Goal: Task Accomplishment & Management: Manage account settings

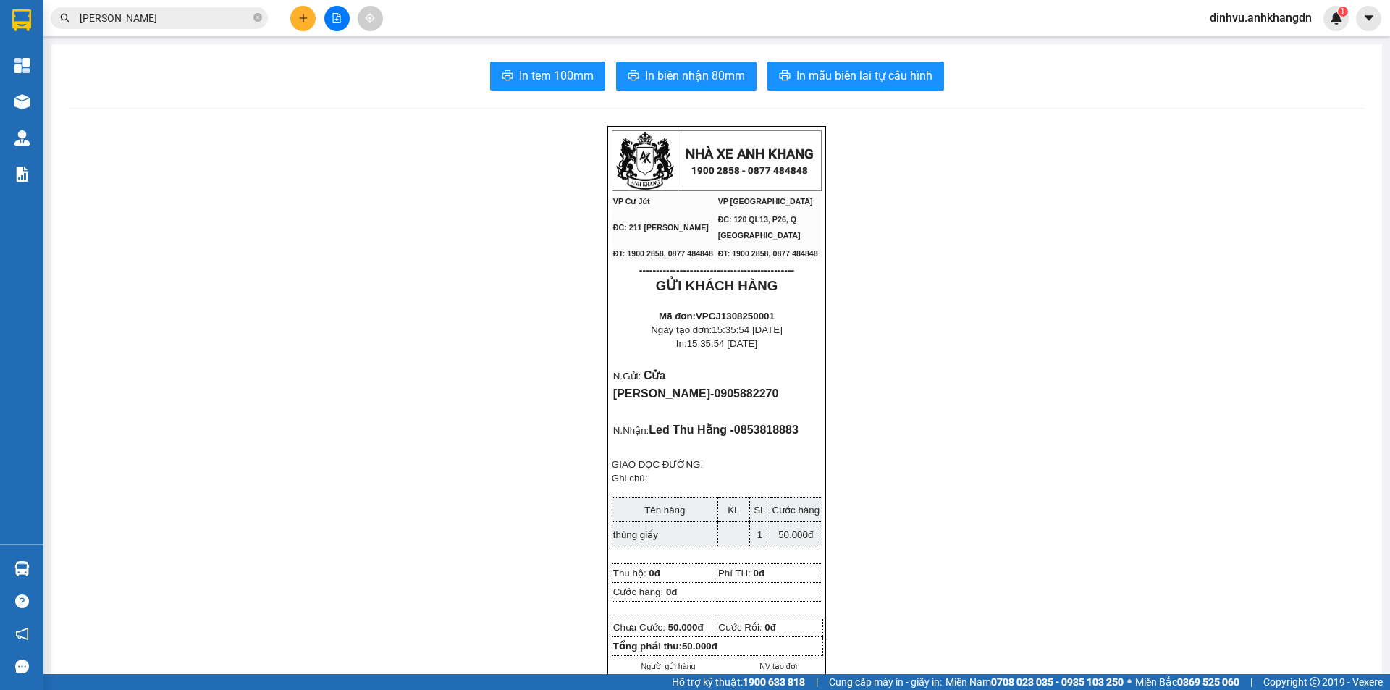
click at [304, 27] on button at bounding box center [302, 18] width 25 height 25
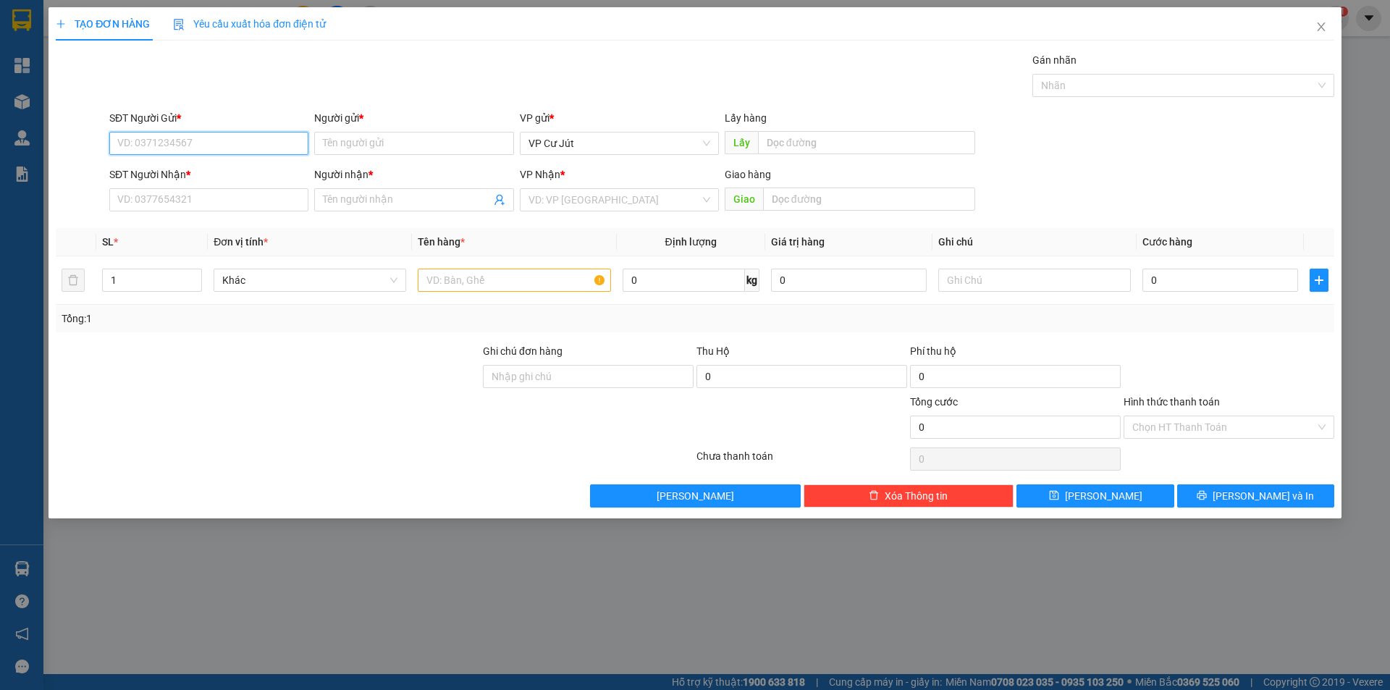
click at [290, 133] on input "SĐT Người Gửi *" at bounding box center [208, 143] width 199 height 23
click at [243, 164] on div "0975299495 - Oanh" at bounding box center [209, 172] width 182 height 16
type input "0975299495"
type input "Oanh"
type input "0975299495"
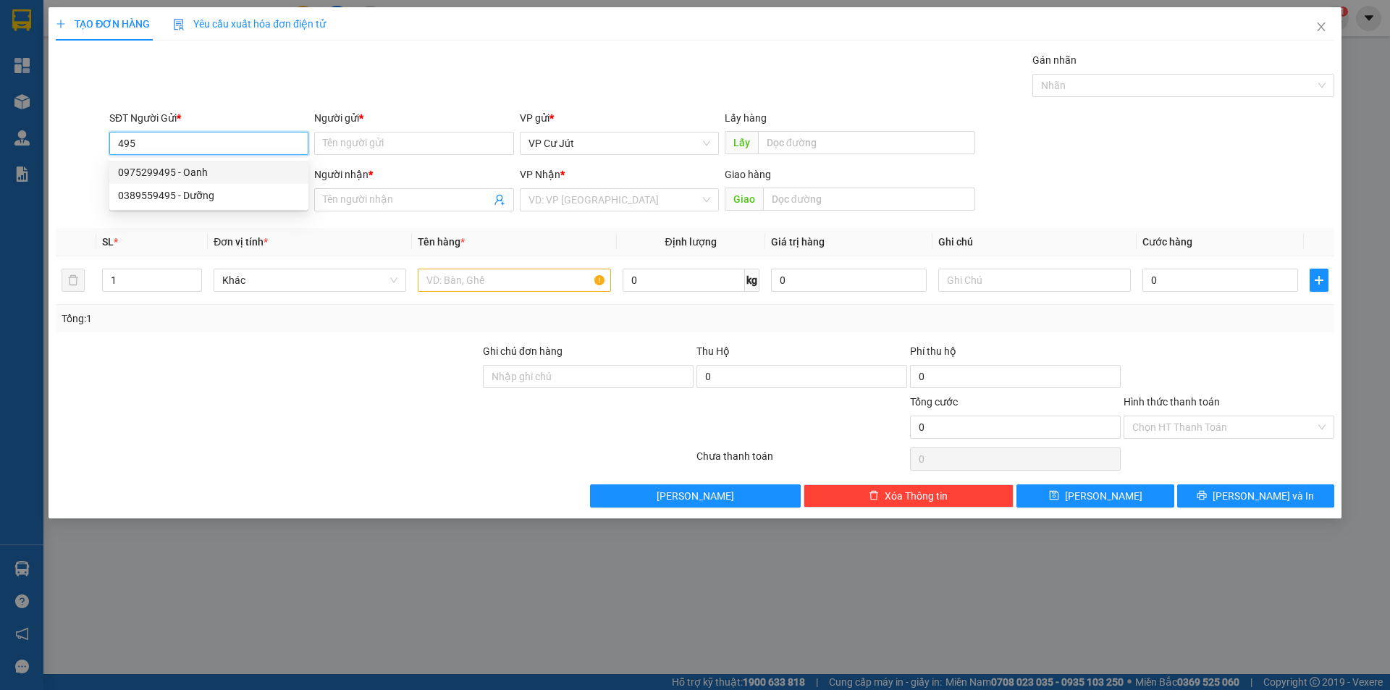
type input "Oanh"
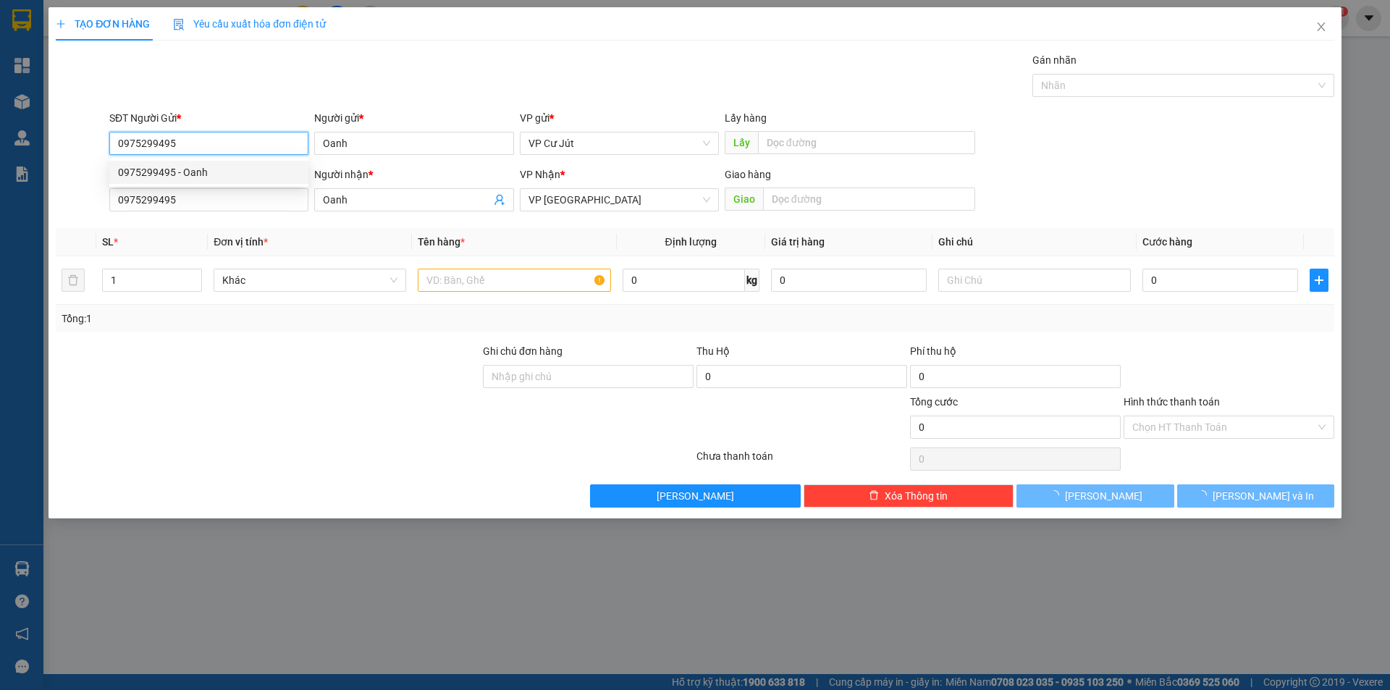
type input "60.000"
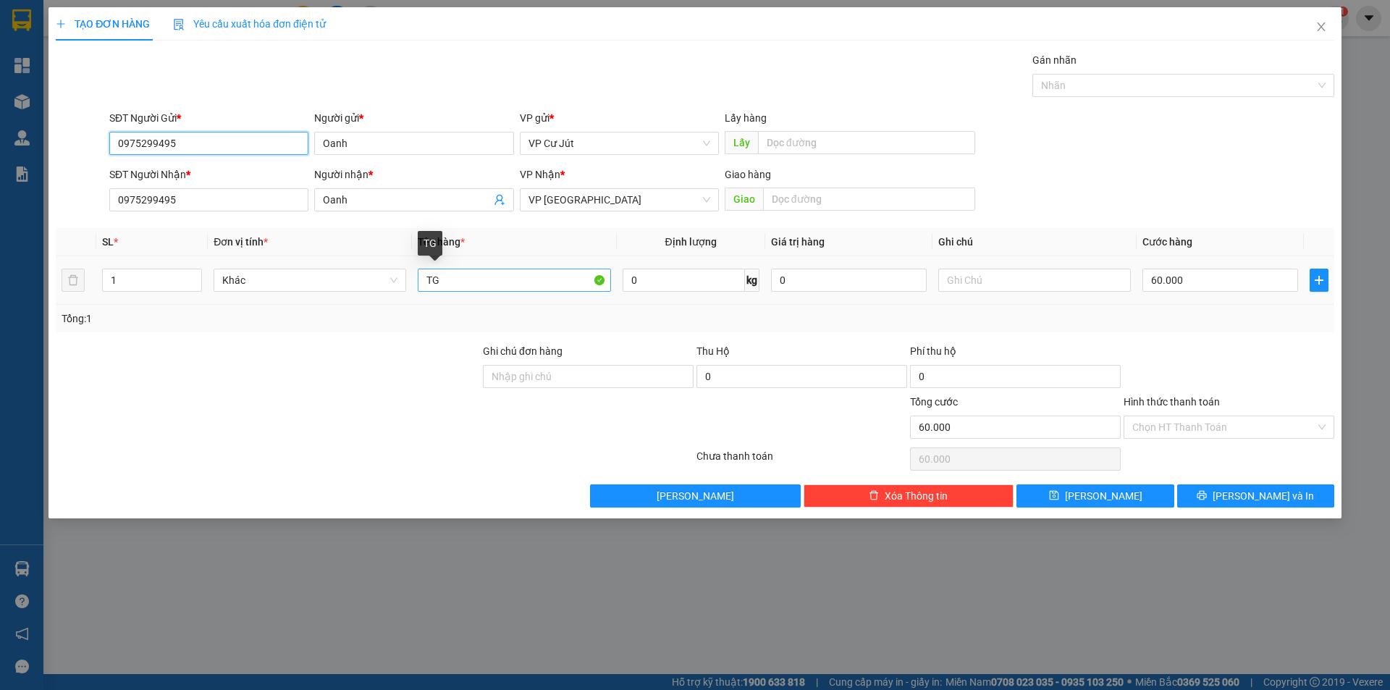
type input "0975299495"
click at [540, 285] on input "TG" at bounding box center [514, 280] width 193 height 23
click at [159, 283] on input "1" at bounding box center [152, 280] width 98 height 22
type input "2"
click at [406, 282] on tr "2 Khác TG 0 kg 0 60.000" at bounding box center [695, 280] width 1279 height 49
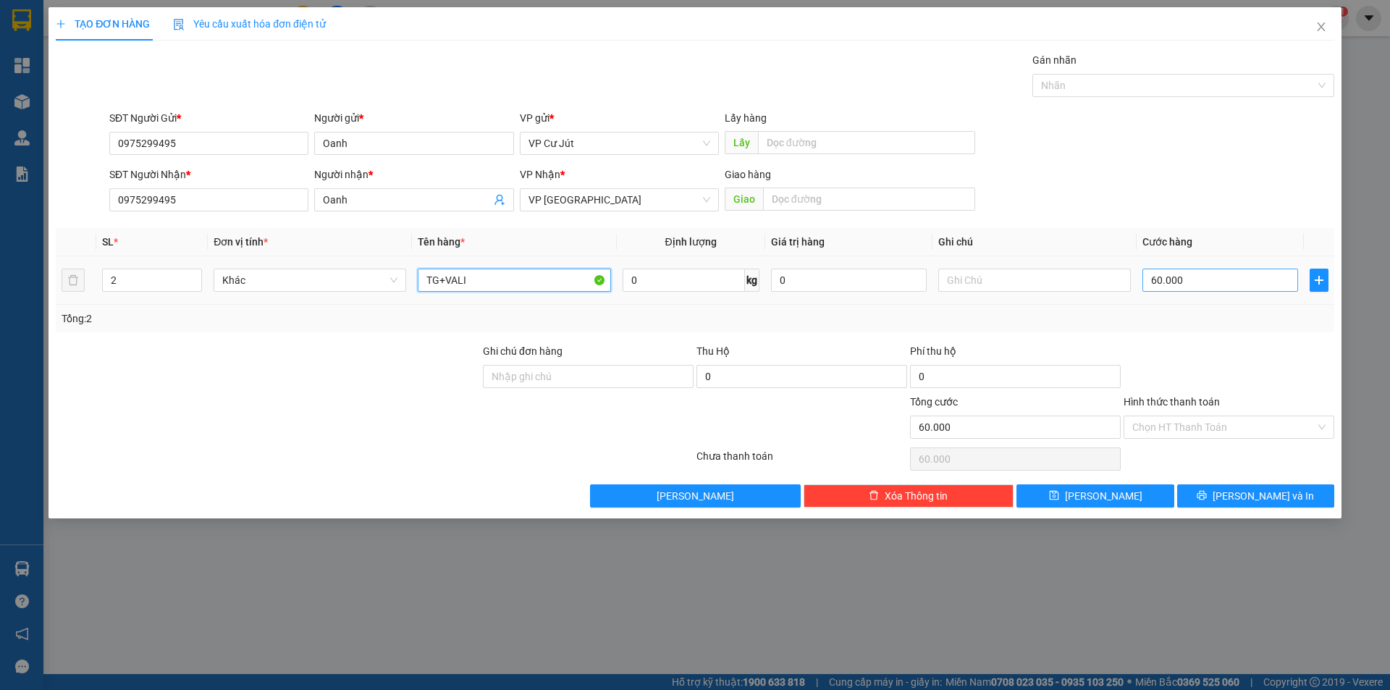
type input "TG+VALI"
click at [1224, 284] on input "60.000" at bounding box center [1221, 280] width 156 height 23
type input "0"
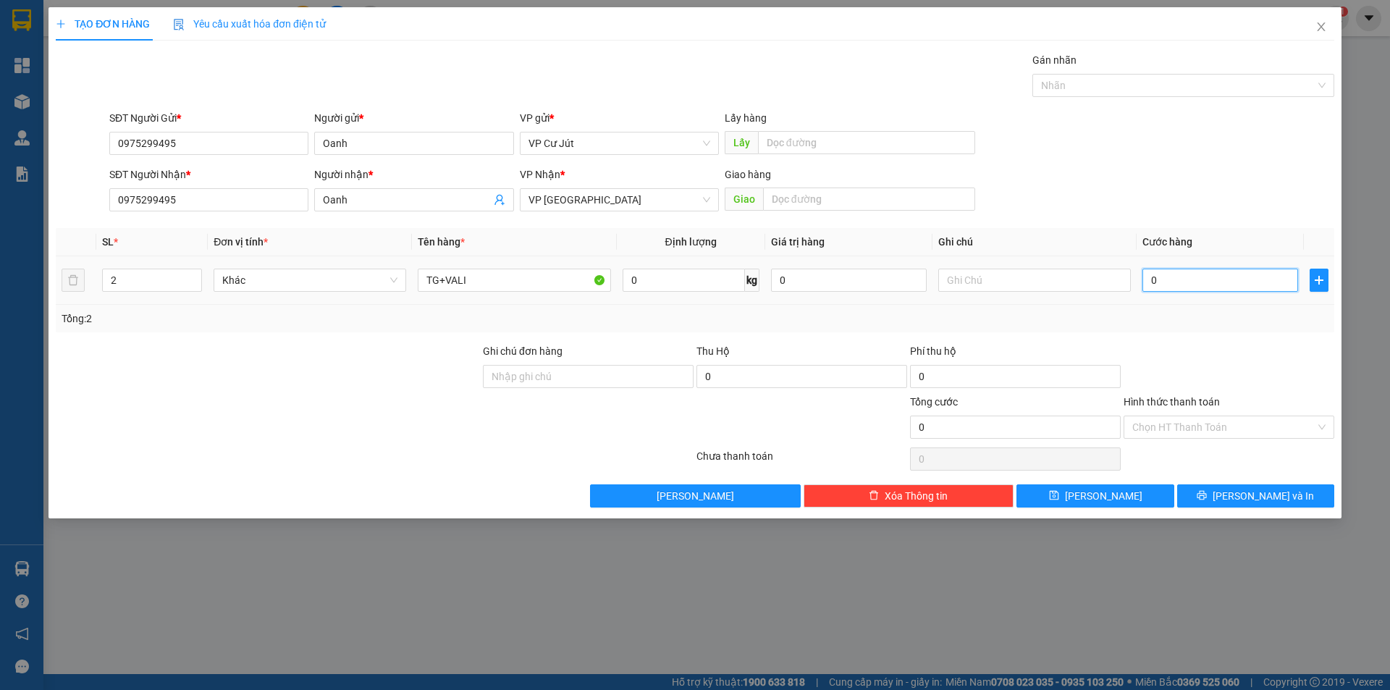
type input "80"
type input "800"
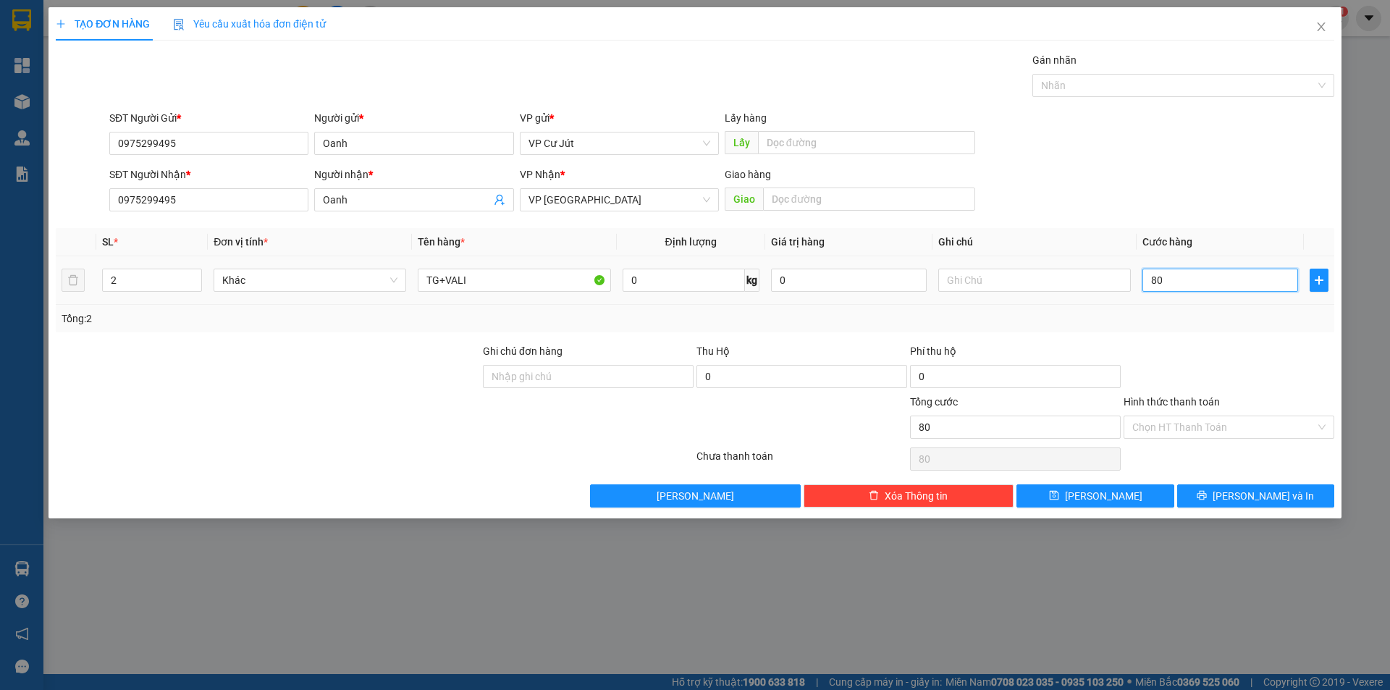
type input "800"
type input "8.000"
type input "80.000"
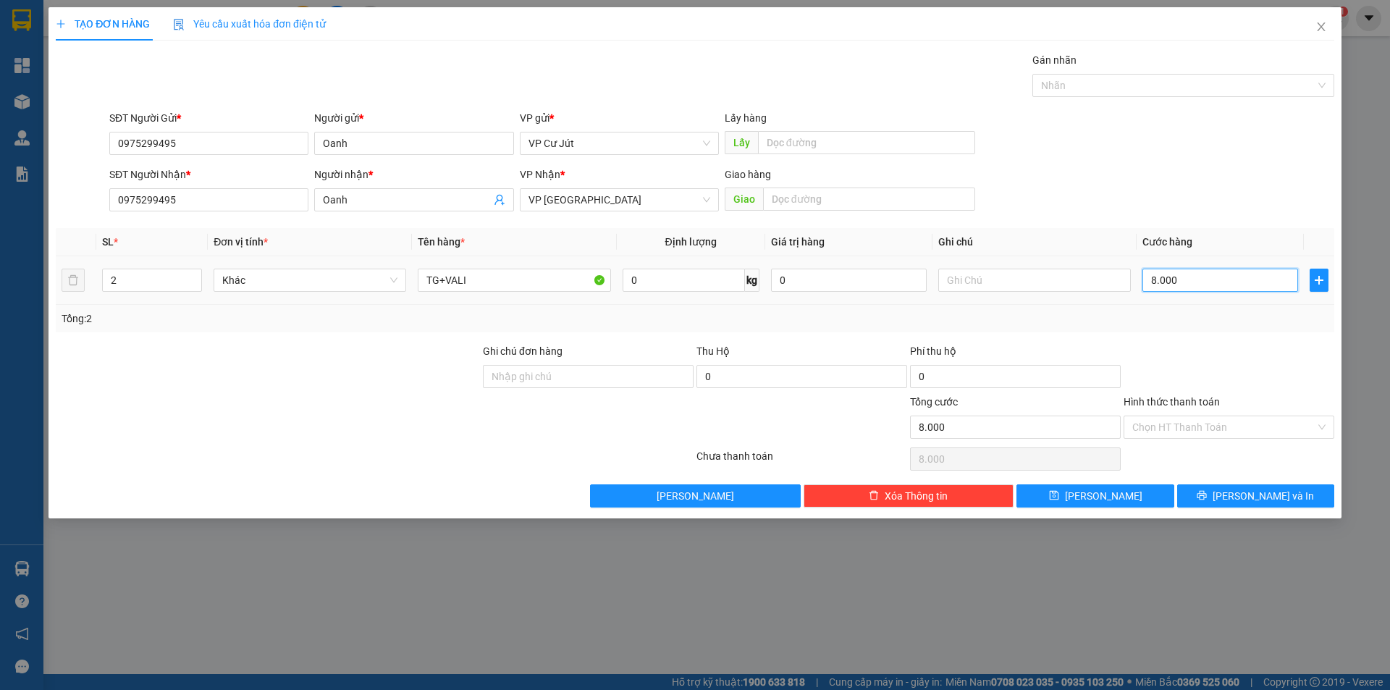
type input "80.000"
click at [1244, 434] on input "Hình thức thanh toán" at bounding box center [1224, 427] width 183 height 22
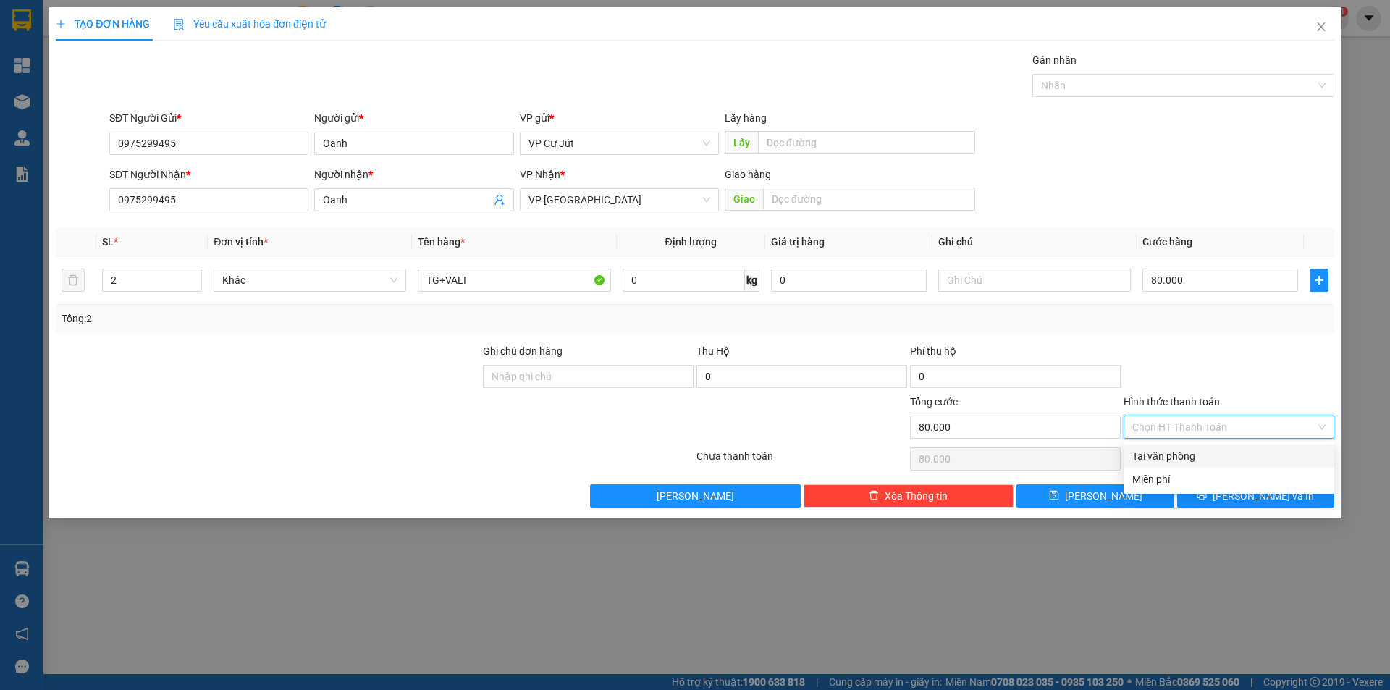
click at [1227, 457] on div "Tại văn phòng" at bounding box center [1229, 456] width 193 height 16
type input "0"
click at [1249, 493] on span "[PERSON_NAME] và In" at bounding box center [1263, 496] width 101 height 16
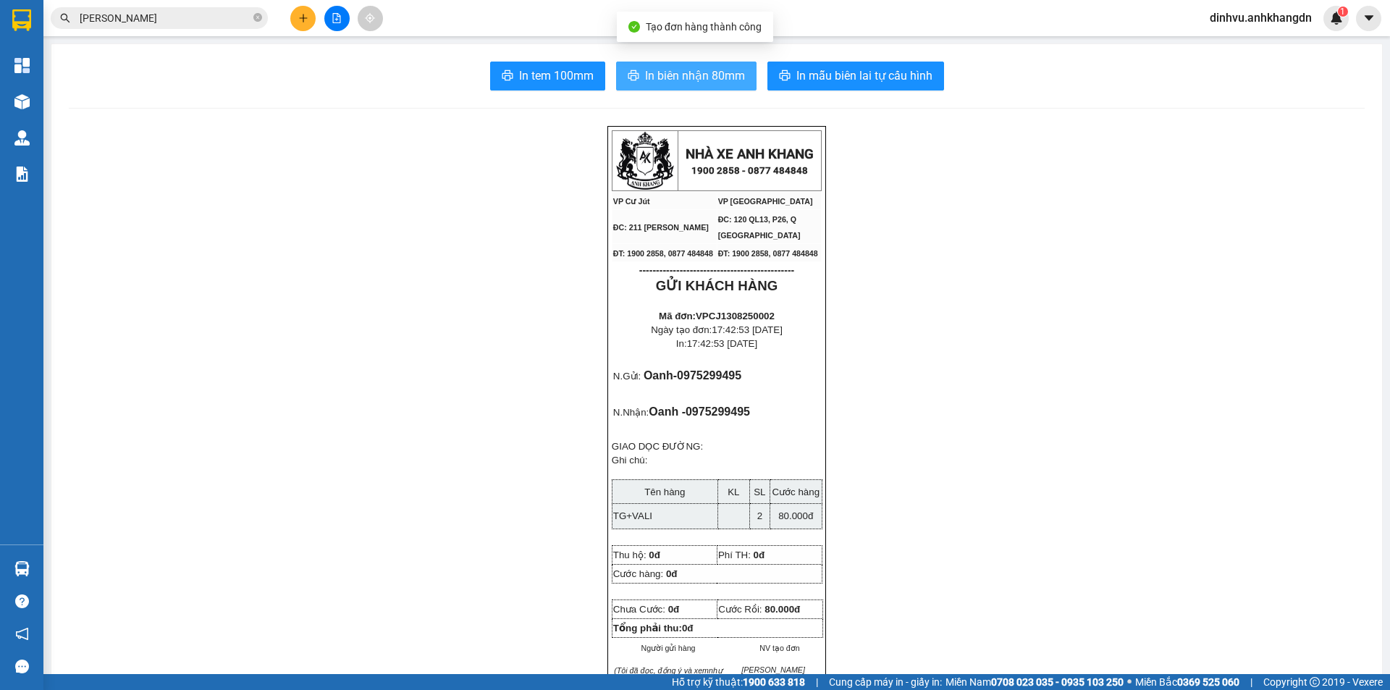
click at [648, 83] on span "In biên nhận 80mm" at bounding box center [695, 76] width 100 height 18
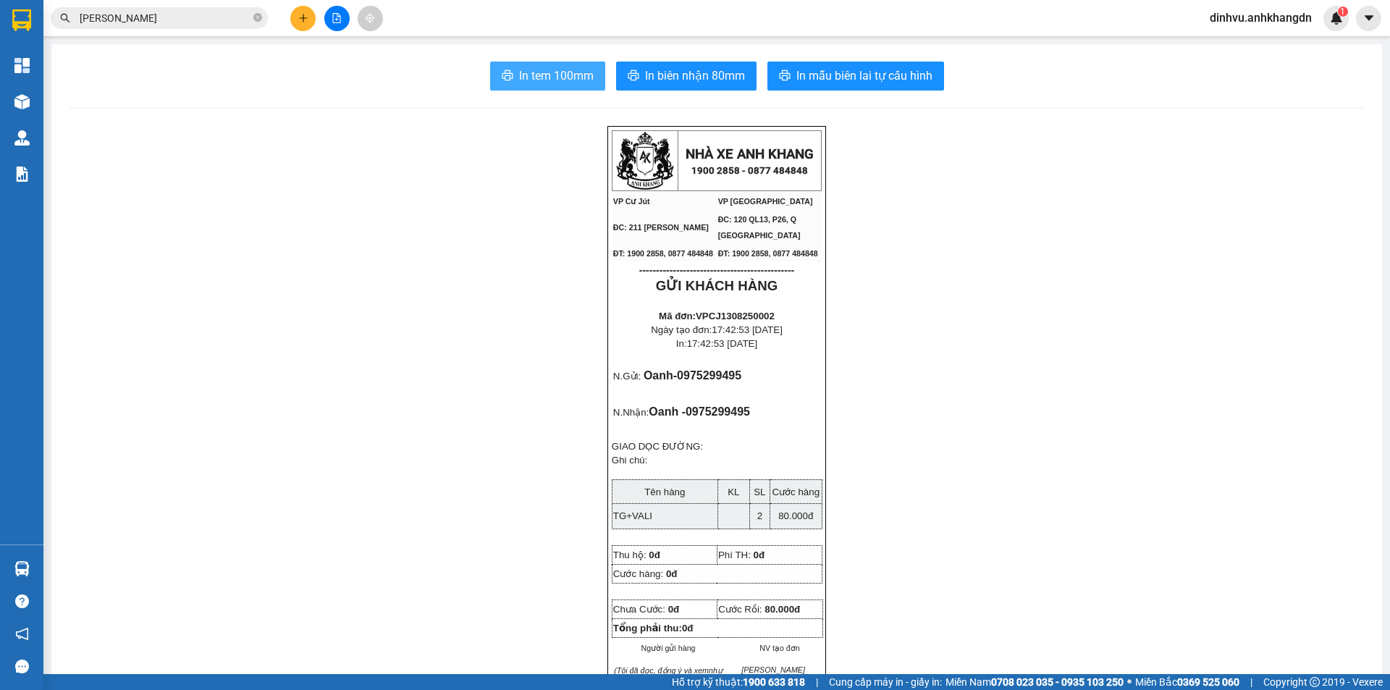
click at [547, 76] on span "In tem 100mm" at bounding box center [556, 76] width 75 height 18
click at [345, 12] on button at bounding box center [336, 18] width 25 height 25
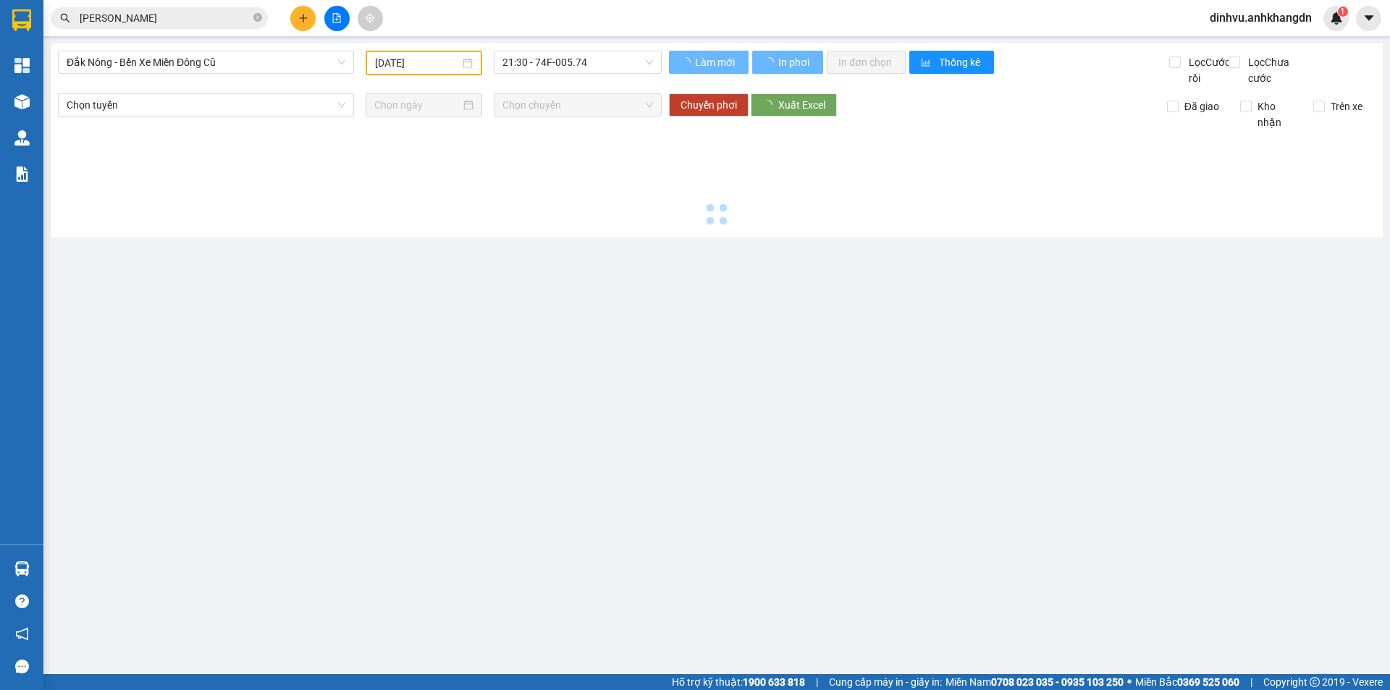
drag, startPoint x: 244, startPoint y: 56, endPoint x: 235, endPoint y: 75, distance: 20.4
click at [243, 58] on span "Đắk Nông - Bến Xe Miền Đông Cũ" at bounding box center [206, 62] width 279 height 22
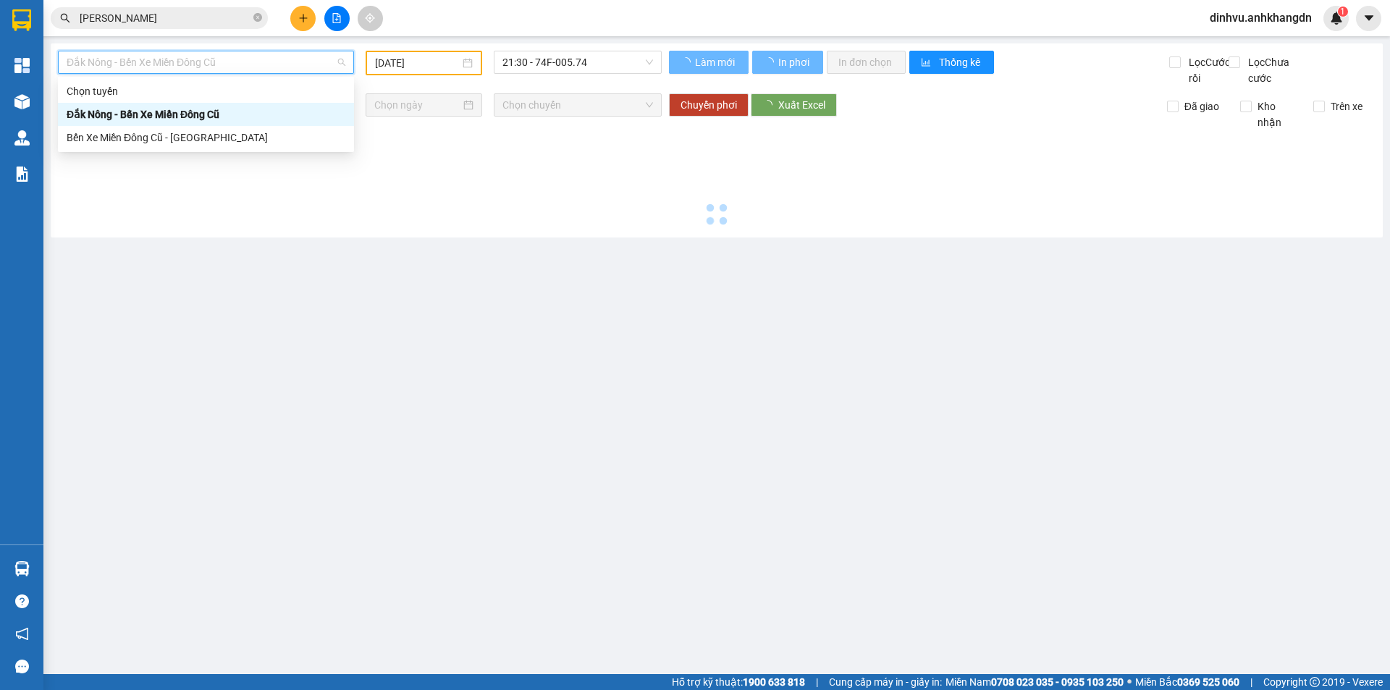
click at [200, 134] on div "Bến Xe Miền Đông Cũ - [GEOGRAPHIC_DATA]" at bounding box center [206, 138] width 279 height 16
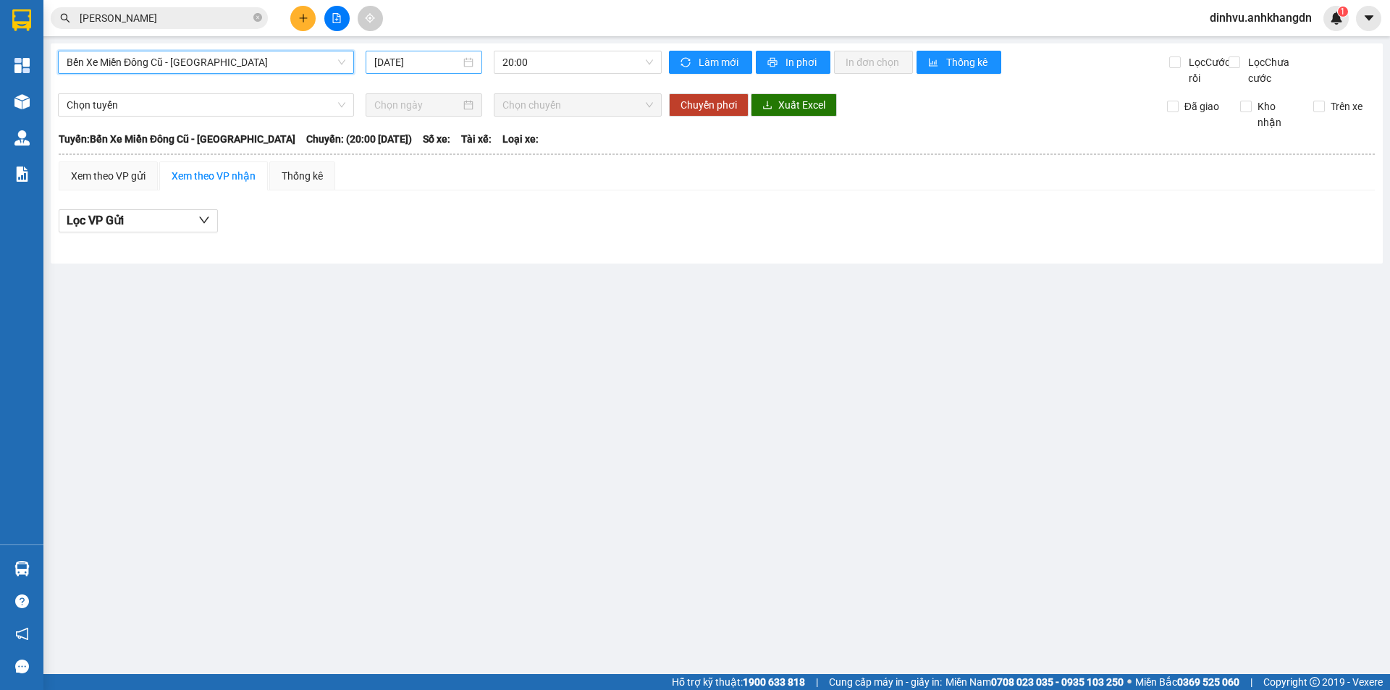
click at [445, 67] on input "[DATE]" at bounding box center [417, 62] width 86 height 16
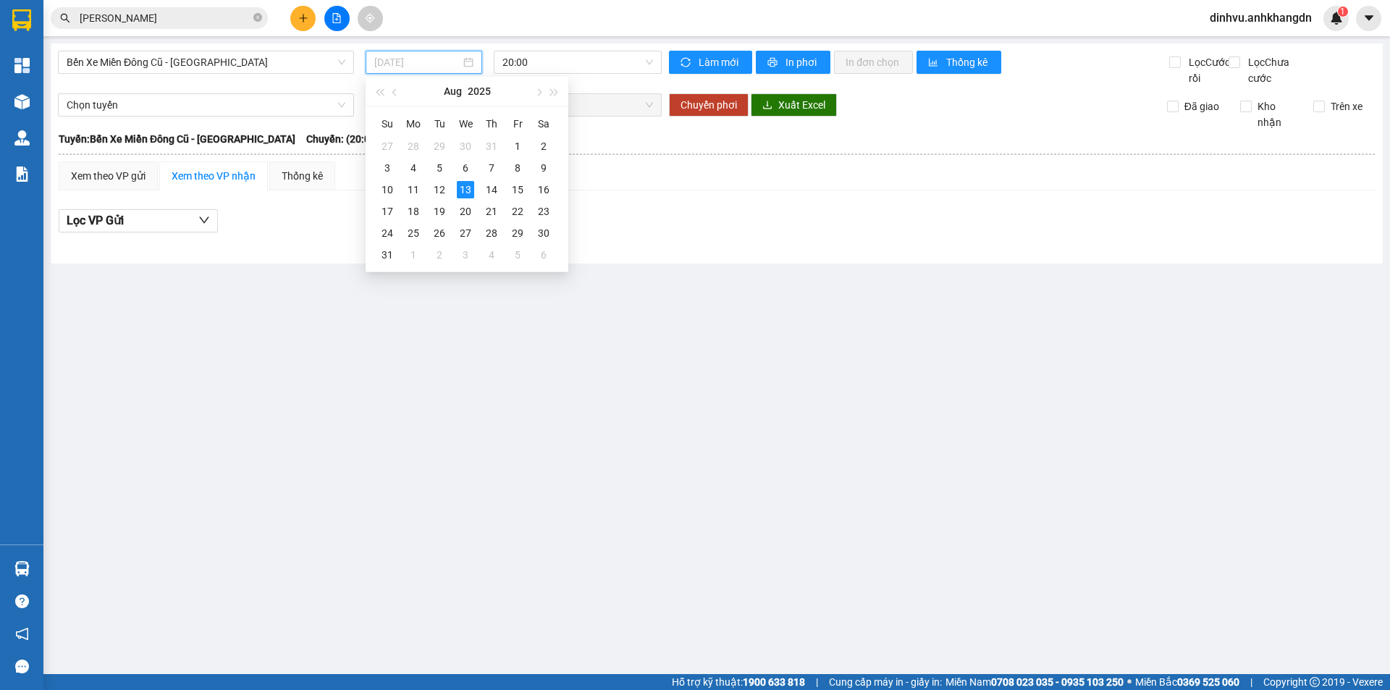
drag, startPoint x: 439, startPoint y: 184, endPoint x: 526, endPoint y: 120, distance: 107.8
click at [440, 185] on div "12" at bounding box center [439, 189] width 17 height 17
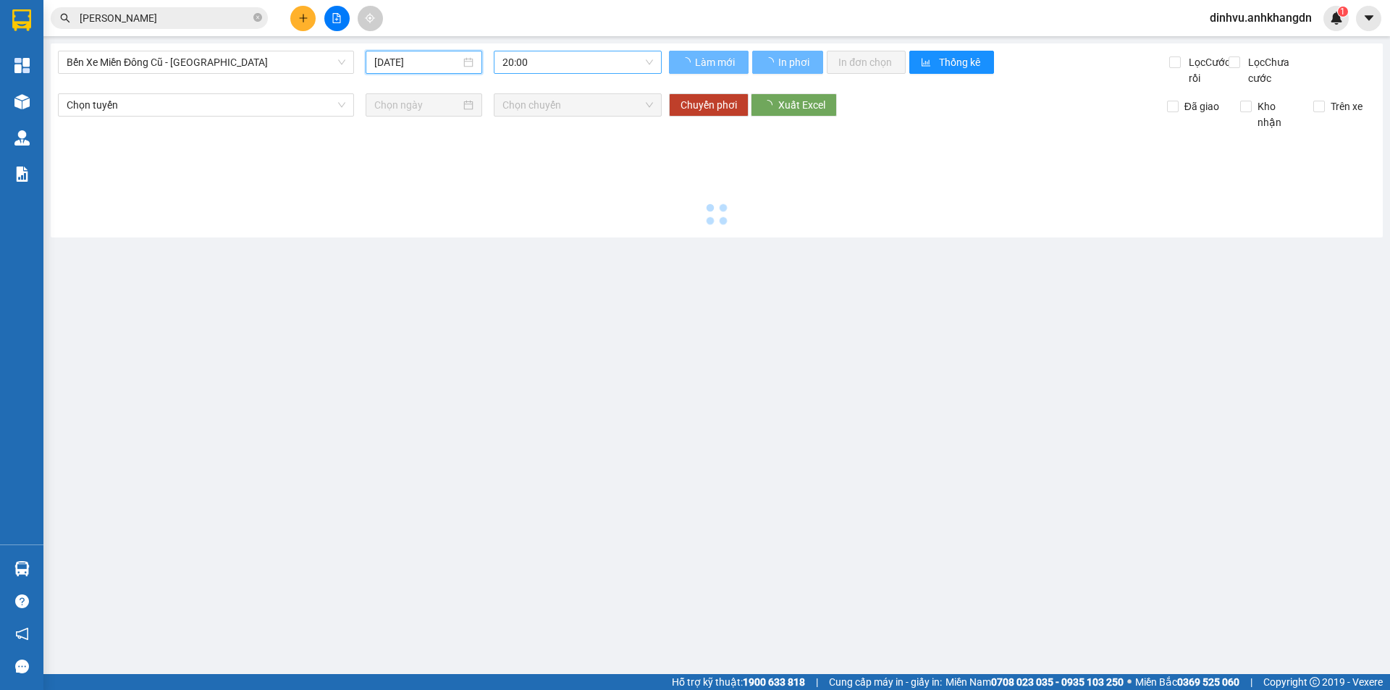
type input "12/08/2025"
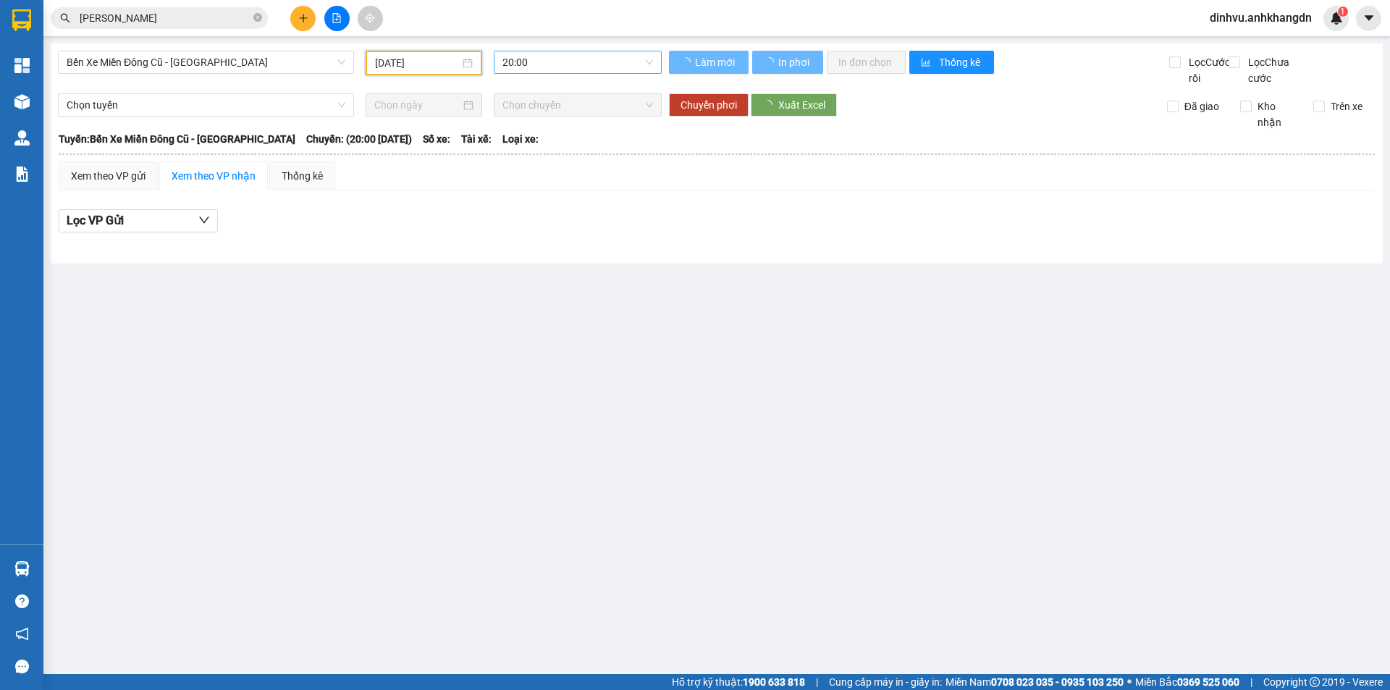
click at [566, 61] on span "20:00" at bounding box center [578, 62] width 151 height 22
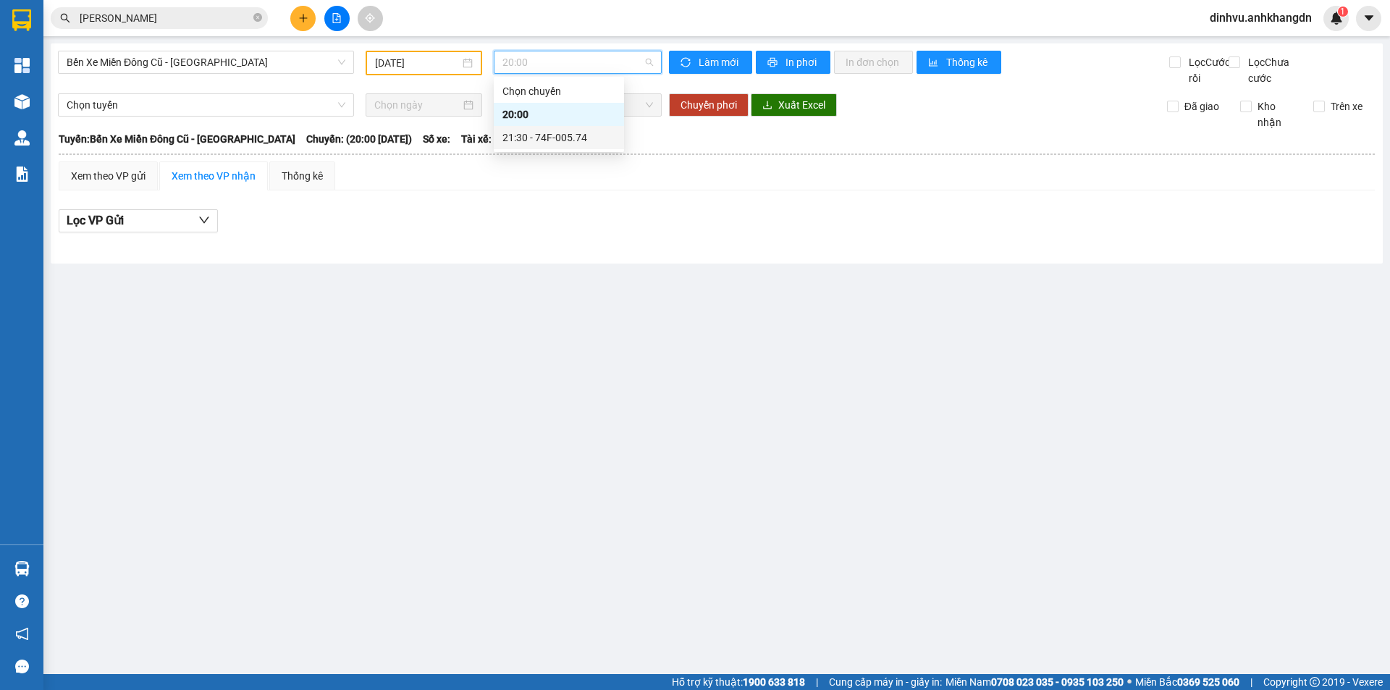
click at [555, 144] on div "21:30 - 74F-005.74" at bounding box center [559, 138] width 113 height 16
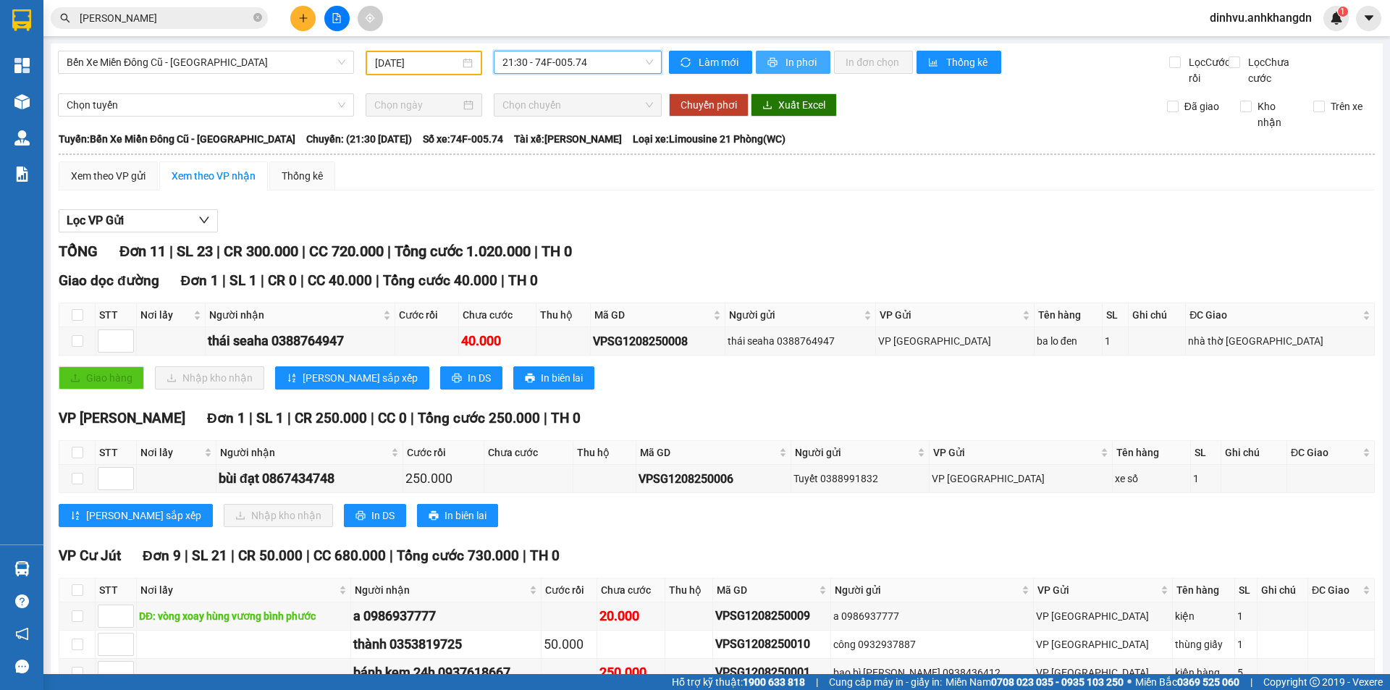
click at [786, 62] on span "In phơi" at bounding box center [802, 62] width 33 height 16
click at [786, 58] on span "In phơi" at bounding box center [802, 62] width 33 height 16
click at [308, 23] on button at bounding box center [302, 18] width 25 height 25
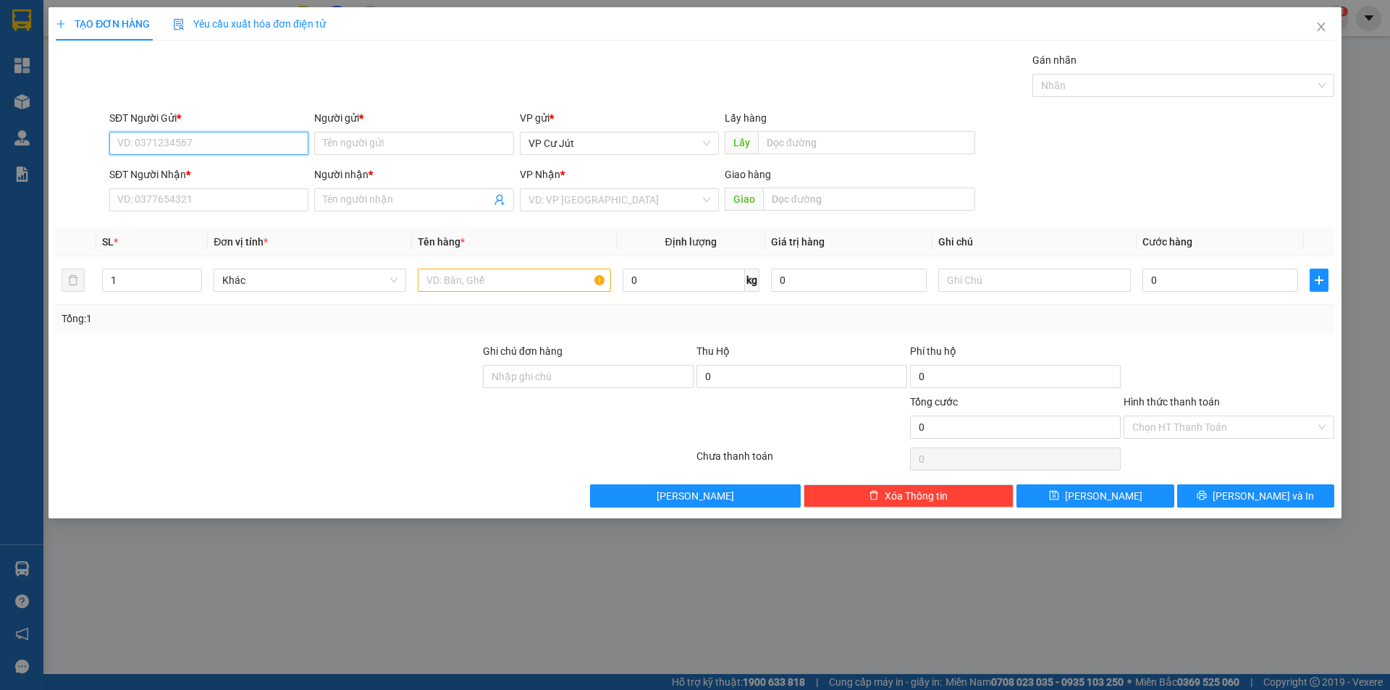
click at [265, 137] on input "SĐT Người Gửi *" at bounding box center [208, 143] width 199 height 23
click at [236, 166] on div "0906517027 - C TRANG" at bounding box center [209, 172] width 182 height 16
type input "0906517027"
type input "C TRANG"
type input "0933602482"
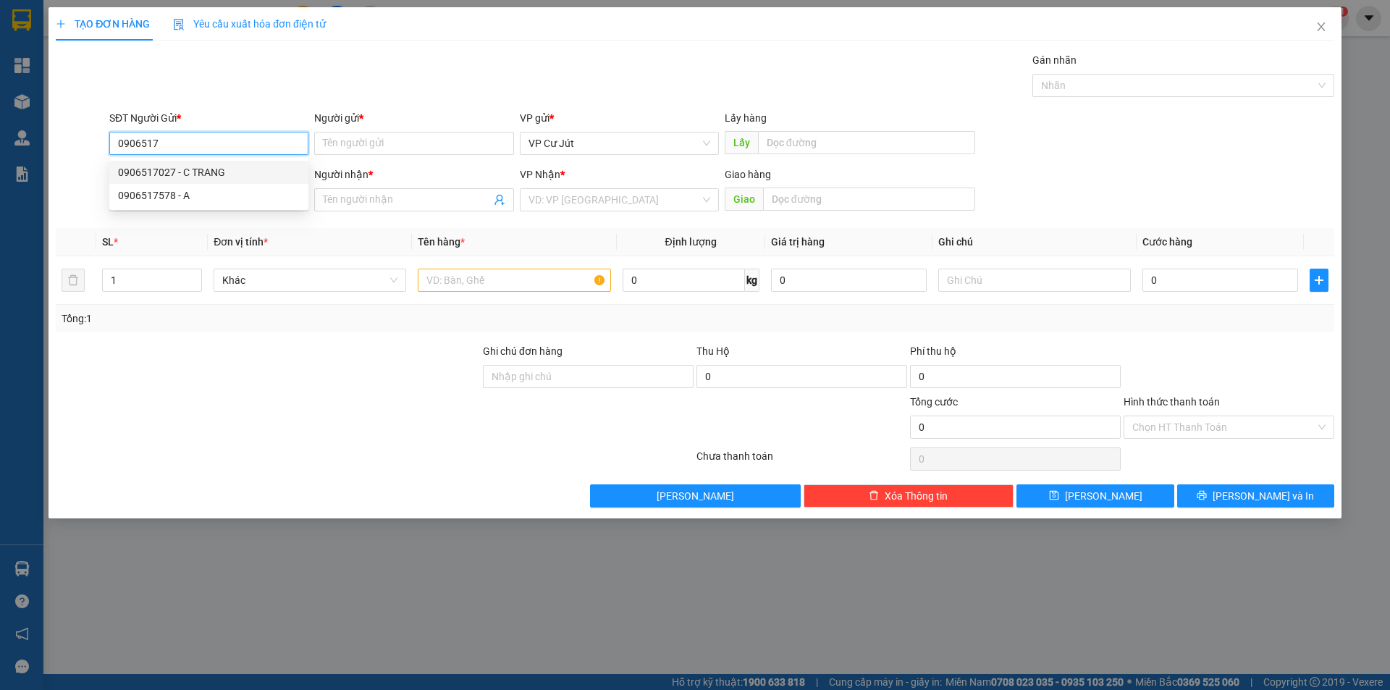
type input "vân anh"
type input "gò đậu"
type input "100.000"
type input "0906517027"
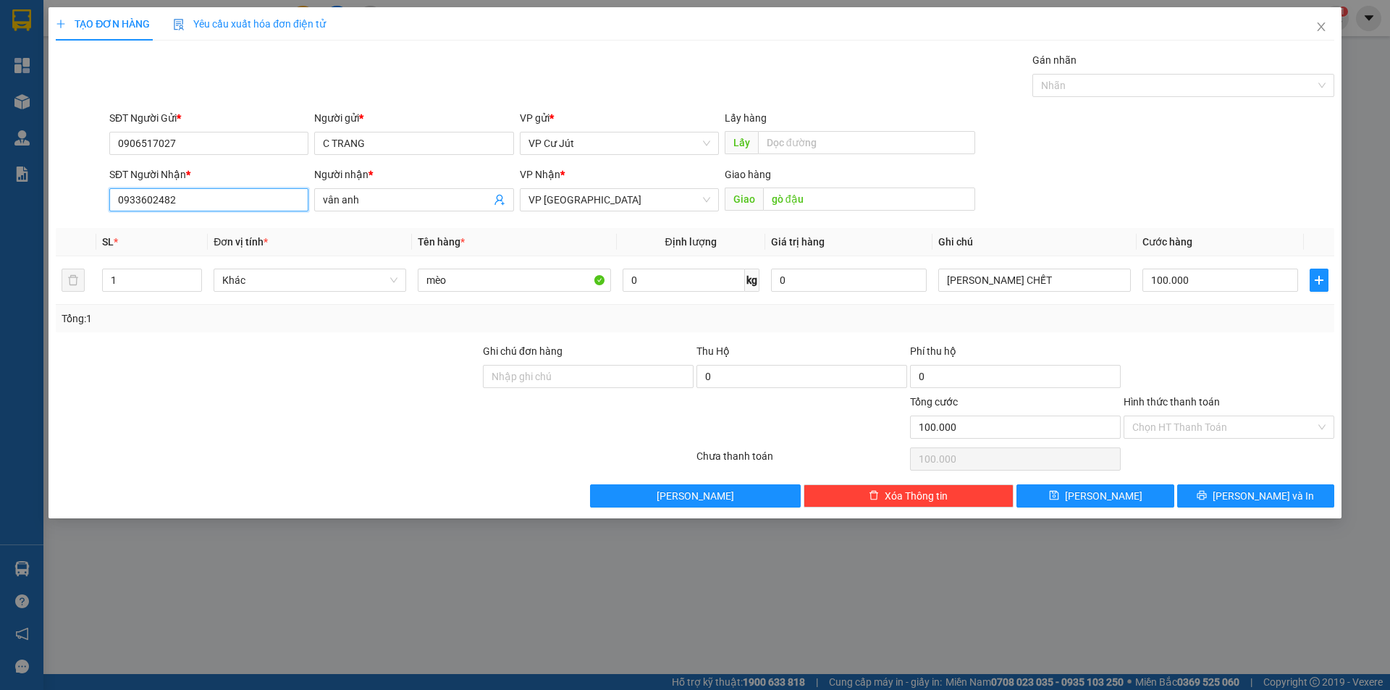
click at [222, 194] on input "0933602482" at bounding box center [208, 199] width 199 height 23
drag, startPoint x: 222, startPoint y: 194, endPoint x: 106, endPoint y: 203, distance: 115.5
click at [106, 203] on div "SĐT Người Nhận * 0933602482" at bounding box center [208, 192] width 205 height 51
type input "0815201201"
drag, startPoint x: 366, startPoint y: 204, endPoint x: 315, endPoint y: 199, distance: 50.9
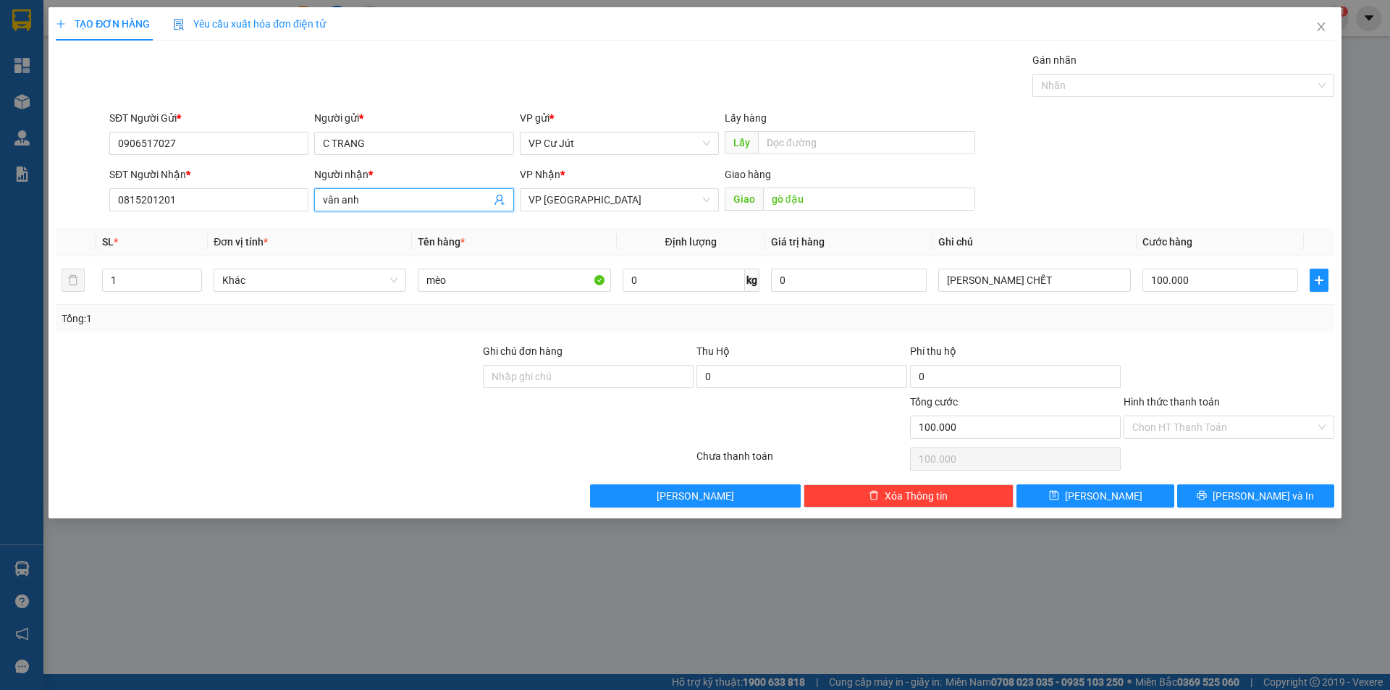
click at [315, 199] on span "vân anh" at bounding box center [413, 199] width 199 height 23
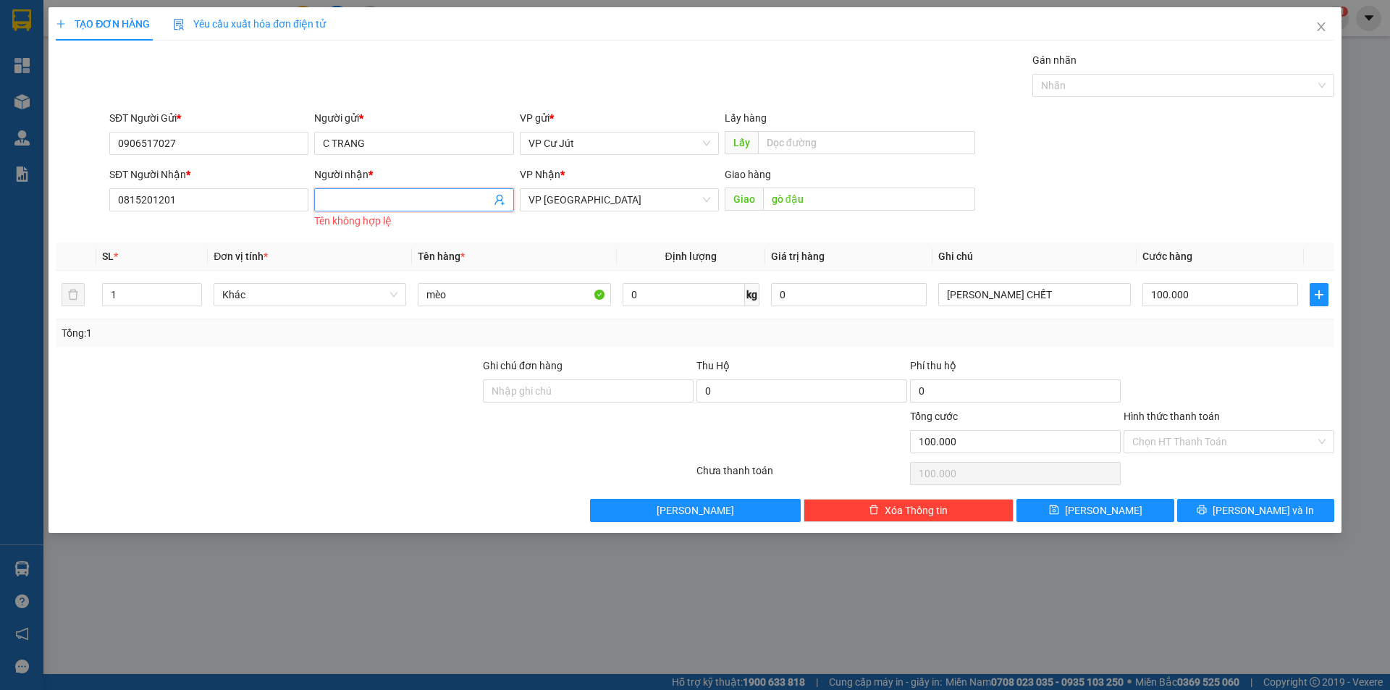
type input "a"
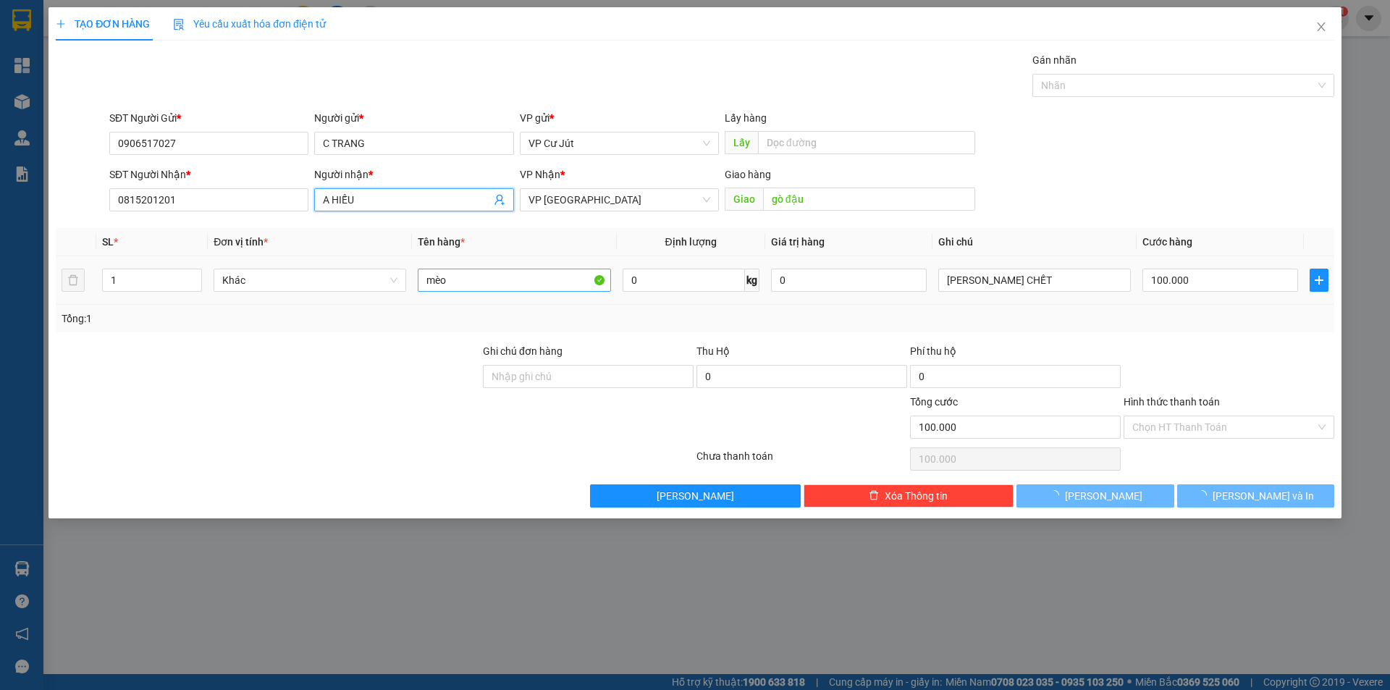
type input "A HIẾU"
click at [478, 284] on input "mèo" at bounding box center [514, 280] width 193 height 23
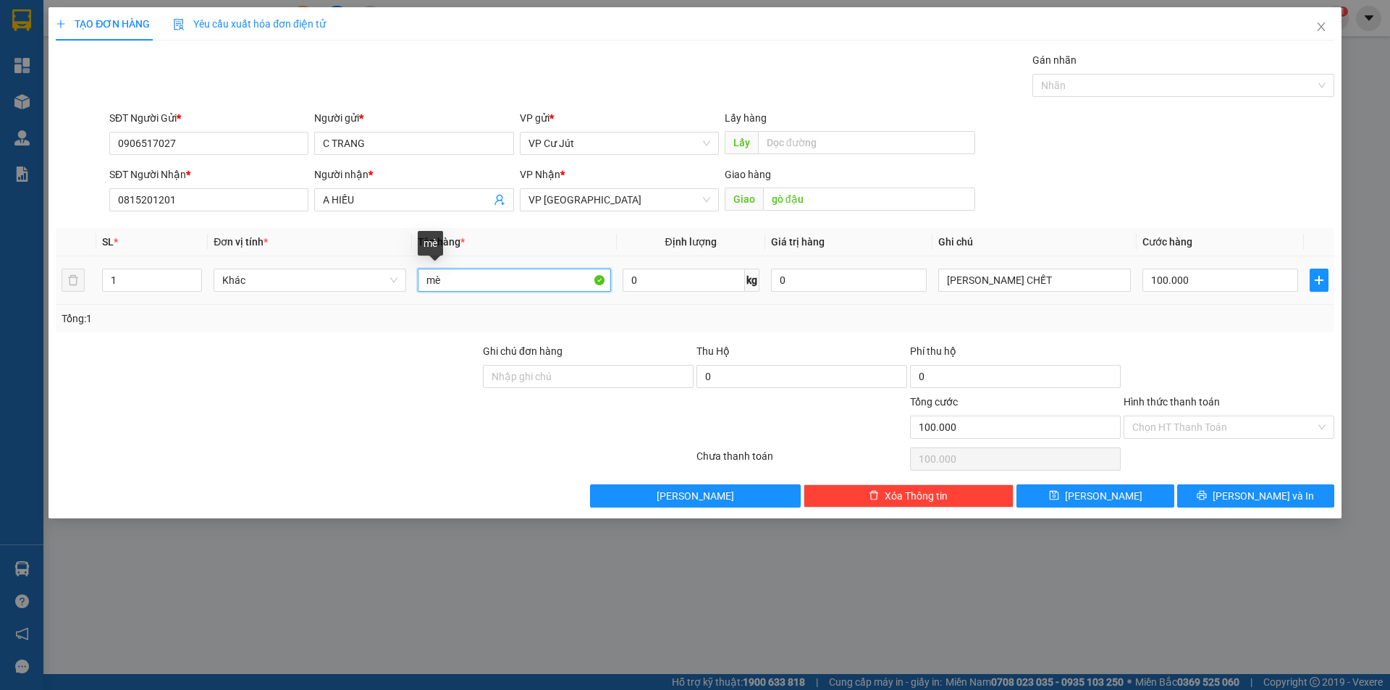
type input "m"
type input "MÈO"
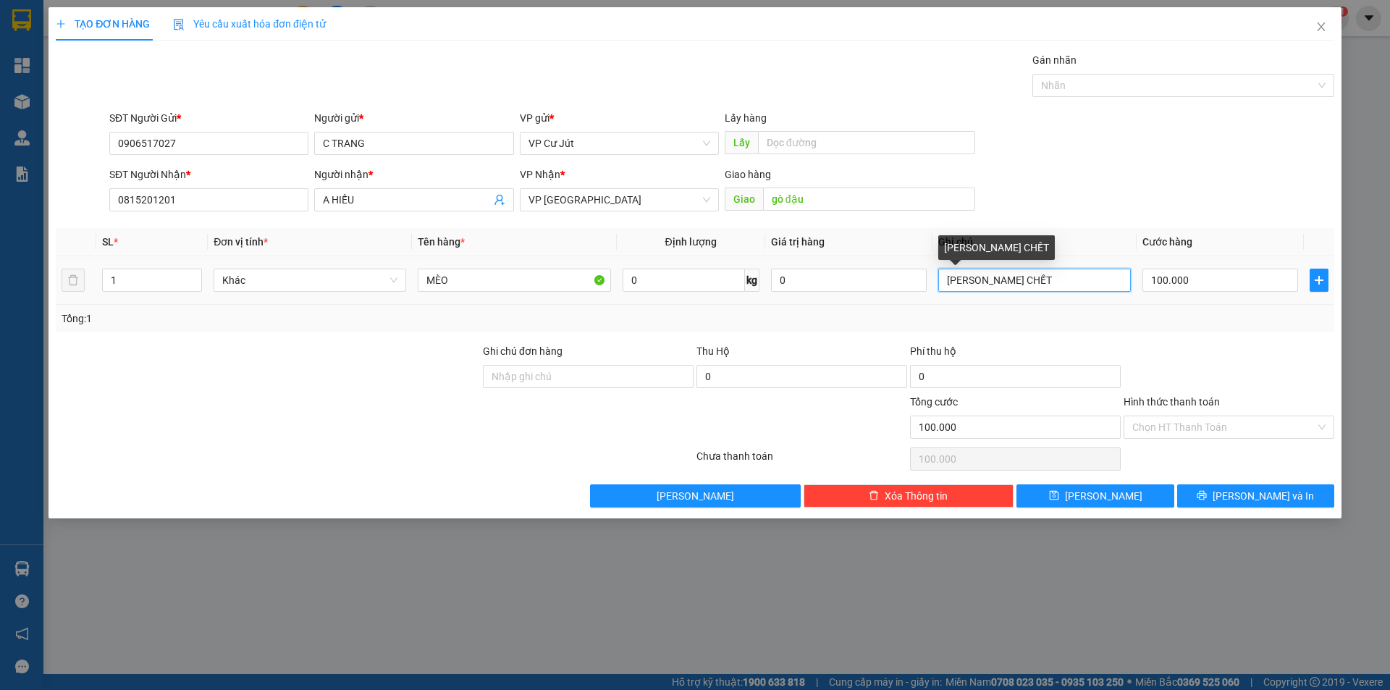
click at [1054, 287] on input "[PERSON_NAME] CHẾT" at bounding box center [1035, 280] width 193 height 23
click at [1223, 335] on div "Transit Pickup Surcharge Ids Transit Deliver Surcharge Ids Transit Deliver Surc…" at bounding box center [695, 279] width 1279 height 455
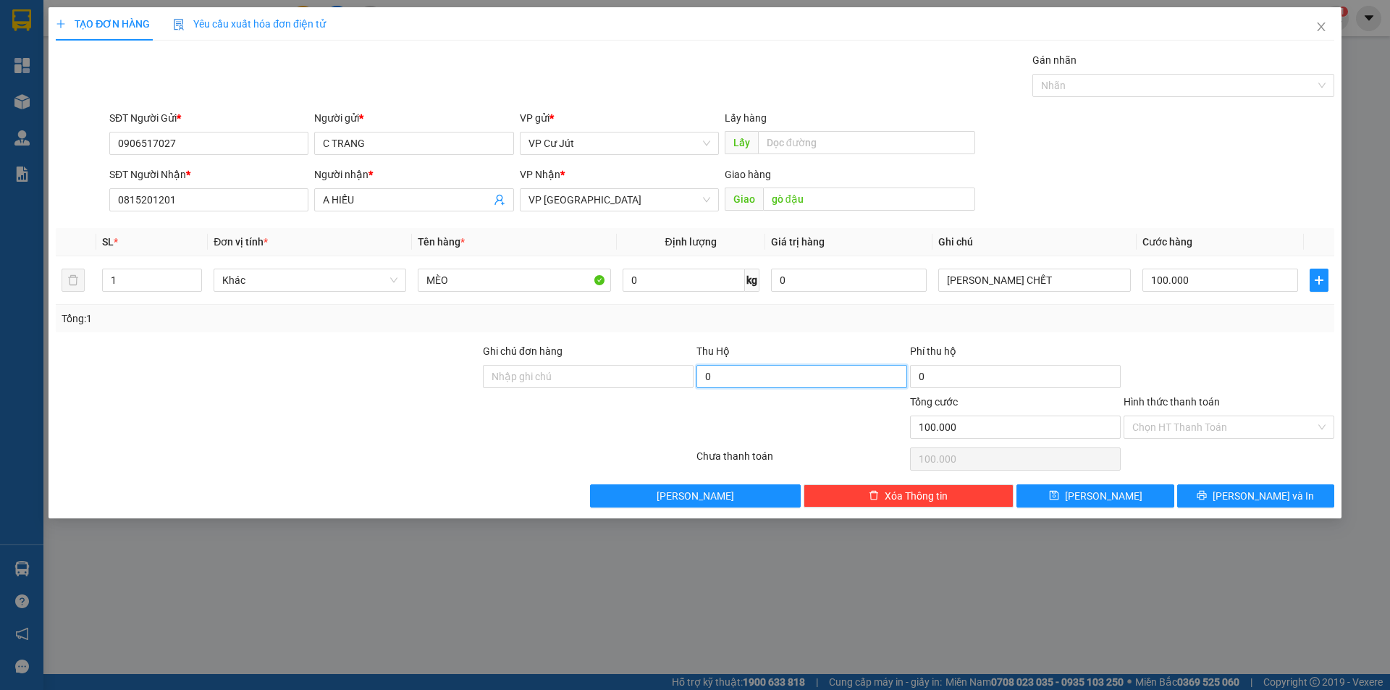
click at [828, 369] on input "0" at bounding box center [802, 376] width 211 height 23
type input "2.500.000"
click at [826, 206] on input "gò đậu" at bounding box center [869, 199] width 212 height 23
click at [1084, 197] on div "SĐT Người Nhận * 0815201201 Người nhận * A HIẾU VP Nhận * VP Sài Gòn Giao hàng …" at bounding box center [721, 192] width 1231 height 51
drag, startPoint x: 1285, startPoint y: 495, endPoint x: 1101, endPoint y: 393, distance: 209.7
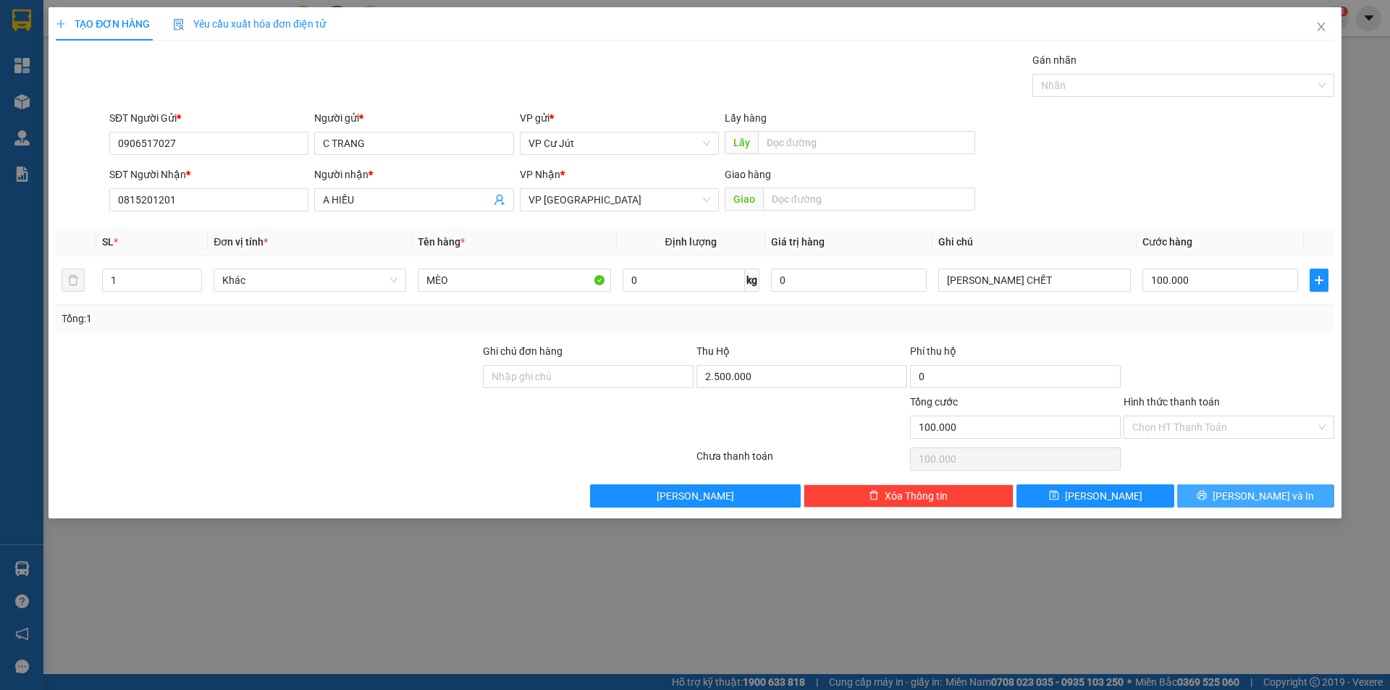
click at [1285, 496] on button "[PERSON_NAME] và In" at bounding box center [1255, 495] width 157 height 23
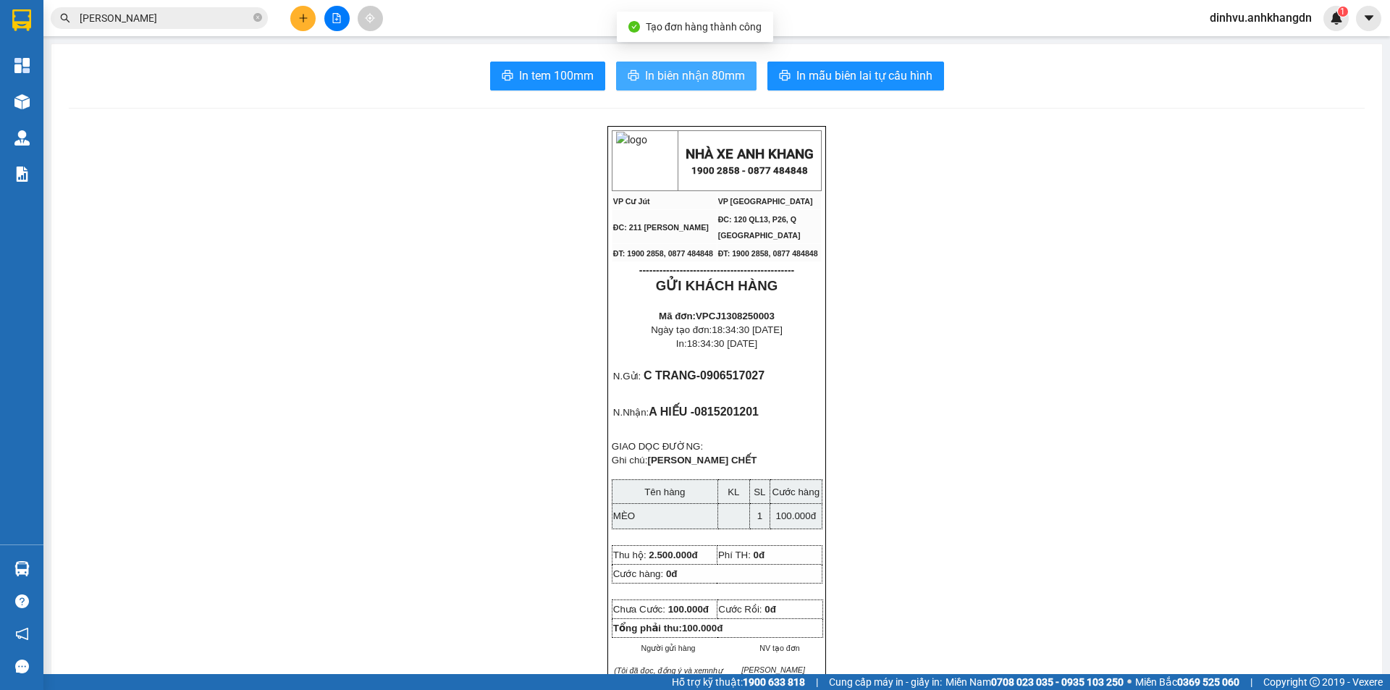
click at [714, 75] on span "In biên nhận 80mm" at bounding box center [695, 76] width 100 height 18
click at [729, 79] on span "In biên nhận 80mm" at bounding box center [695, 76] width 100 height 18
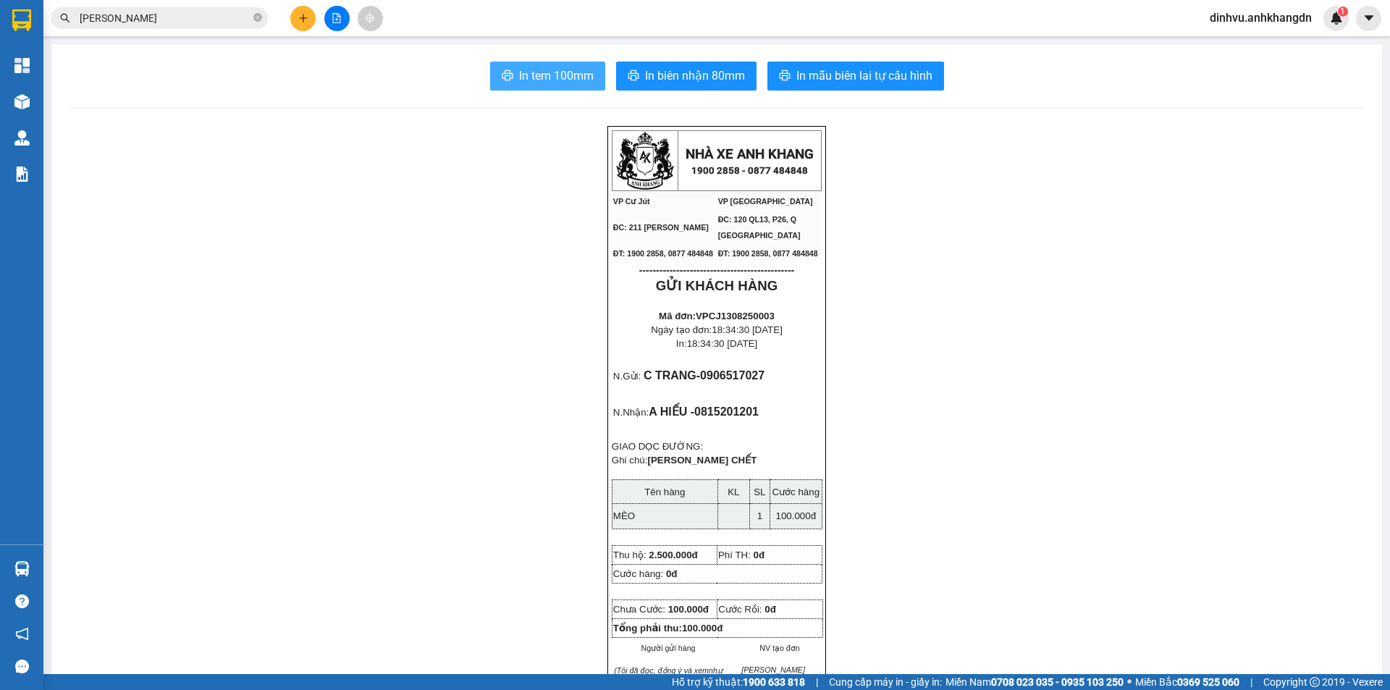
click at [551, 78] on span "In tem 100mm" at bounding box center [556, 76] width 75 height 18
click at [326, 28] on div at bounding box center [336, 18] width 109 height 25
click at [328, 25] on button at bounding box center [336, 18] width 25 height 25
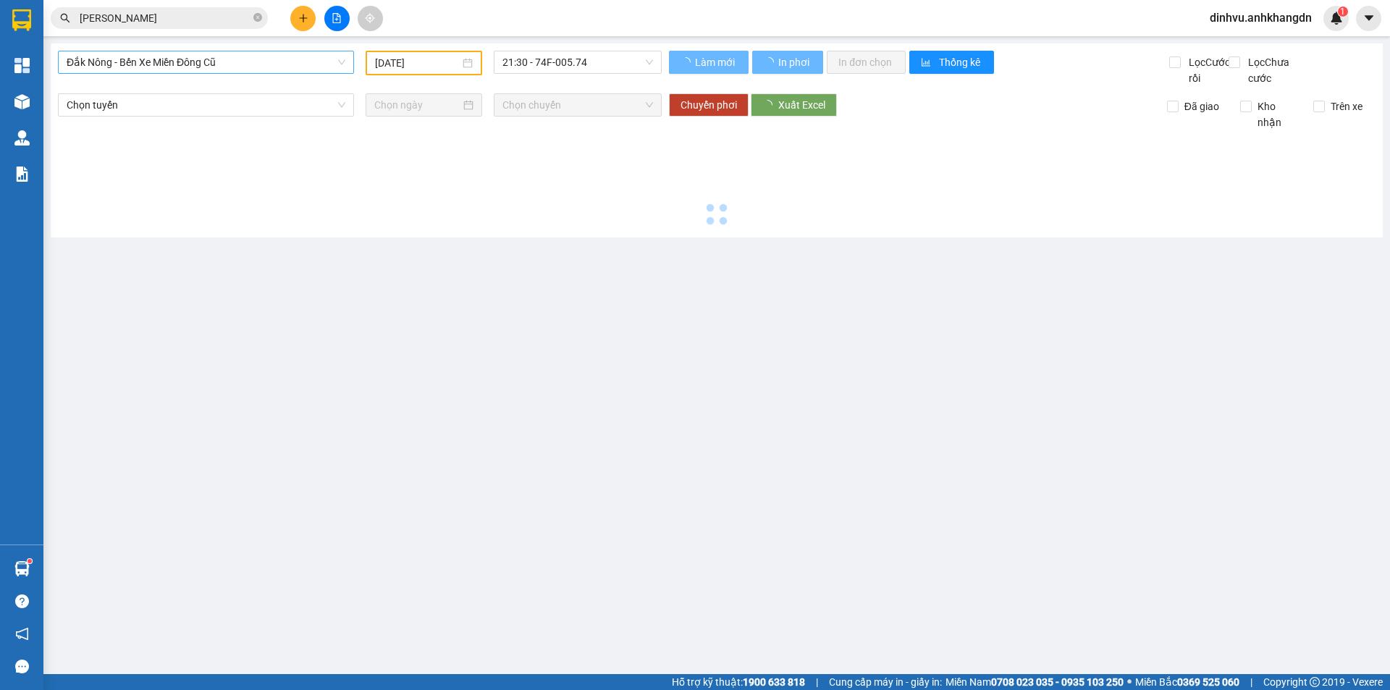
click at [232, 61] on span "Đắk Nông - Bến Xe Miền Đông Cũ" at bounding box center [206, 62] width 279 height 22
type input "[DATE]"
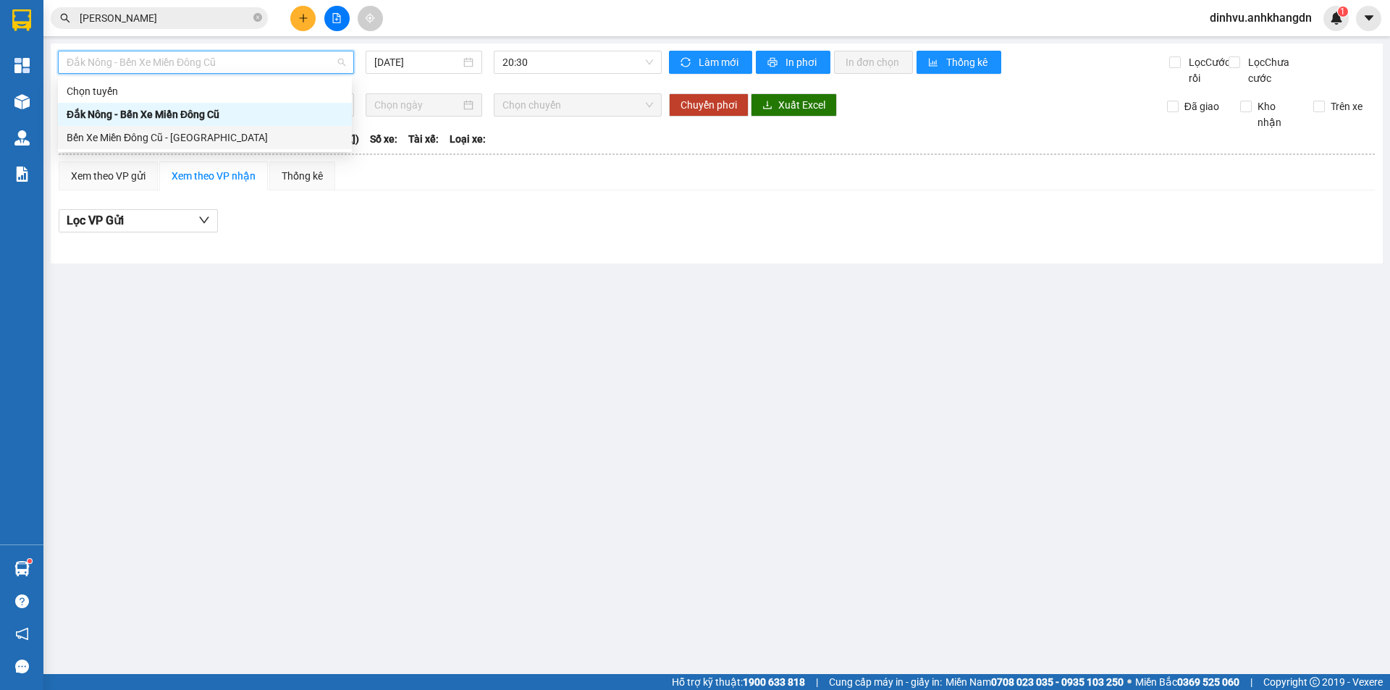
click at [193, 143] on div "Bến Xe Miền Đông Cũ - [GEOGRAPHIC_DATA]" at bounding box center [205, 138] width 277 height 16
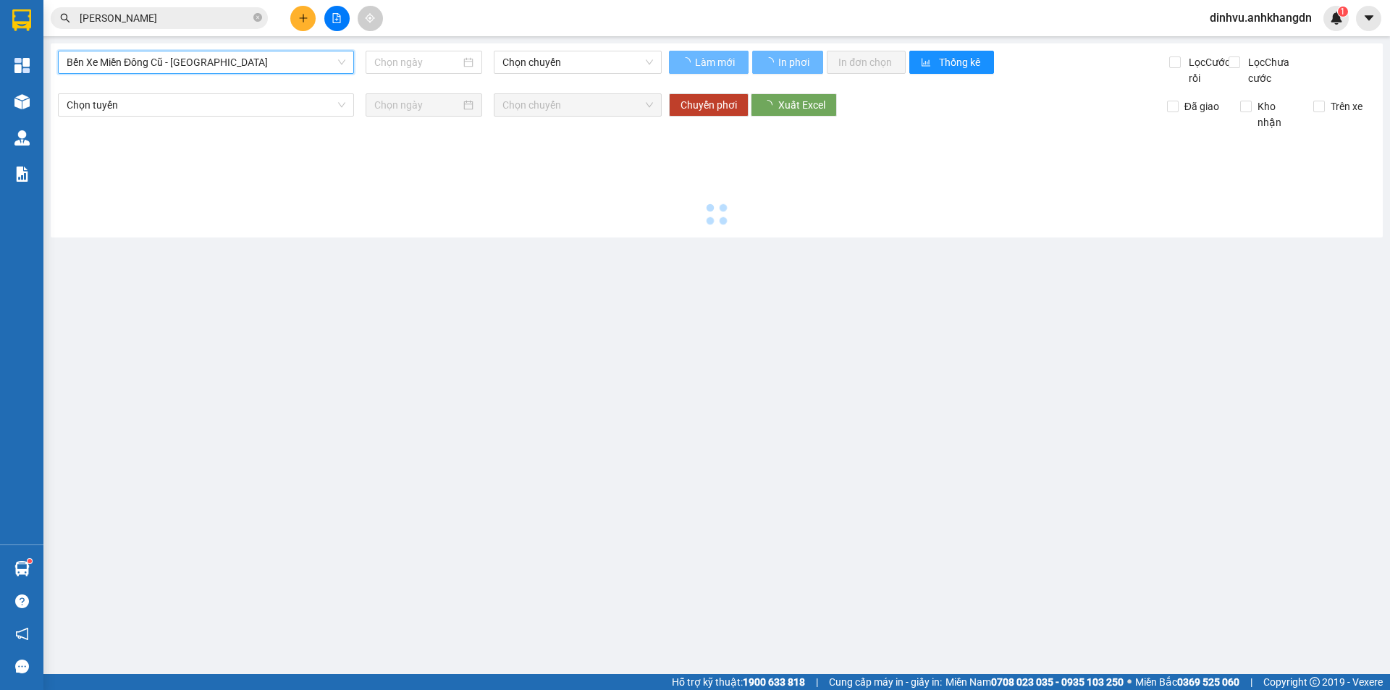
type input "[DATE]"
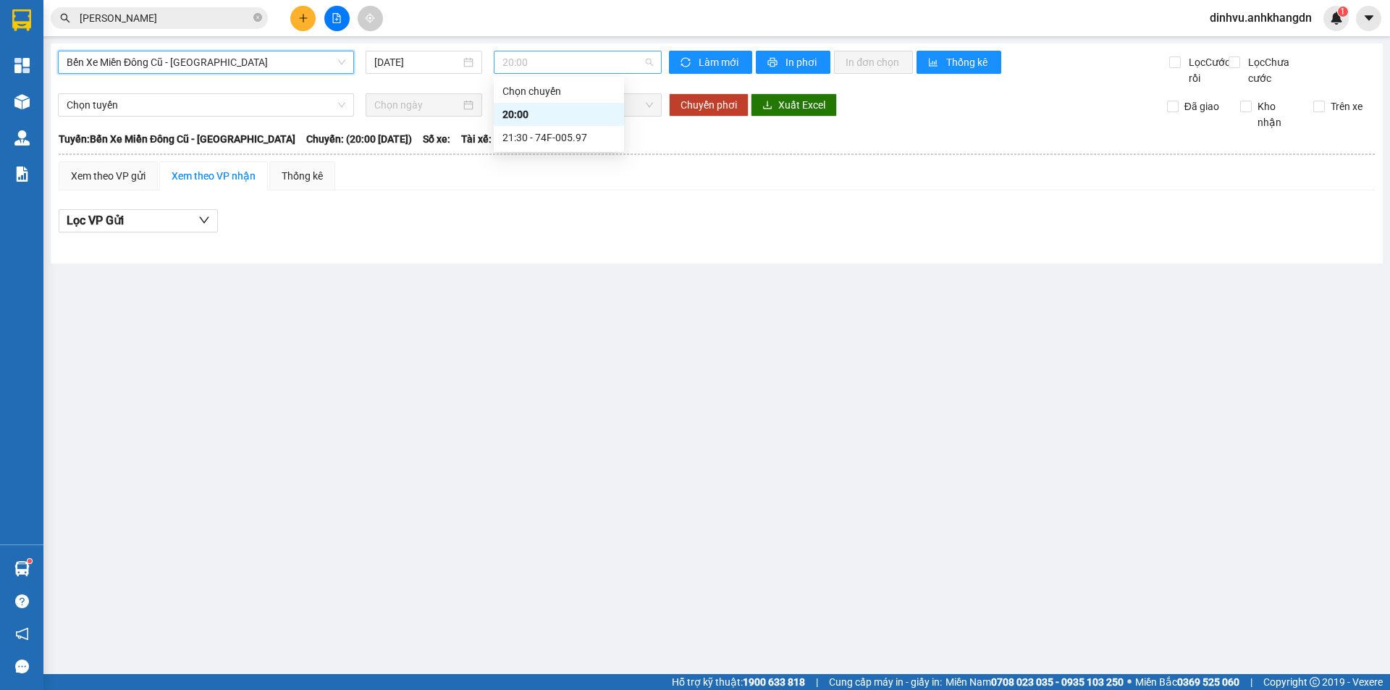
click at [521, 62] on span "20:00" at bounding box center [578, 62] width 151 height 22
click at [529, 133] on div "21:30 - 74F-005.97" at bounding box center [559, 138] width 113 height 16
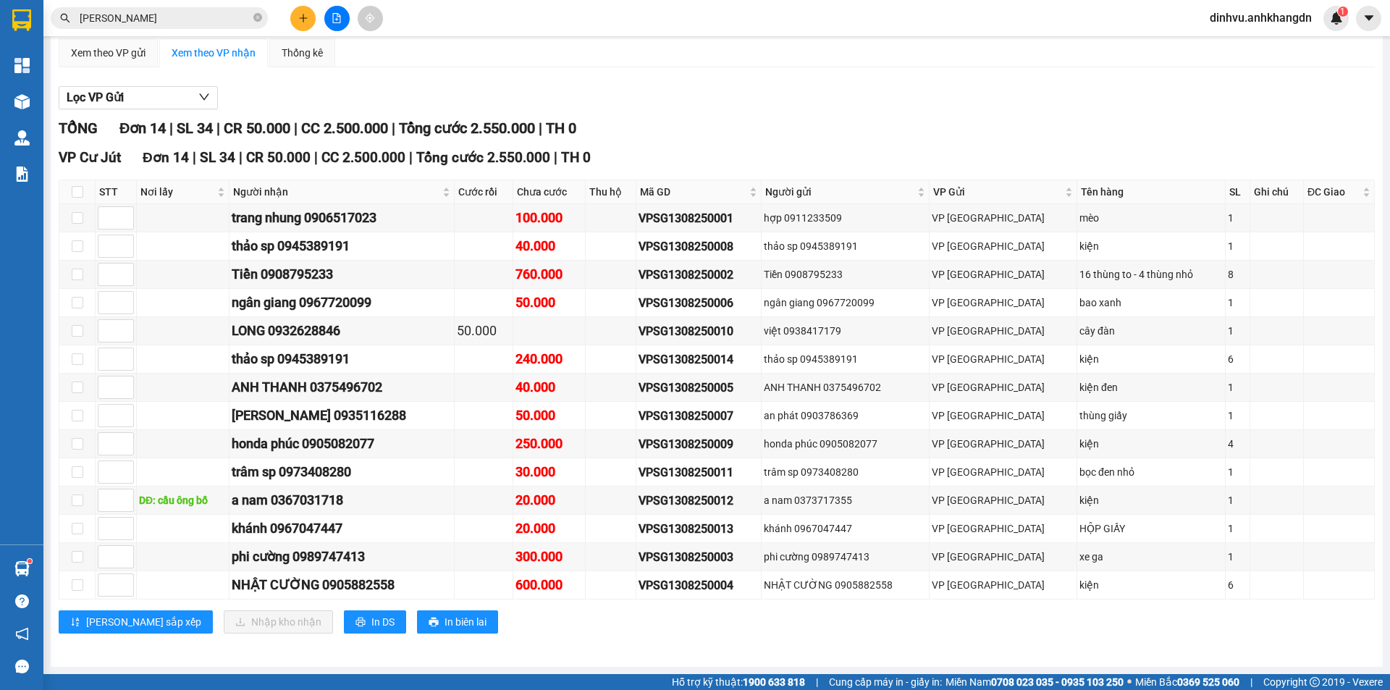
scroll to position [139, 0]
drag, startPoint x: 542, startPoint y: 281, endPoint x: 652, endPoint y: 266, distance: 111.1
click at [651, 266] on tr "Tiền 0908795233 760.000 VPSG1308250002 Tiền 0908795233 VP Sài Gòn 16 thùng to -…" at bounding box center [717, 275] width 1316 height 28
drag, startPoint x: 517, startPoint y: 274, endPoint x: 608, endPoint y: 274, distance: 91.2
click at [608, 274] on tr "Tiền 0908795233 760.000 VPSG1308250002 Tiền 0908795233 VP Sài Gòn 16 thùng to -…" at bounding box center [717, 275] width 1316 height 28
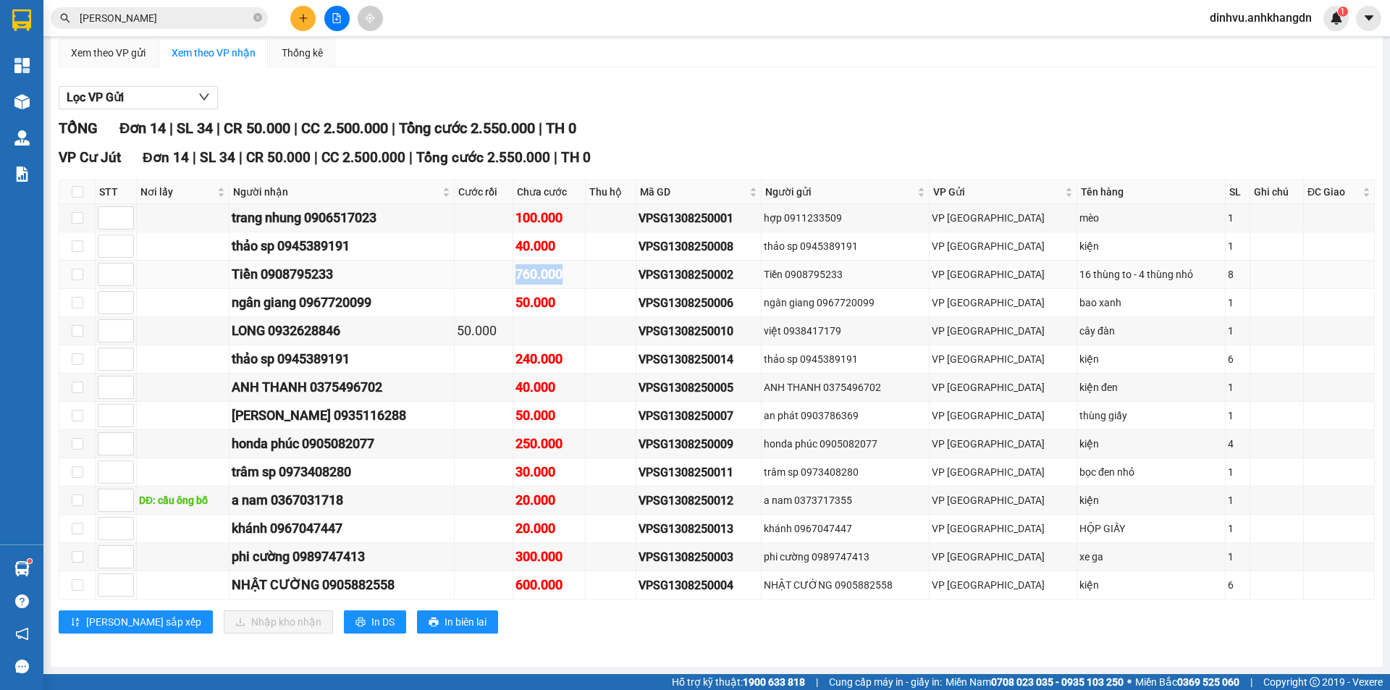
click at [586, 274] on td "760.000" at bounding box center [549, 275] width 72 height 28
drag, startPoint x: 561, startPoint y: 366, endPoint x: 588, endPoint y: 369, distance: 26.9
click at [587, 368] on tr "thảo sp 0945389191 240.000 VPSG1308250014 thảo sp 0945389191 VP Sài Gòn kiện 6" at bounding box center [717, 359] width 1316 height 28
click at [555, 418] on div "50.000" at bounding box center [549, 416] width 67 height 20
drag, startPoint x: 513, startPoint y: 433, endPoint x: 581, endPoint y: 461, distance: 73.7
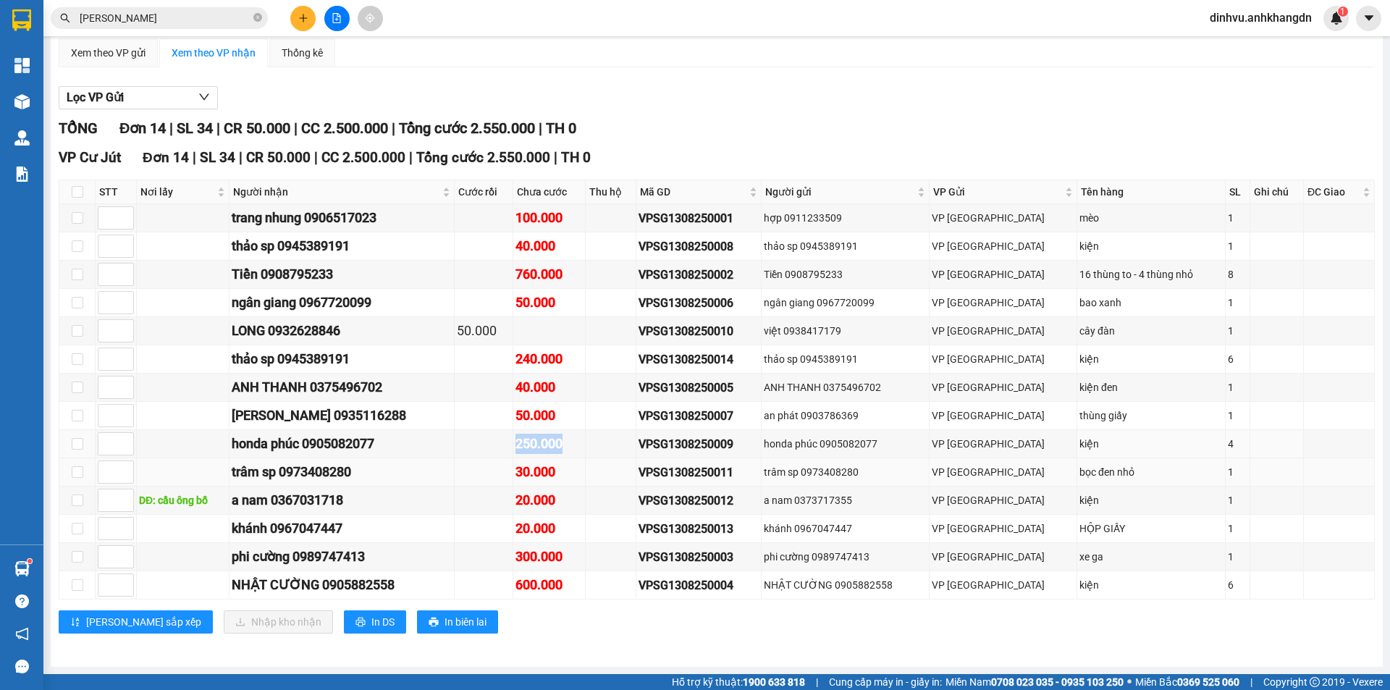
click at [608, 442] on tr "honda phúc 0905082077 250.000 VPSG1308250009 honda phúc 0905082077 VP Sài Gòn k…" at bounding box center [717, 444] width 1316 height 28
click at [557, 471] on div "30.000" at bounding box center [549, 472] width 67 height 20
drag, startPoint x: 497, startPoint y: 495, endPoint x: 627, endPoint y: 486, distance: 129.9
click at [634, 501] on tr "DĐ: cầu ông bố a nam 0367031718 20.000 VPSG1308250012 a nam 0373717355 VP Sài G…" at bounding box center [717, 501] width 1316 height 28
drag, startPoint x: 476, startPoint y: 558, endPoint x: 623, endPoint y: 558, distance: 147.7
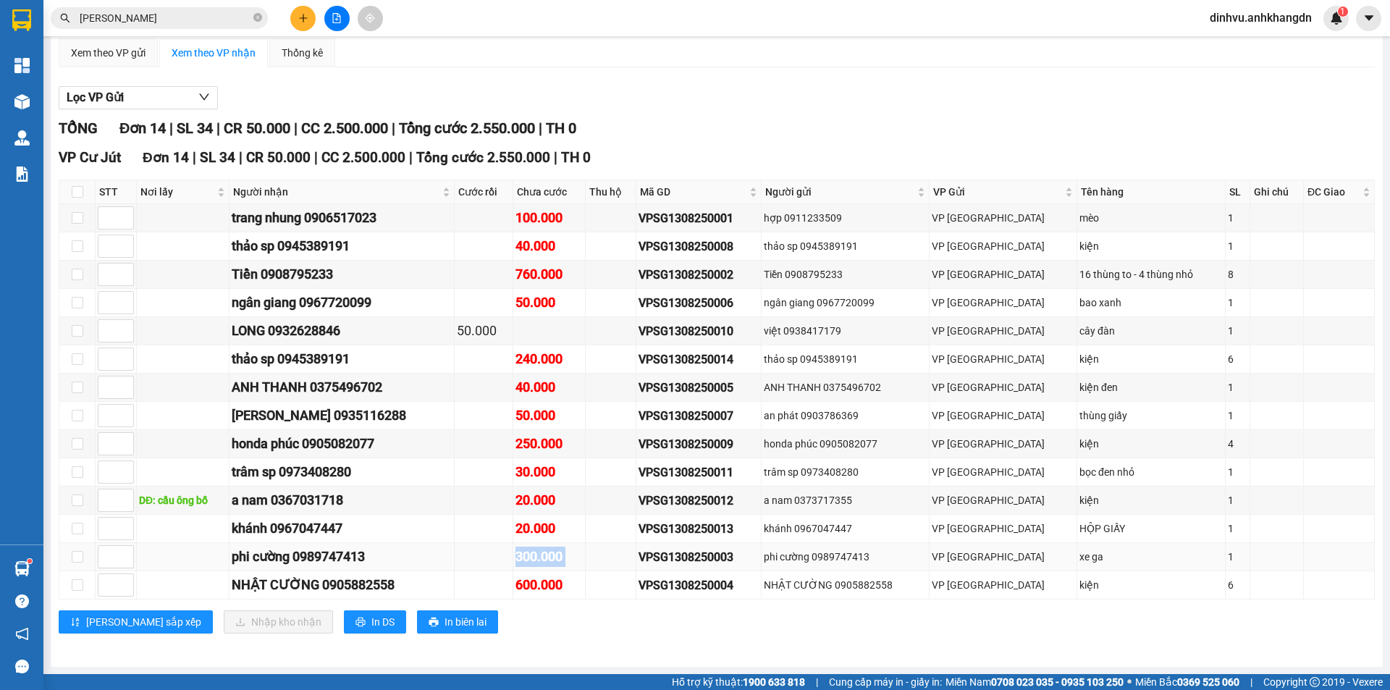
click at [623, 558] on tr "phi cường 0989747413 300.000 VPSG1308250003 phi cường 0989747413 VP Sài Gòn xe …" at bounding box center [717, 557] width 1316 height 28
drag, startPoint x: 531, startPoint y: 581, endPoint x: 571, endPoint y: 581, distance: 39.8
click at [549, 581] on tr "NHẬT CƯỜNG 0905882558 600.000 VPSG1308250004 NHẬT CƯỜNG 0905882558 VP Sài Gòn k…" at bounding box center [717, 585] width 1316 height 28
drag, startPoint x: 635, startPoint y: 587, endPoint x: 617, endPoint y: 587, distance: 18.1
click at [632, 587] on td at bounding box center [611, 585] width 51 height 28
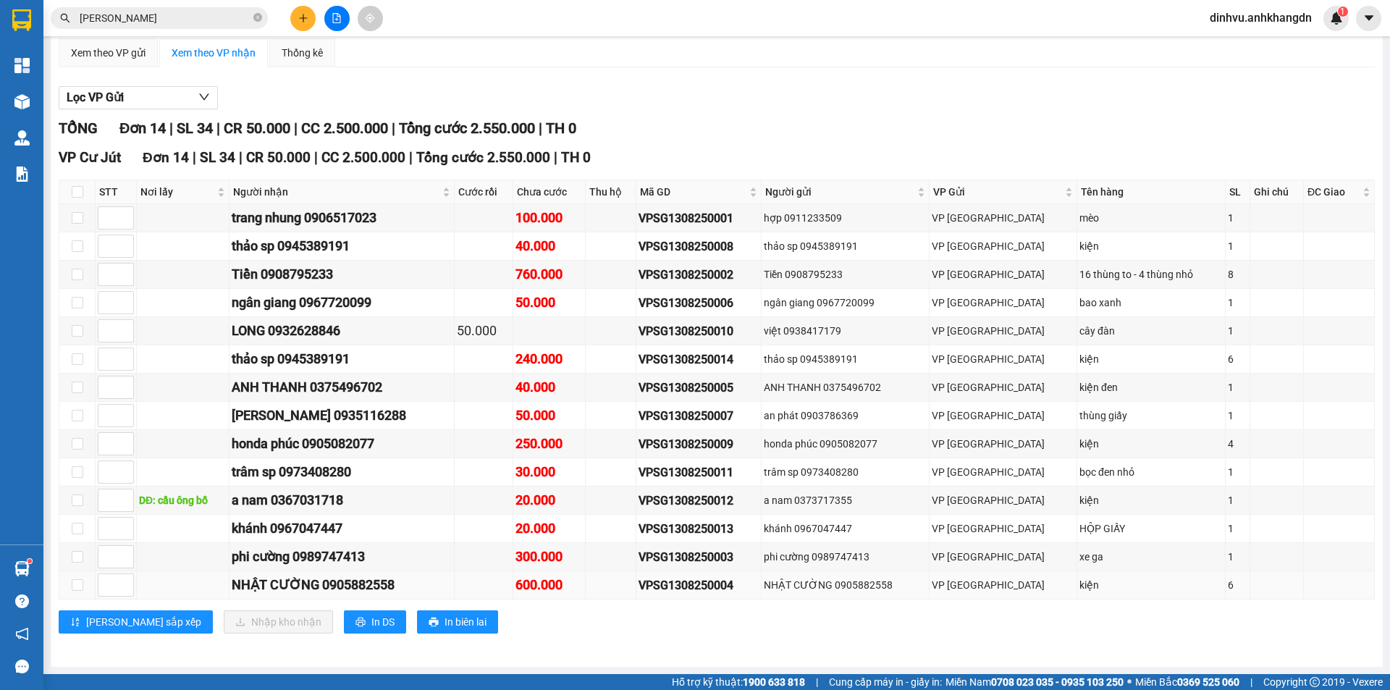
click at [616, 587] on td at bounding box center [611, 585] width 51 height 28
click at [627, 563] on td at bounding box center [611, 557] width 51 height 28
click at [306, 20] on icon "plus" at bounding box center [303, 18] width 10 height 10
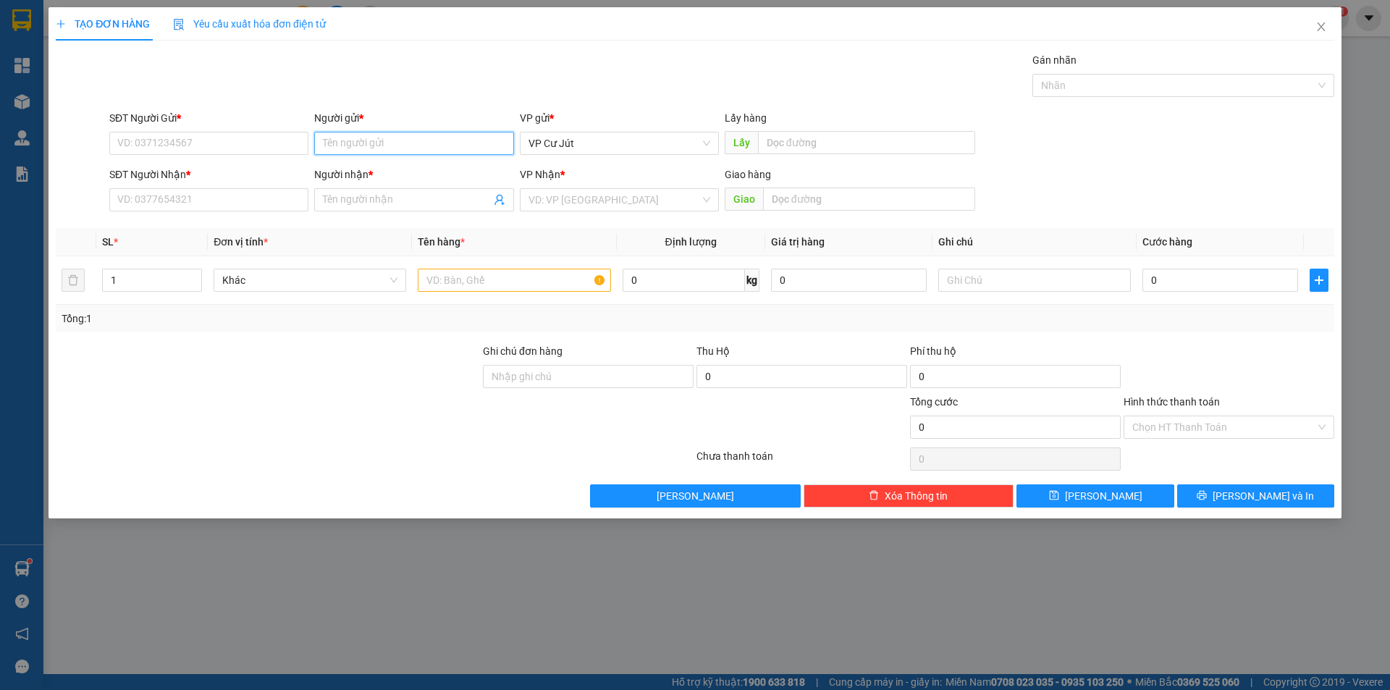
click at [395, 146] on input "Người gửi *" at bounding box center [413, 143] width 199 height 23
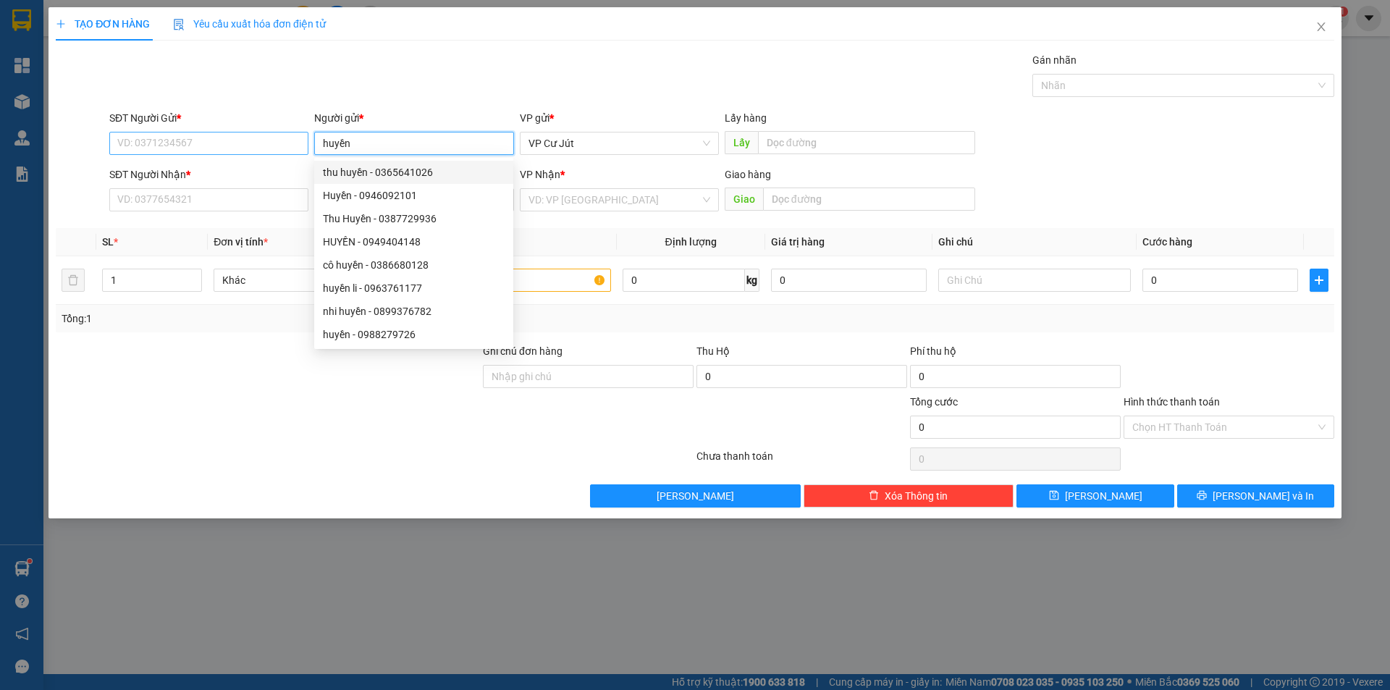
type input "huyền"
click at [224, 141] on input "SĐT Người Gửi *" at bounding box center [208, 143] width 199 height 23
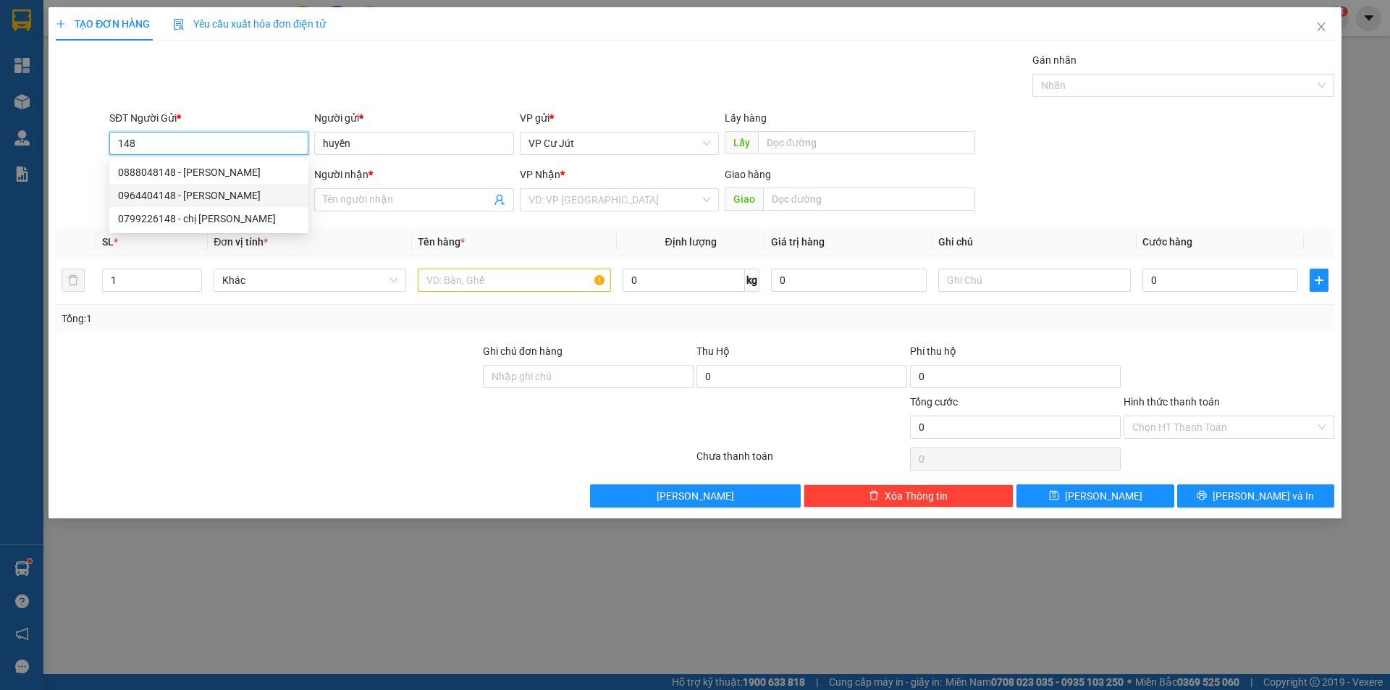
click at [227, 201] on div "0964404148 - C Huyền" at bounding box center [209, 196] width 182 height 16
type input "0964404148"
type input "C Huyền"
type input "0964404148"
type input "C Huyền"
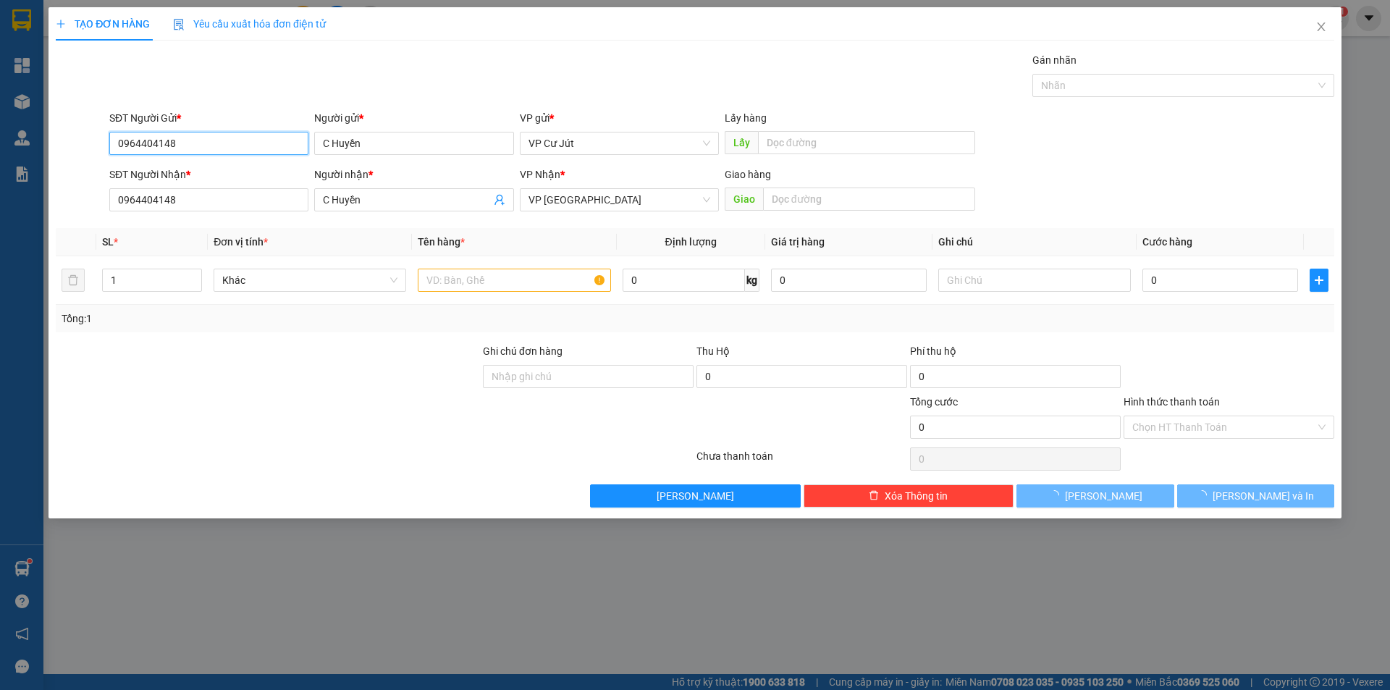
type input "30.000"
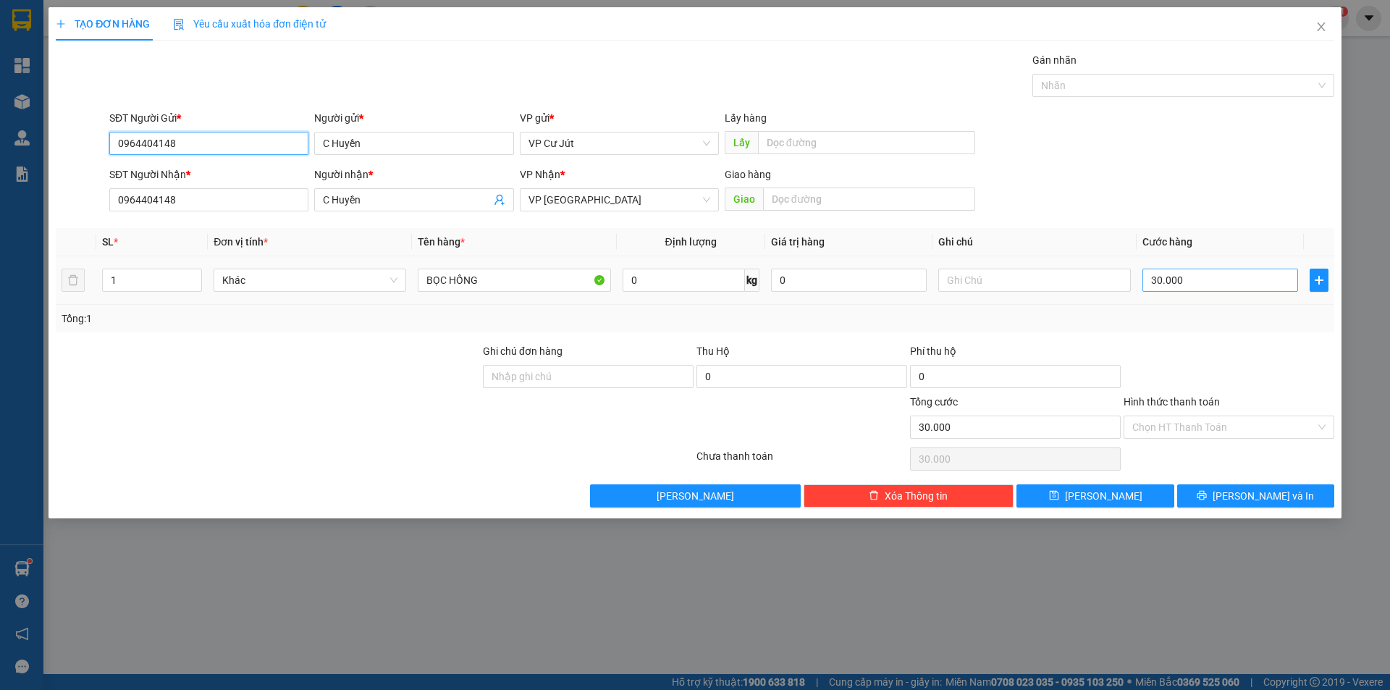
type input "0964404148"
click at [1184, 282] on input "30.000" at bounding box center [1221, 280] width 156 height 23
type input "0"
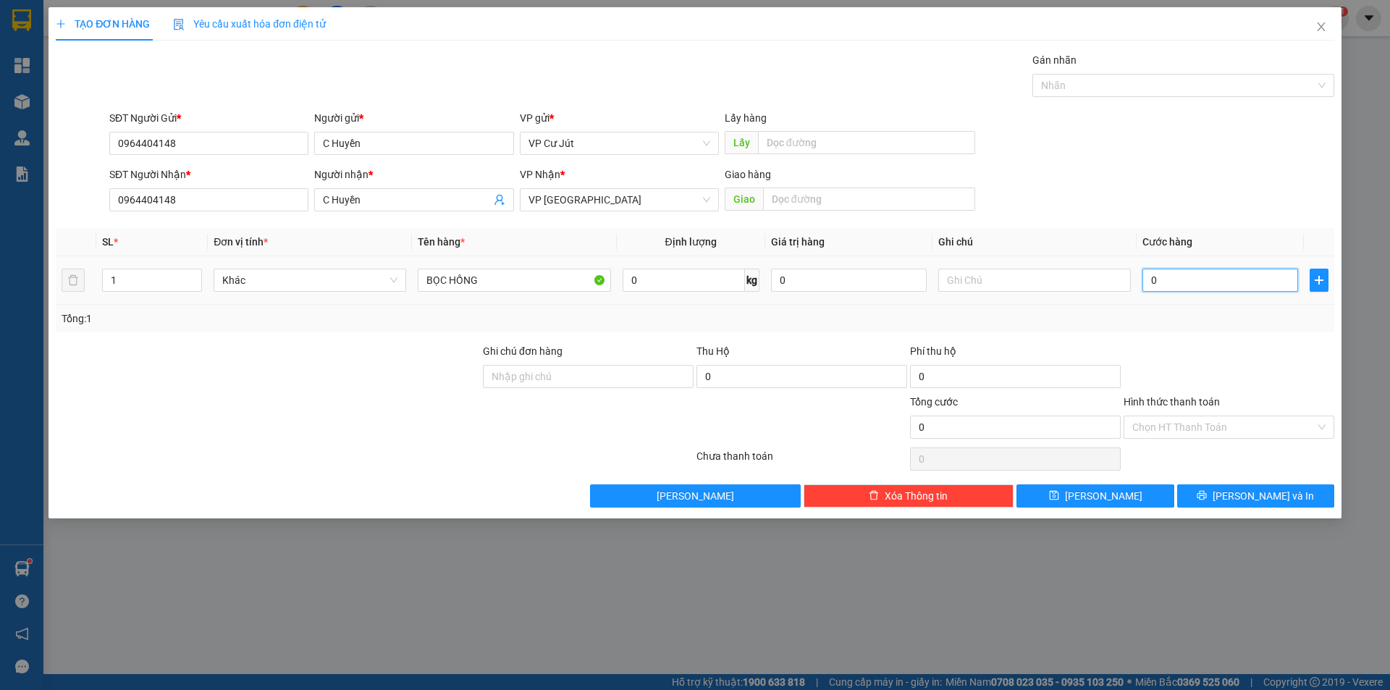
type input "20"
type input "200"
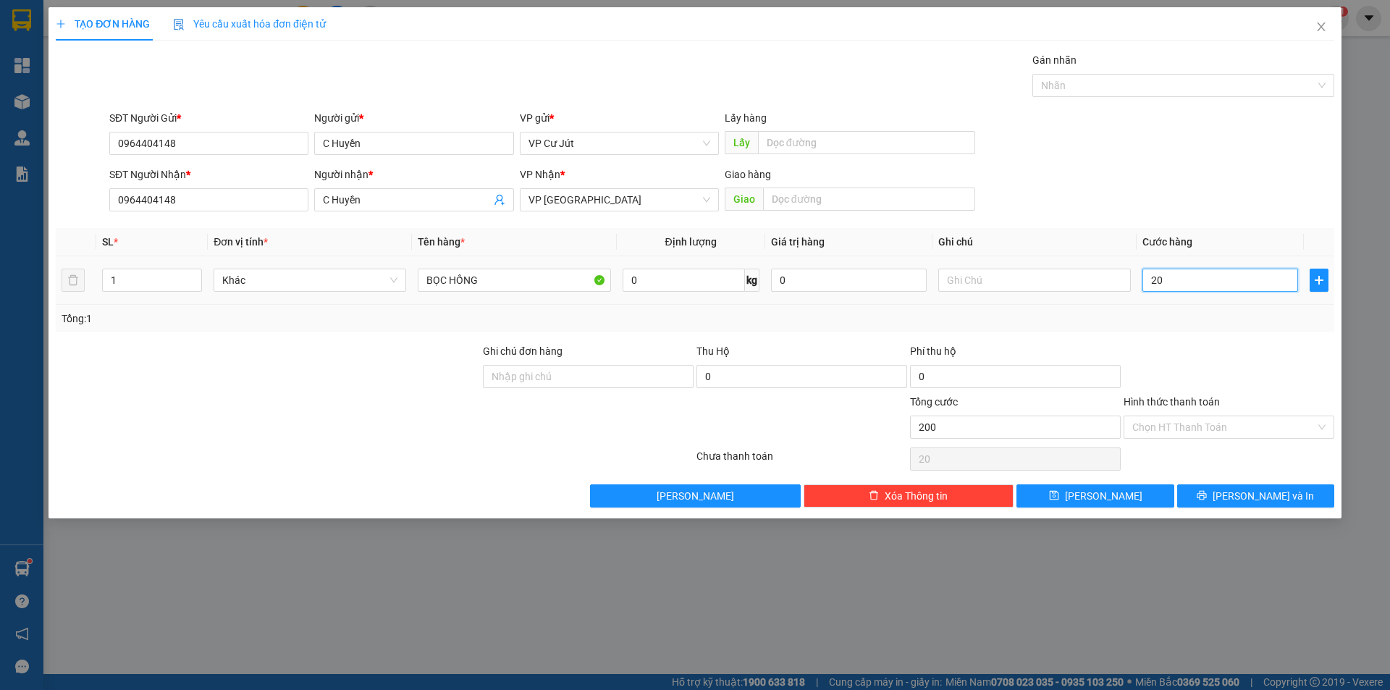
type input "200"
type input "2.000"
type input "20.000"
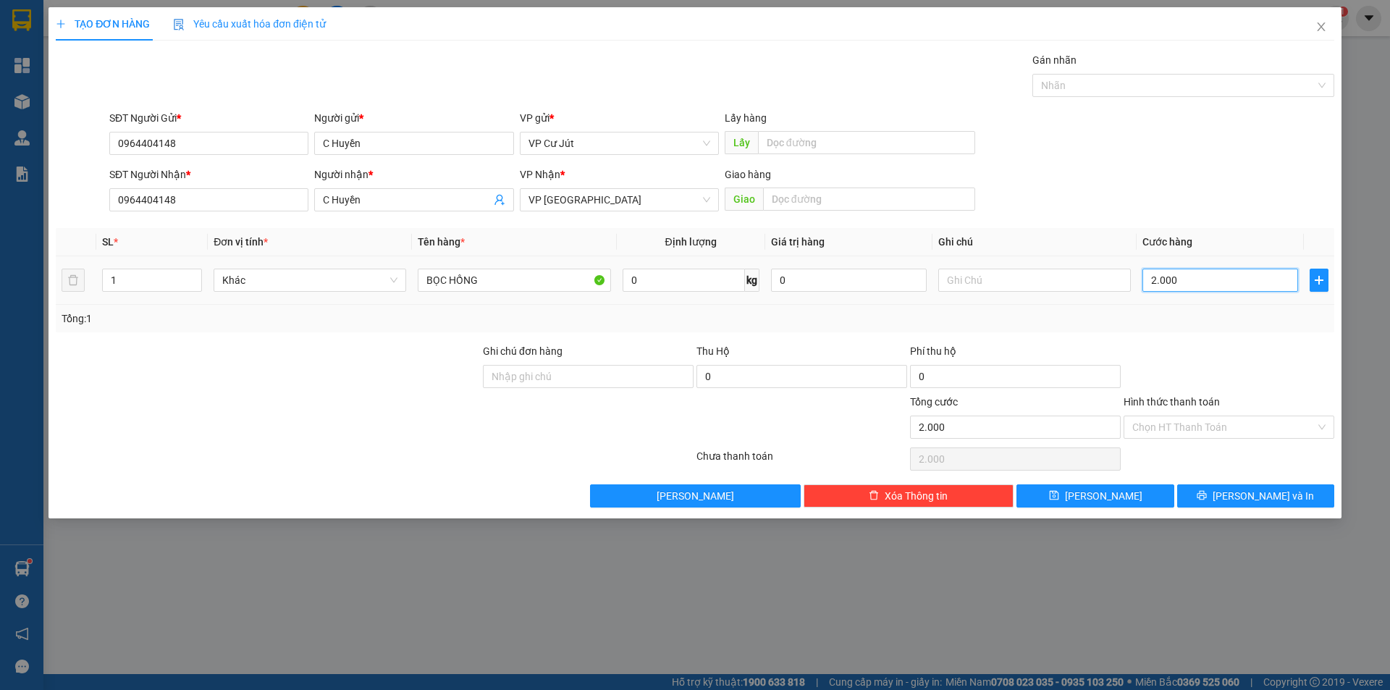
type input "20.000"
click at [1197, 425] on input "Hình thức thanh toán" at bounding box center [1224, 427] width 183 height 22
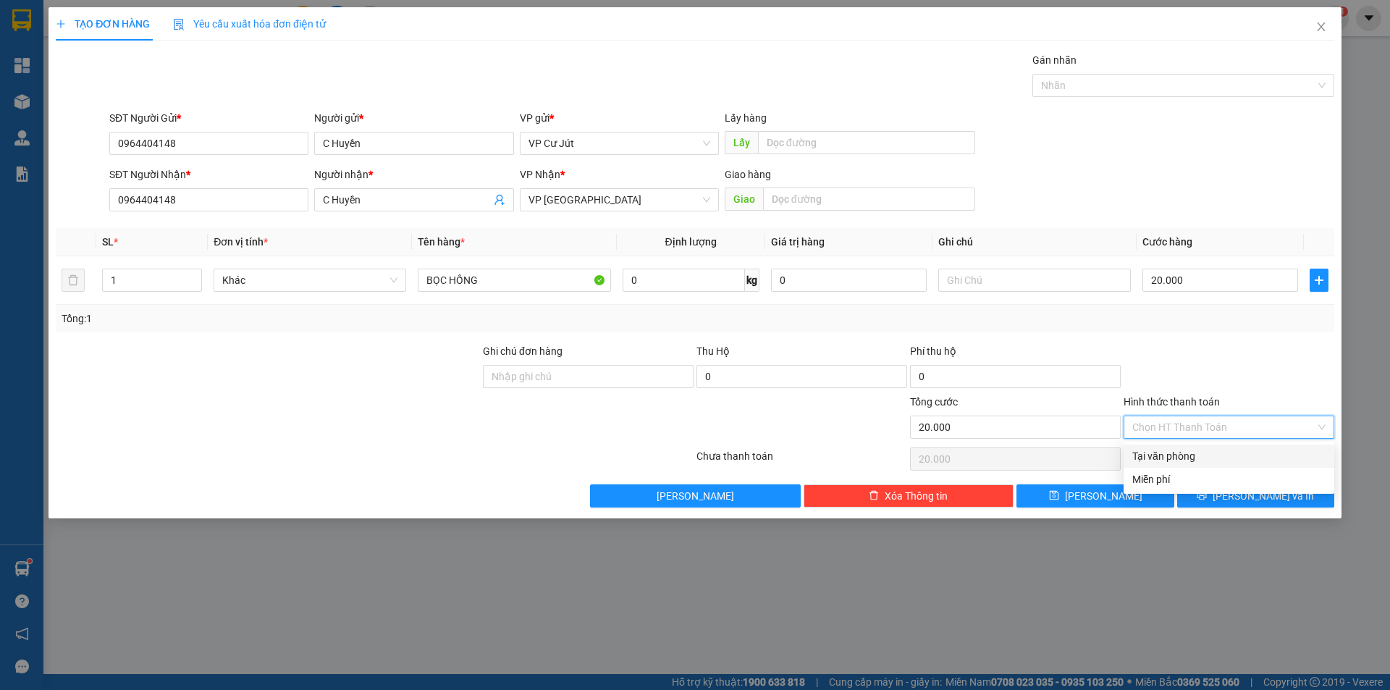
click at [1189, 447] on div "Tại văn phòng" at bounding box center [1229, 456] width 211 height 23
type input "0"
click at [1242, 494] on button "[PERSON_NAME] và In" at bounding box center [1255, 495] width 157 height 23
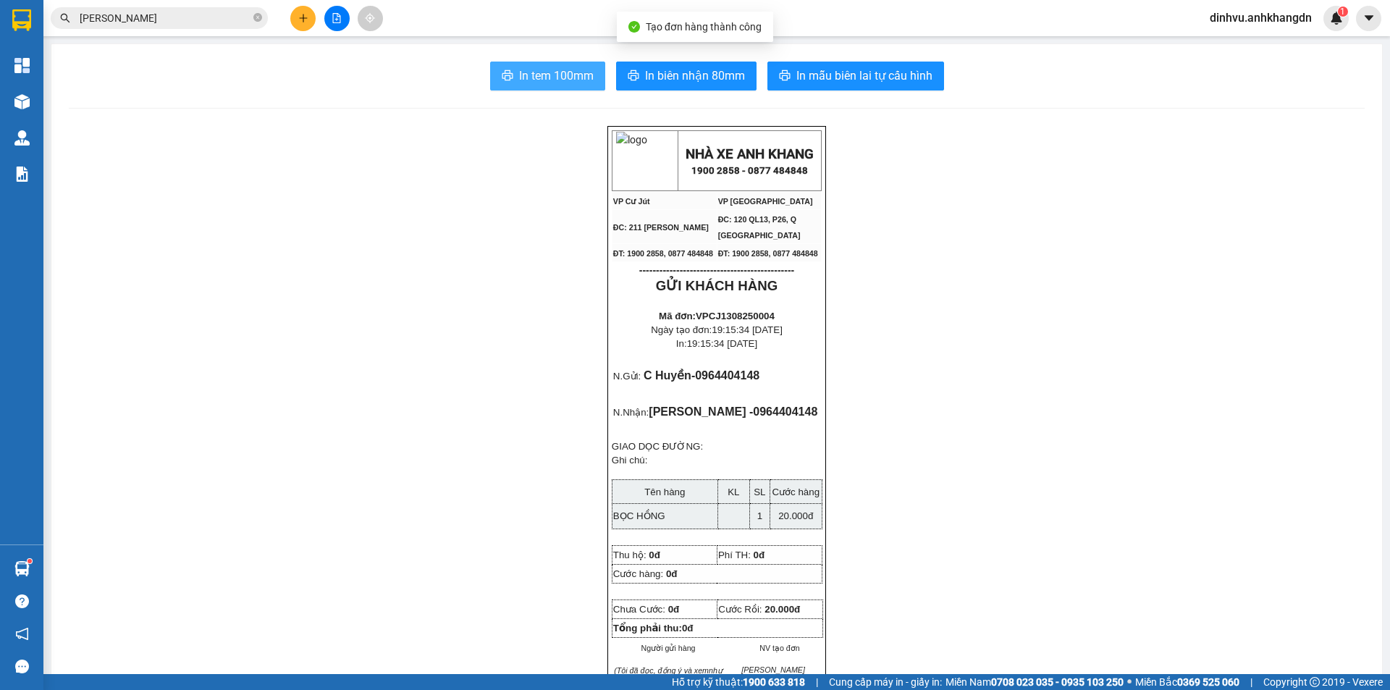
click at [512, 83] on button "In tem 100mm" at bounding box center [547, 76] width 115 height 29
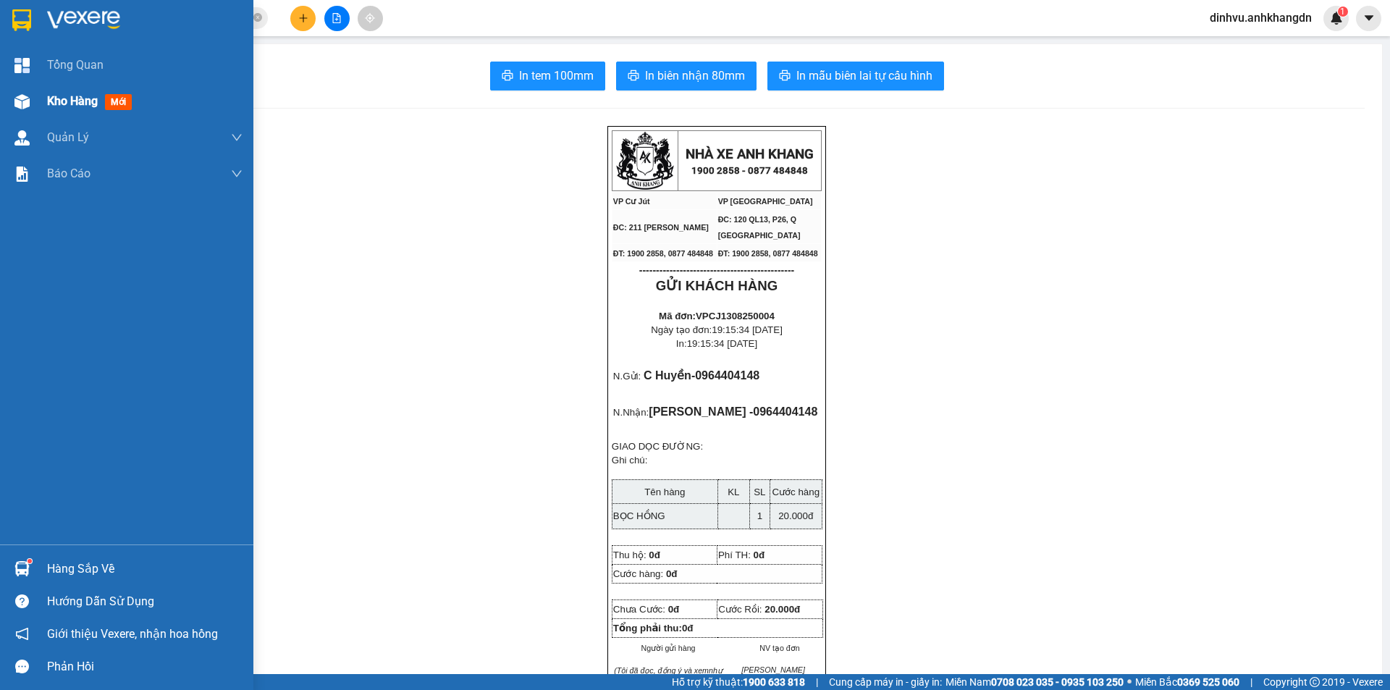
click at [37, 100] on div "Kho hàng mới" at bounding box center [126, 101] width 253 height 36
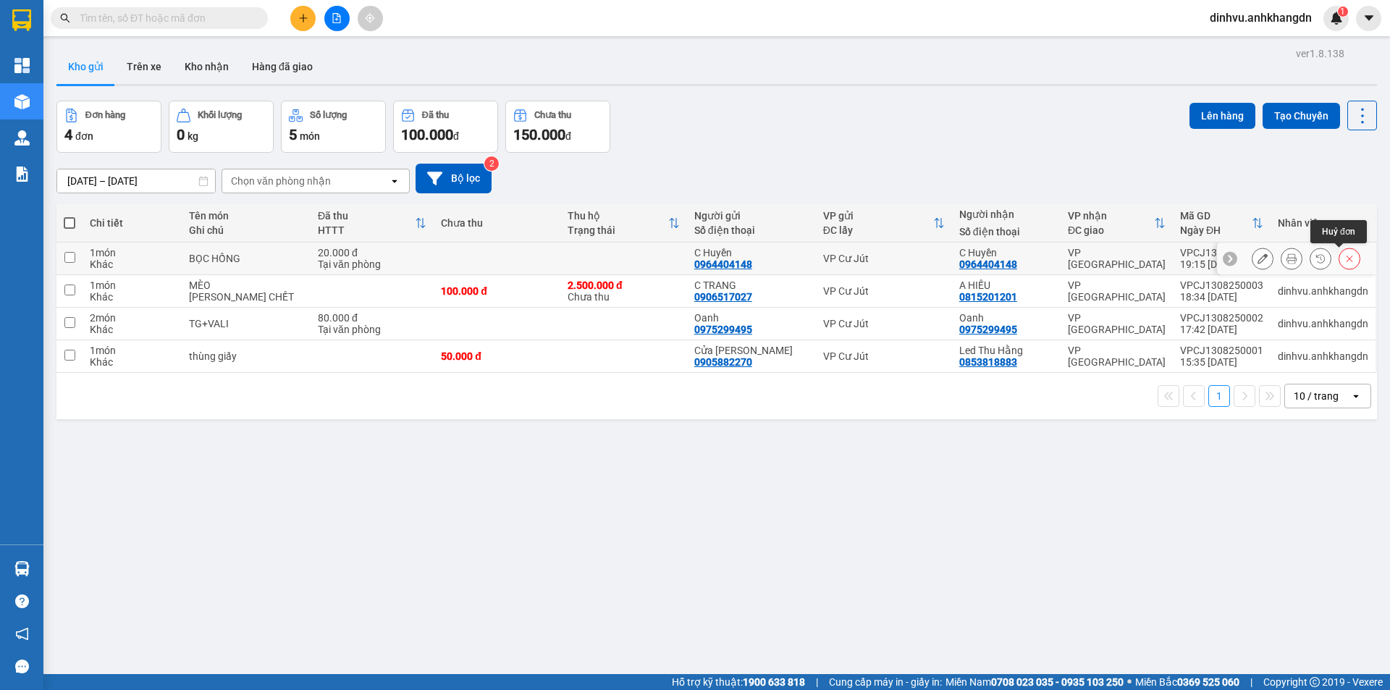
click at [1345, 258] on icon at bounding box center [1350, 258] width 10 height 10
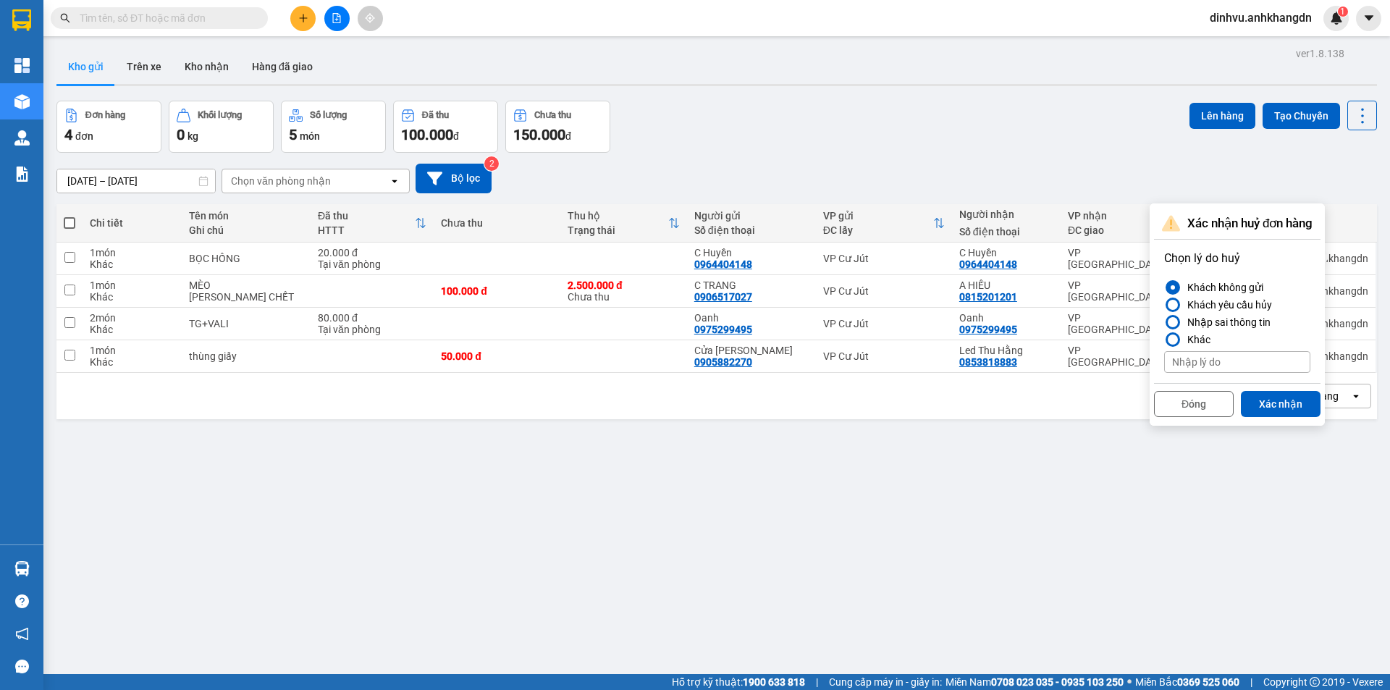
click at [1306, 410] on button "Xác nhận" at bounding box center [1281, 404] width 80 height 26
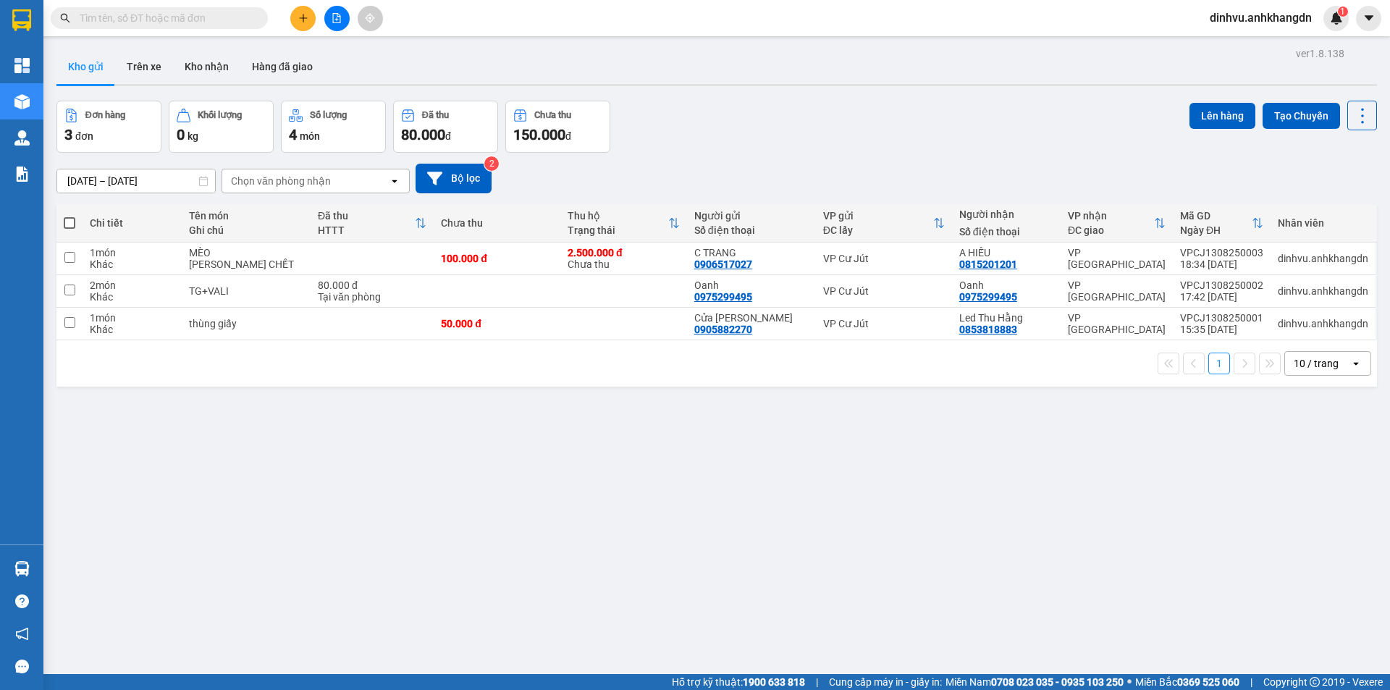
click at [1098, 428] on div "ver 1.8.138 Kho gửi Trên xe Kho nhận Hàng đã giao Đơn hàng 3 đơn Khối lượng 0 k…" at bounding box center [717, 388] width 1332 height 690
click at [78, 225] on th at bounding box center [69, 223] width 26 height 38
click at [72, 224] on span at bounding box center [70, 223] width 12 height 12
click at [70, 216] on input "checkbox" at bounding box center [70, 216] width 0 height 0
checkbox input "true"
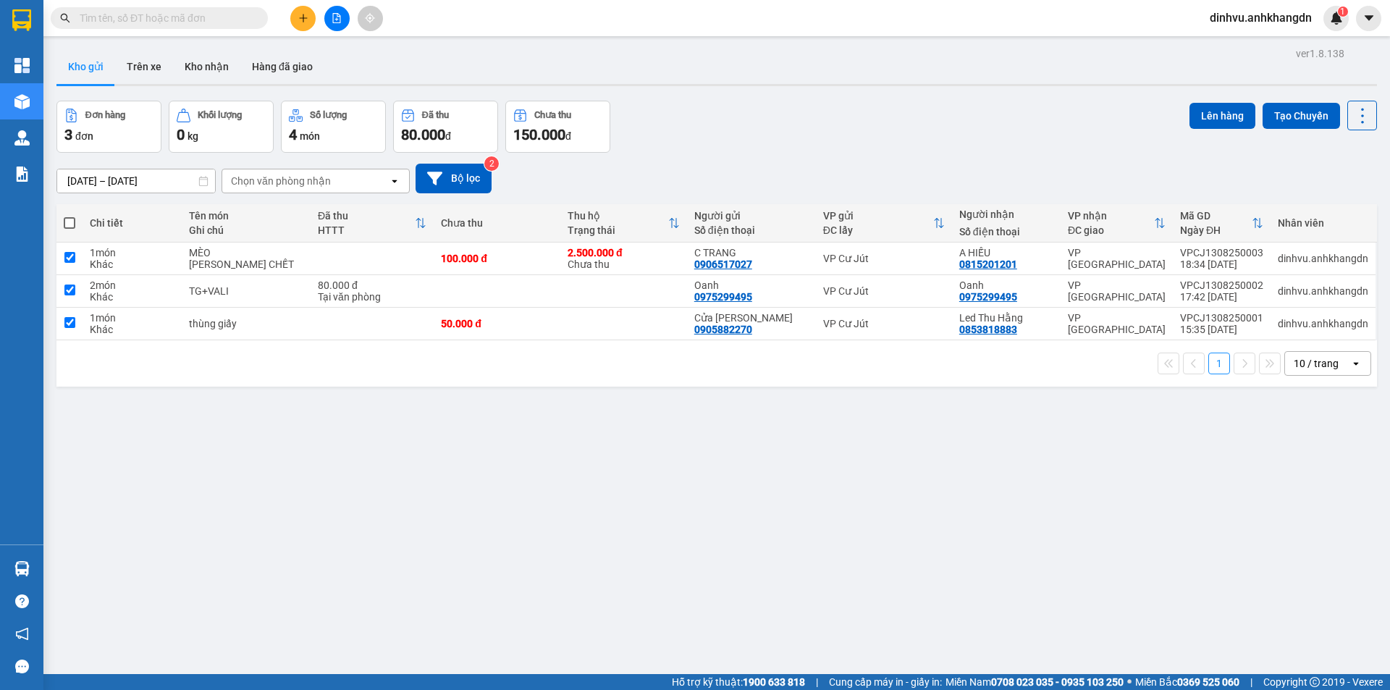
checkbox input "true"
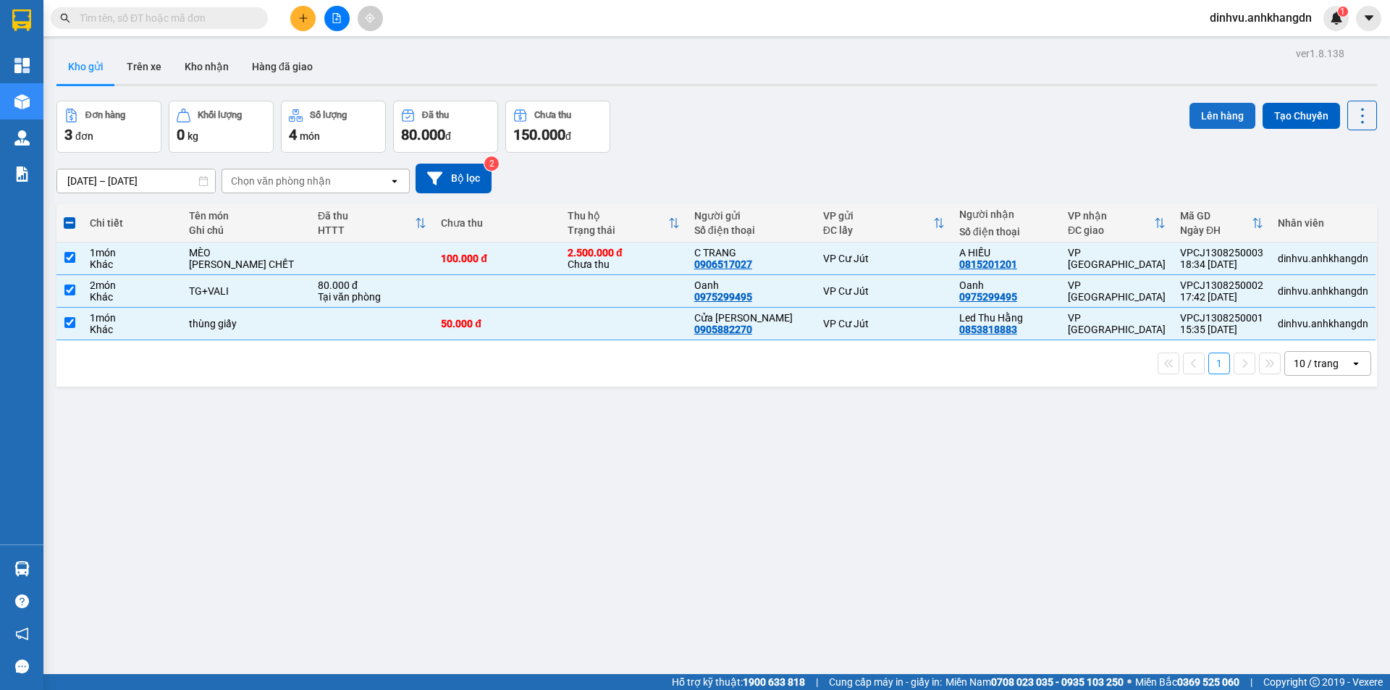
click at [1212, 111] on button "Lên hàng" at bounding box center [1223, 116] width 66 height 26
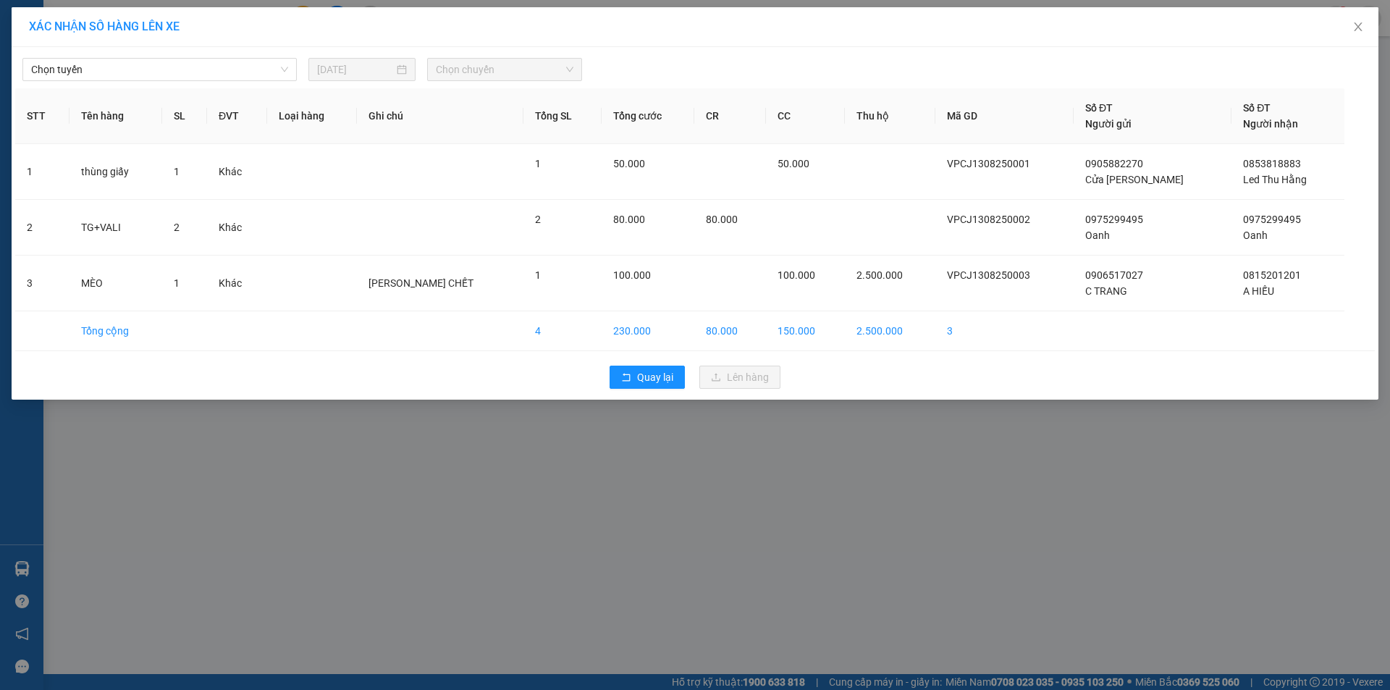
click at [533, 66] on span "Chọn chuyến" at bounding box center [505, 70] width 138 height 22
click at [225, 70] on span "Chọn tuyến" at bounding box center [159, 70] width 257 height 22
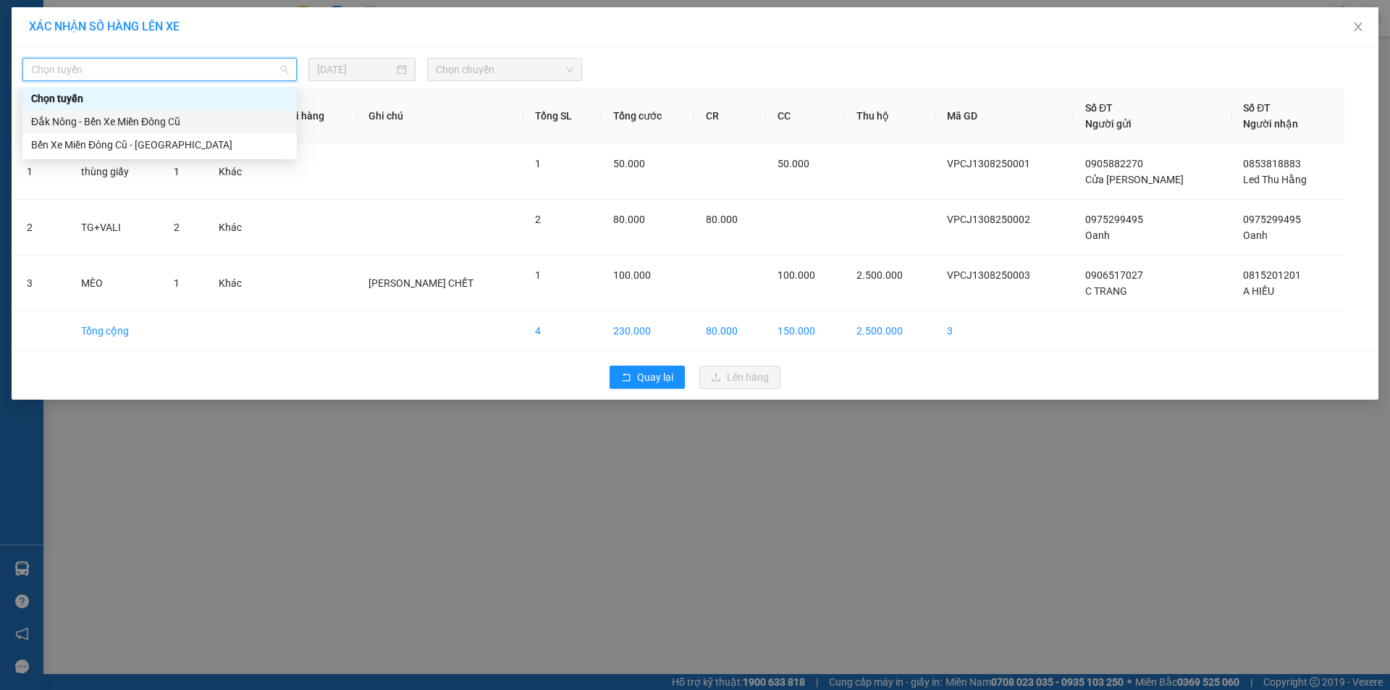
click at [249, 132] on div "Đắk Nông - Bến Xe Miền Đông Cũ" at bounding box center [159, 121] width 274 height 23
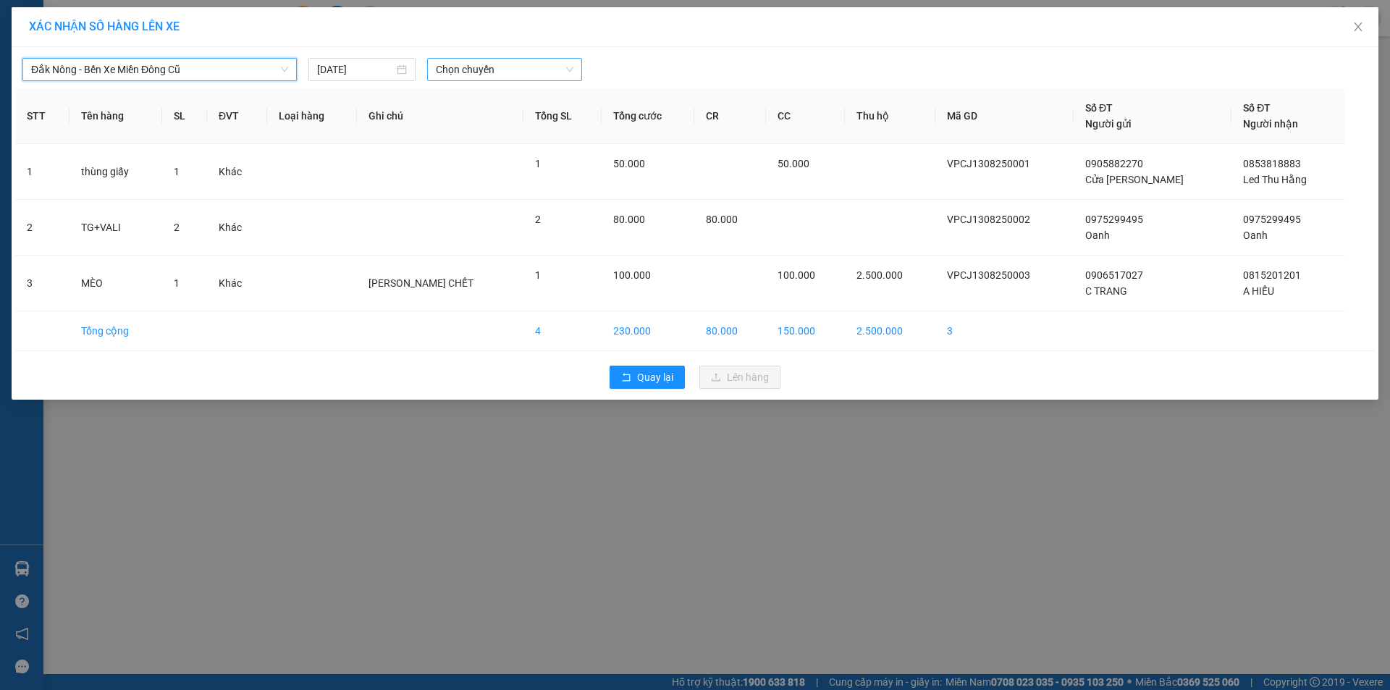
click at [555, 69] on span "Chọn chuyến" at bounding box center [505, 70] width 138 height 22
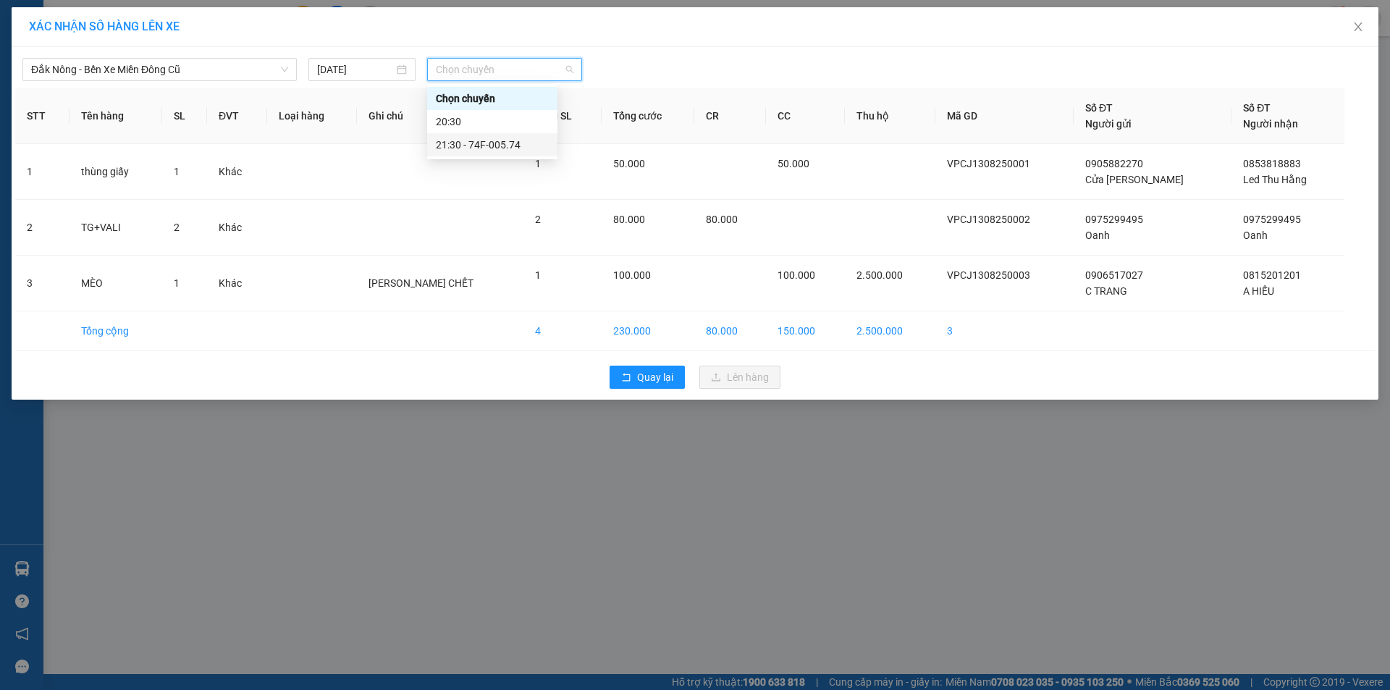
click at [539, 146] on div "21:30 - 74F-005.74" at bounding box center [492, 145] width 113 height 16
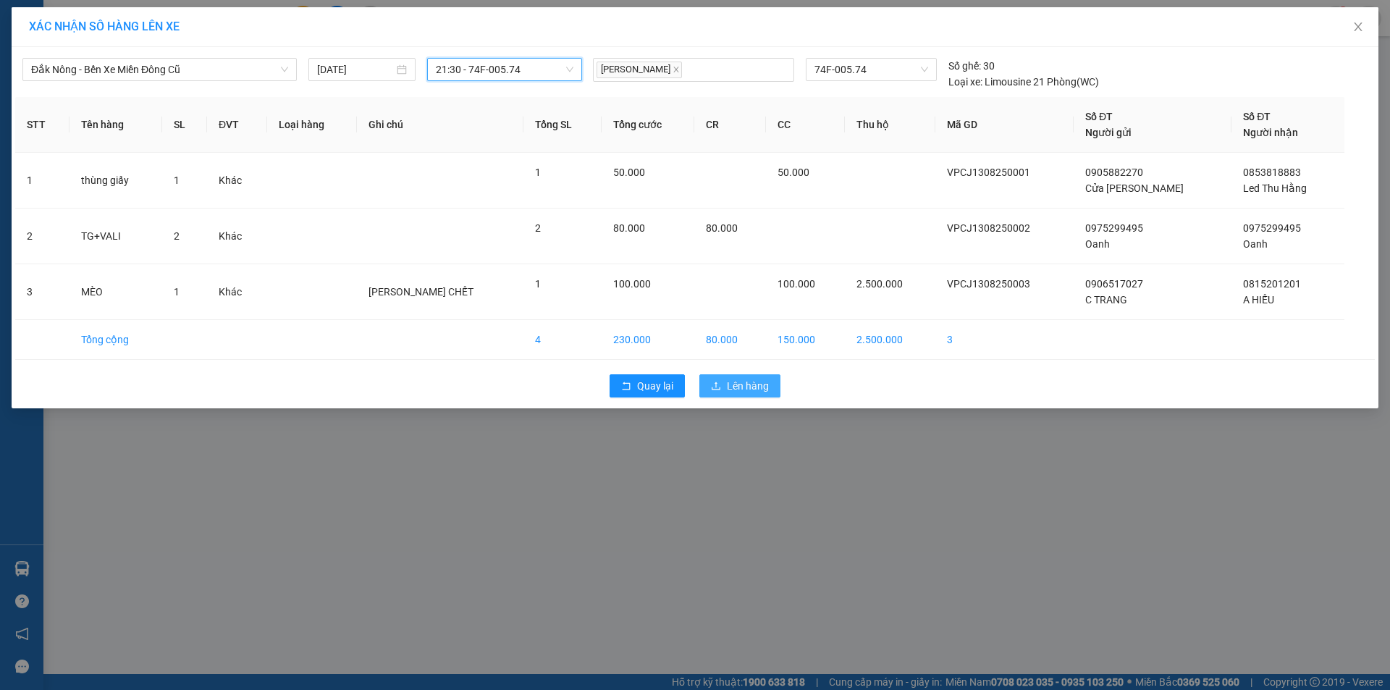
click at [725, 393] on button "Lên hàng" at bounding box center [740, 385] width 81 height 23
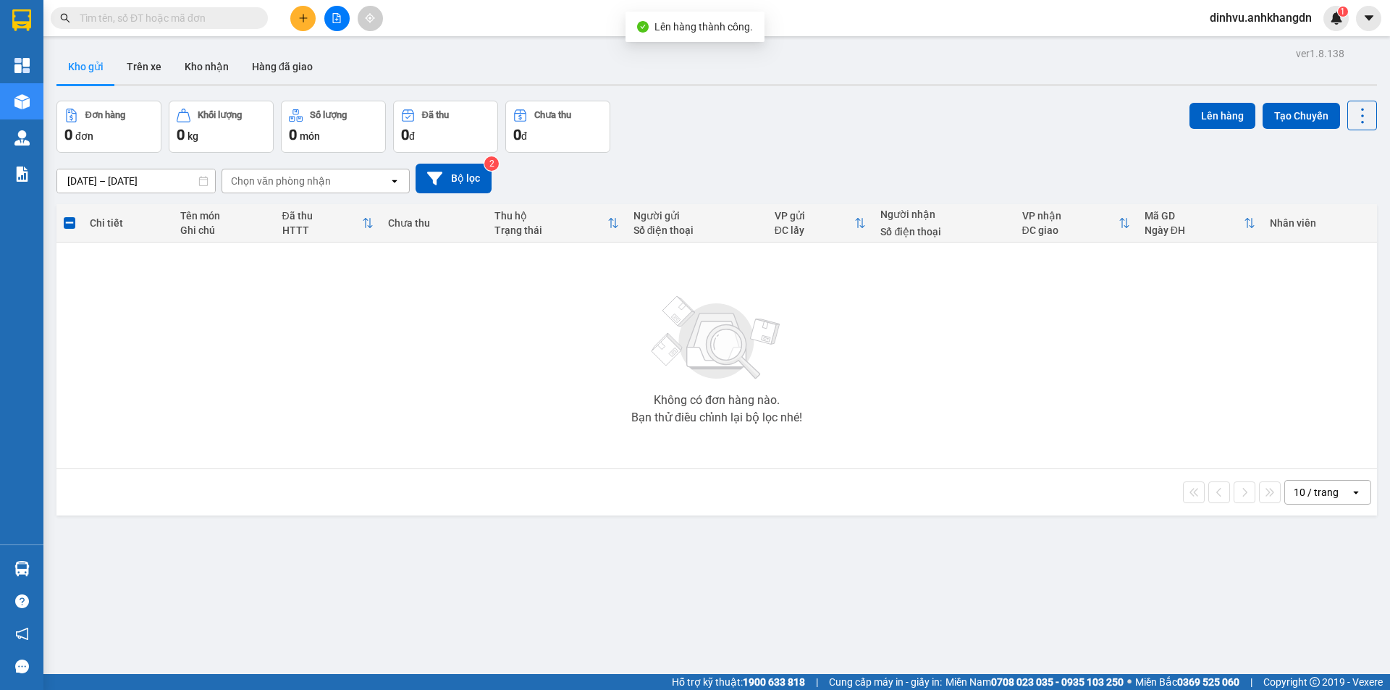
click at [689, 41] on div "Lên hàng thành công." at bounding box center [695, 27] width 139 height 30
click at [1129, 166] on div "[DATE] – [DATE] Press the down arrow key to interact with the calendar and sele…" at bounding box center [716, 179] width 1321 height 30
drag, startPoint x: 1129, startPoint y: 166, endPoint x: 660, endPoint y: 118, distance: 471.7
click at [1043, 166] on div "[DATE] – [DATE] Press the down arrow key to interact with the calendar and sele…" at bounding box center [716, 179] width 1321 height 30
click at [339, 18] on icon "file-add" at bounding box center [337, 18] width 10 height 10
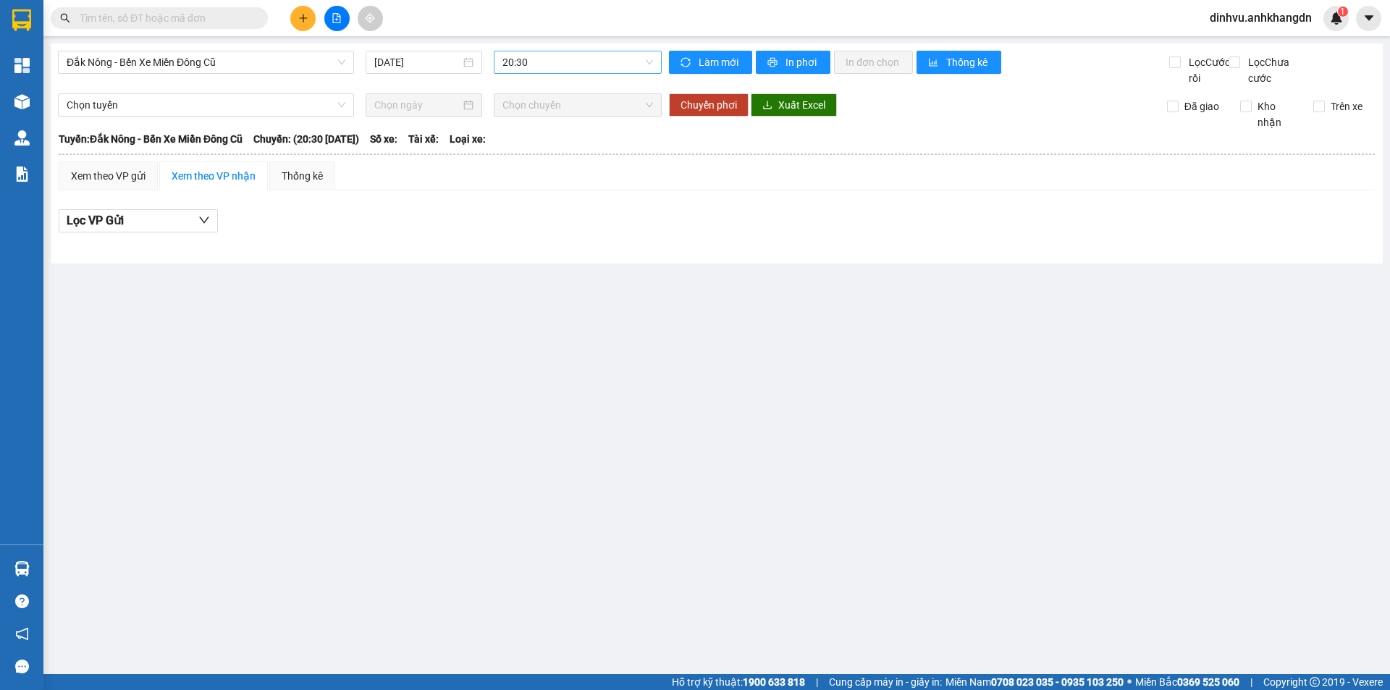
click at [571, 65] on span "20:30" at bounding box center [578, 62] width 151 height 22
click at [567, 137] on div "21:30 - 74F-005.74" at bounding box center [559, 138] width 113 height 16
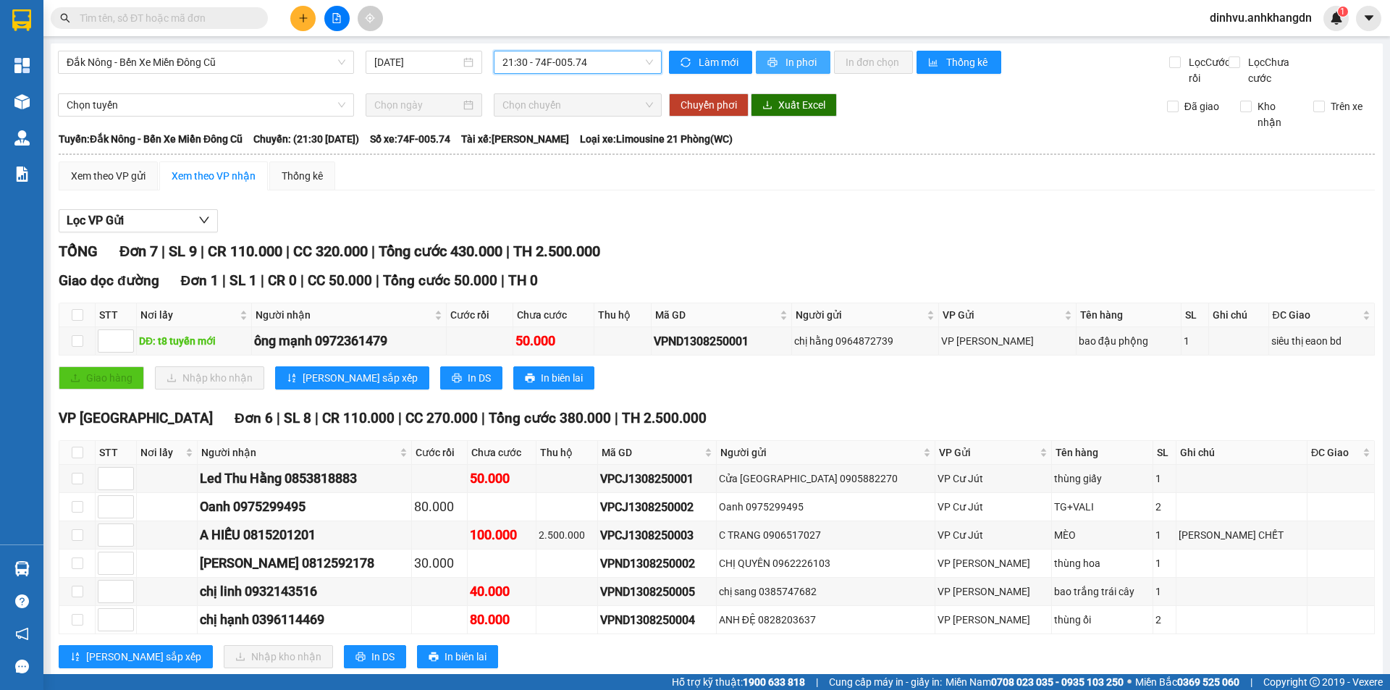
click at [786, 69] on span "In phơi" at bounding box center [802, 62] width 33 height 16
click at [307, 17] on icon "plus" at bounding box center [303, 18] width 10 height 10
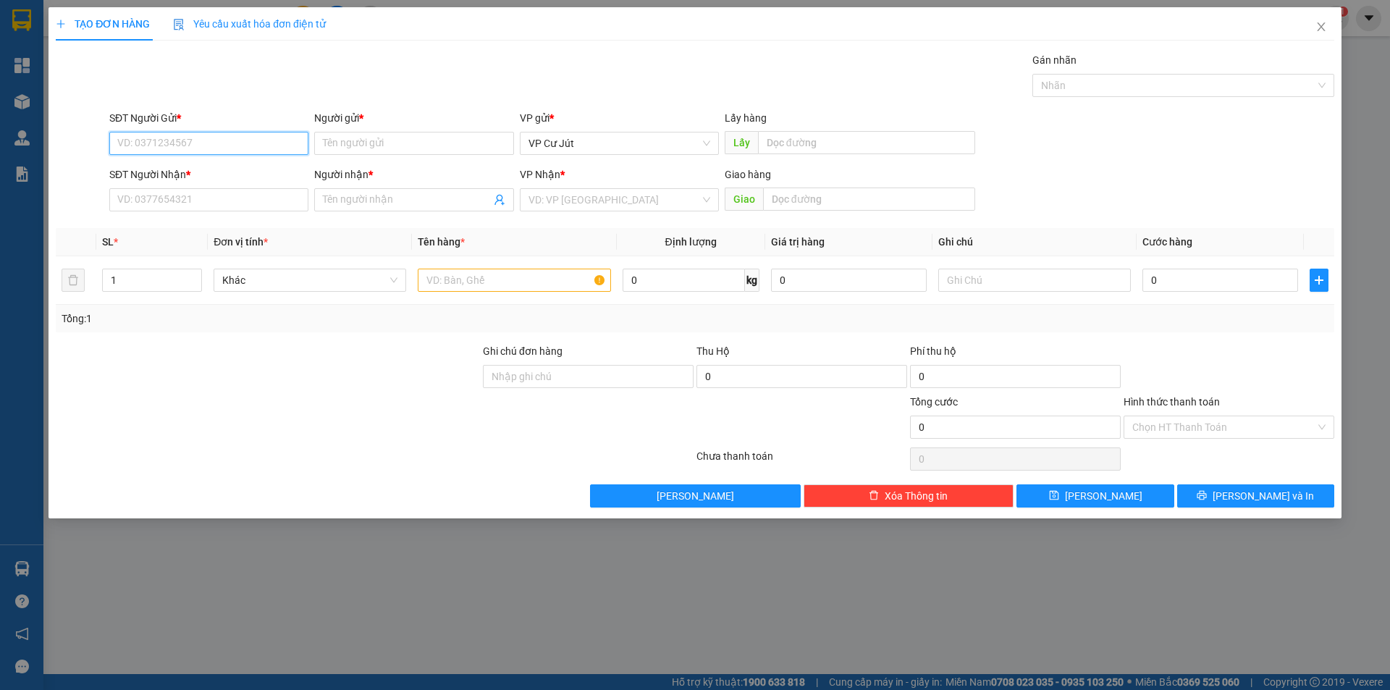
click at [175, 144] on input "SĐT Người Gửi *" at bounding box center [208, 143] width 199 height 23
type input "0946168789"
click at [201, 162] on div "0946168789 - sim" at bounding box center [208, 172] width 199 height 23
type input "sim"
type input "0913700711"
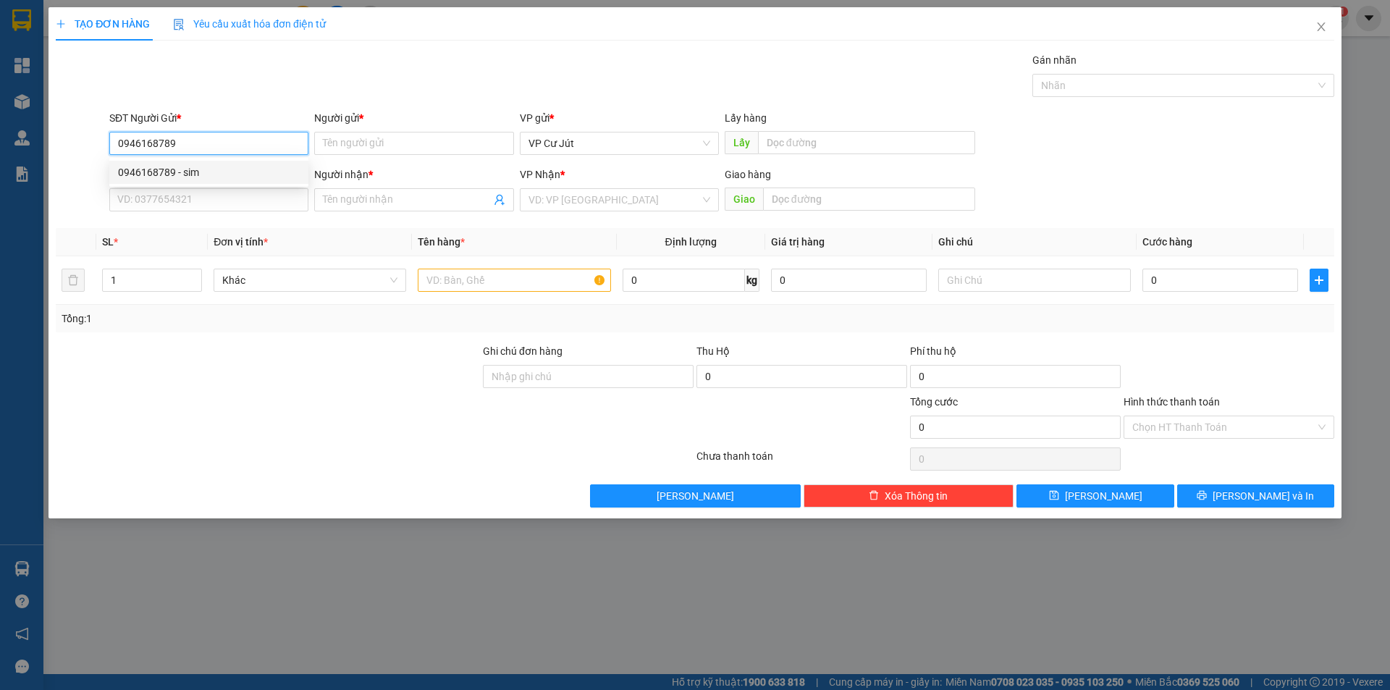
type input "yên"
type input "[STREET_ADDRESS]"
type input "PHÍ GRAB TỰ TRẢ"
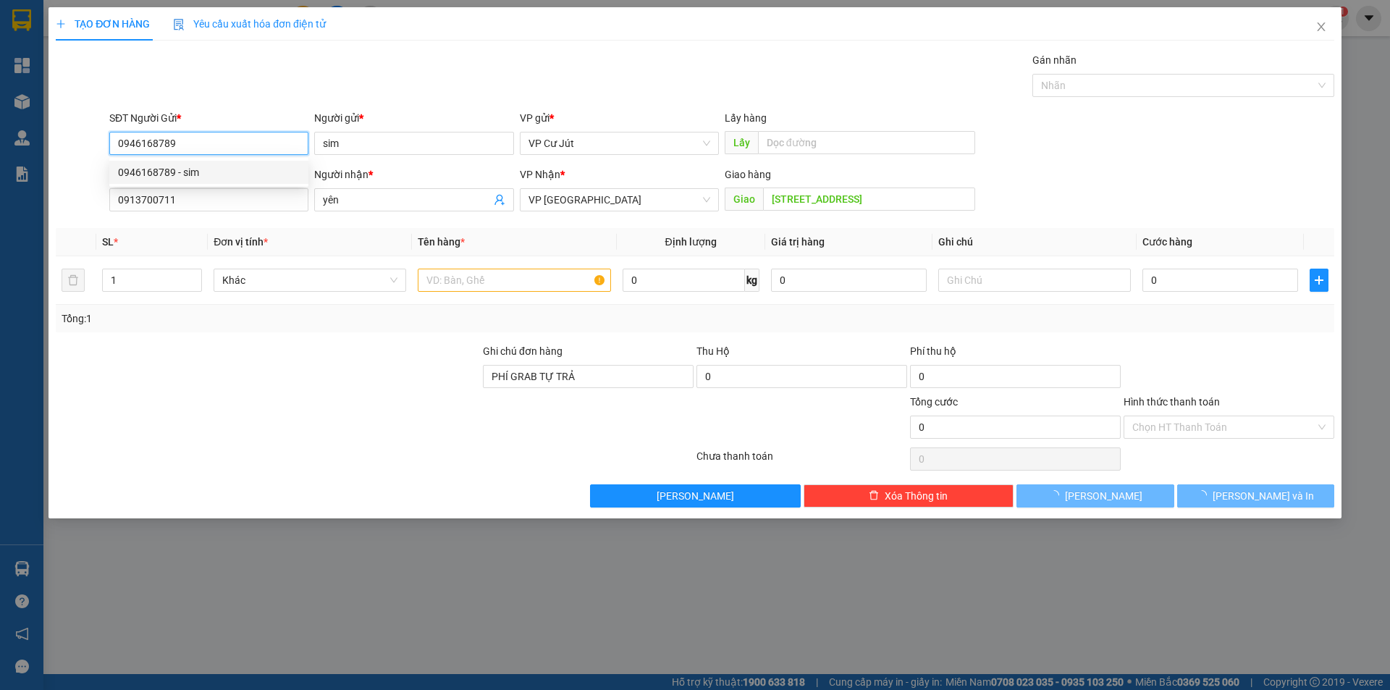
type input "40.000"
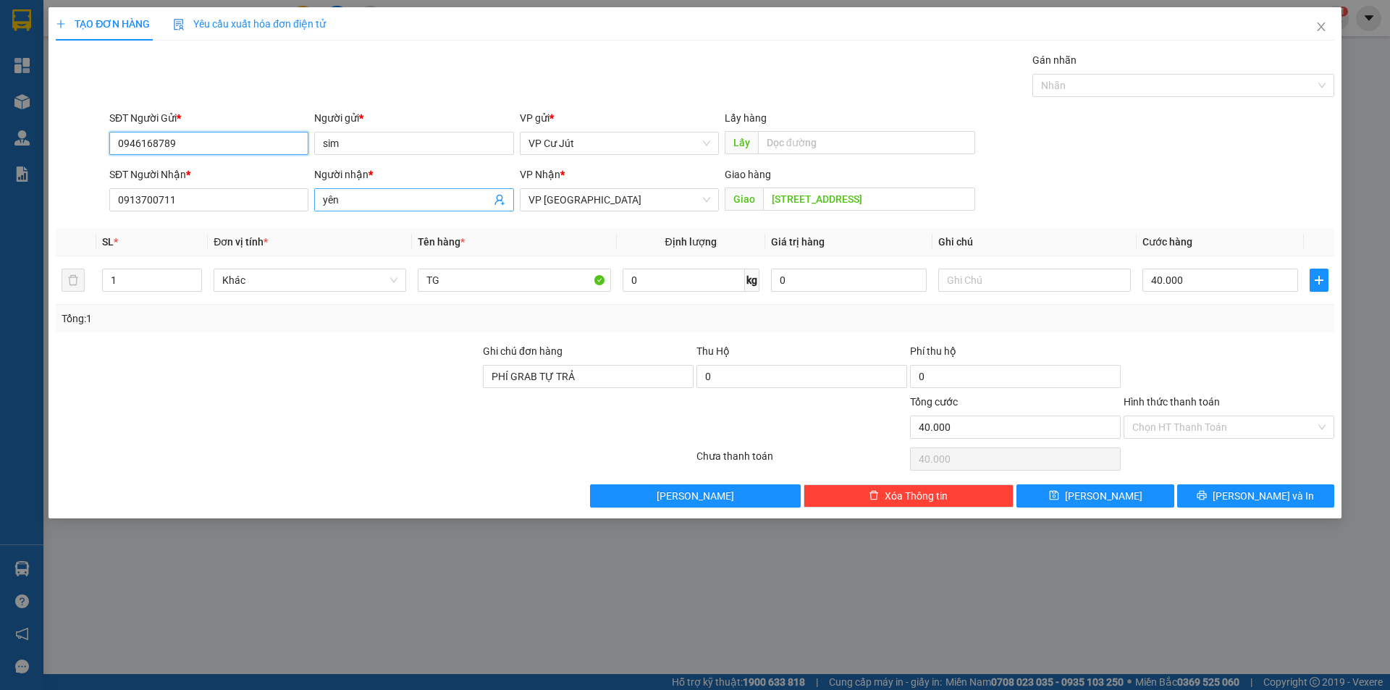
type input "0946168789"
click at [378, 206] on input "yên" at bounding box center [406, 200] width 167 height 16
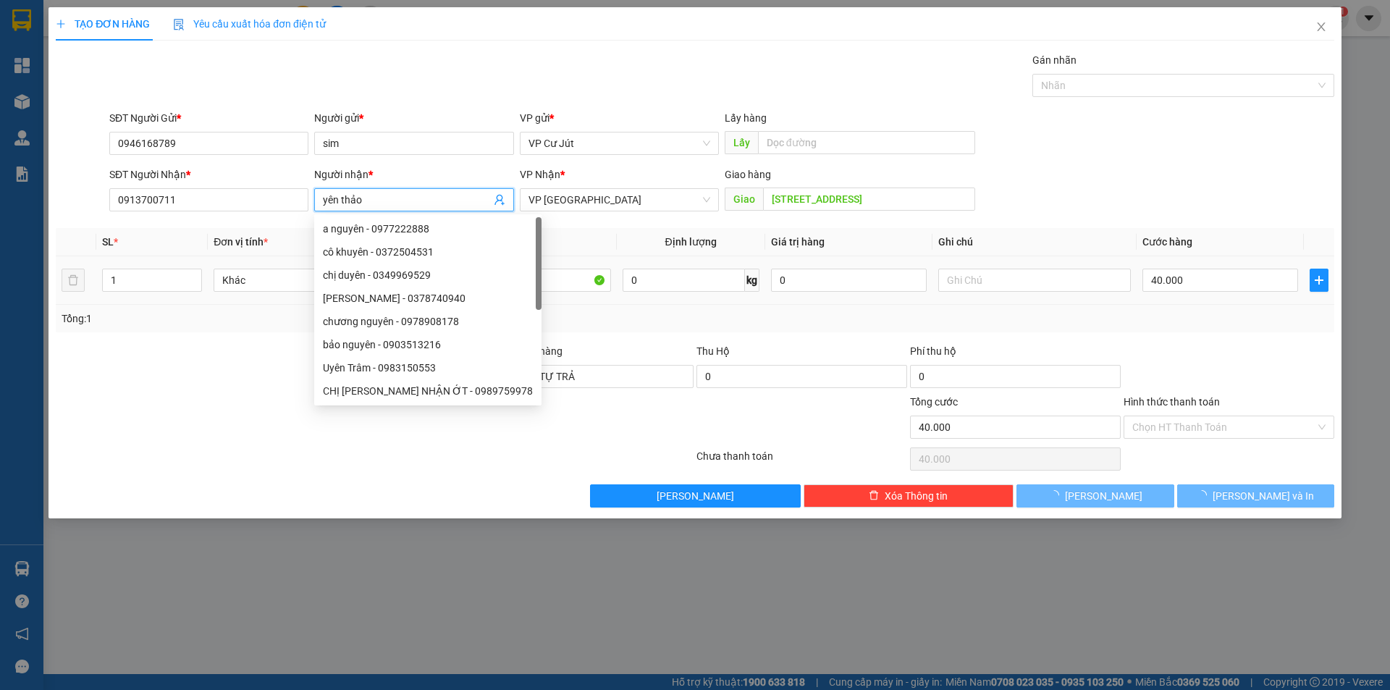
type input "yên thảo"
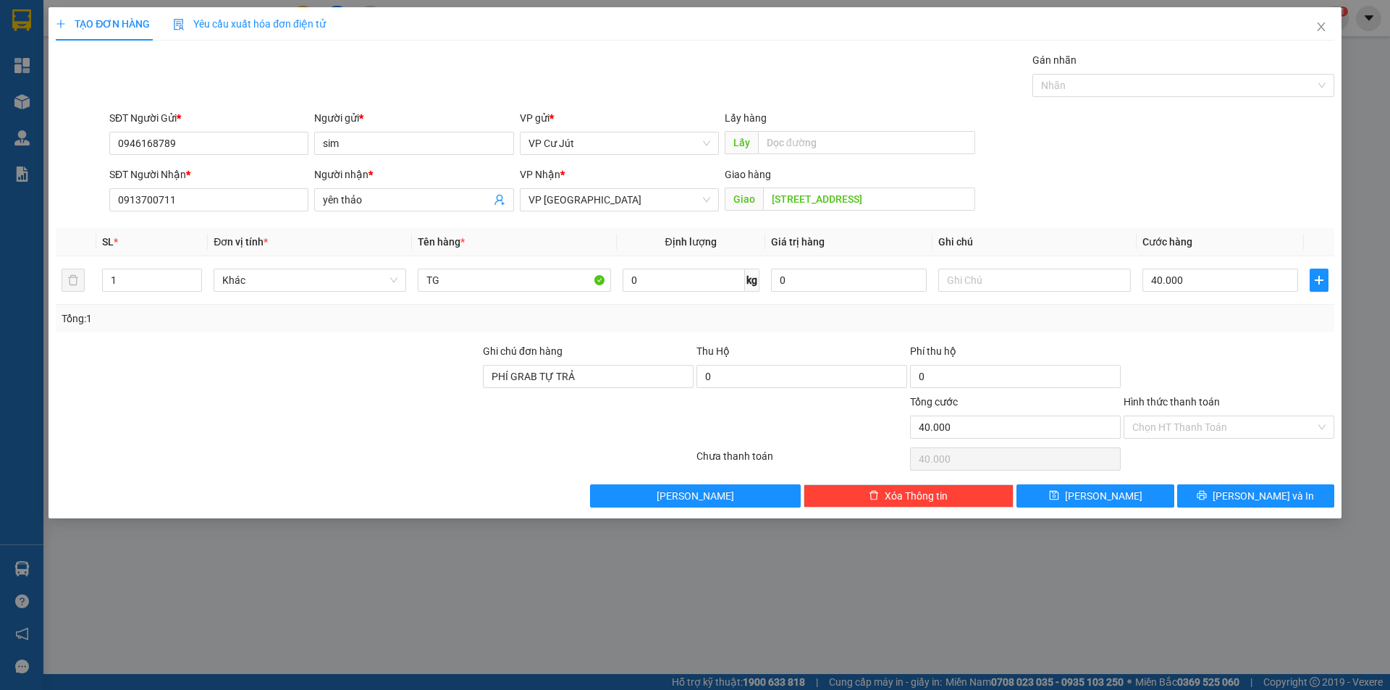
click at [163, 383] on div at bounding box center [267, 368] width 427 height 51
click at [1254, 503] on span "[PERSON_NAME] và In" at bounding box center [1263, 496] width 101 height 16
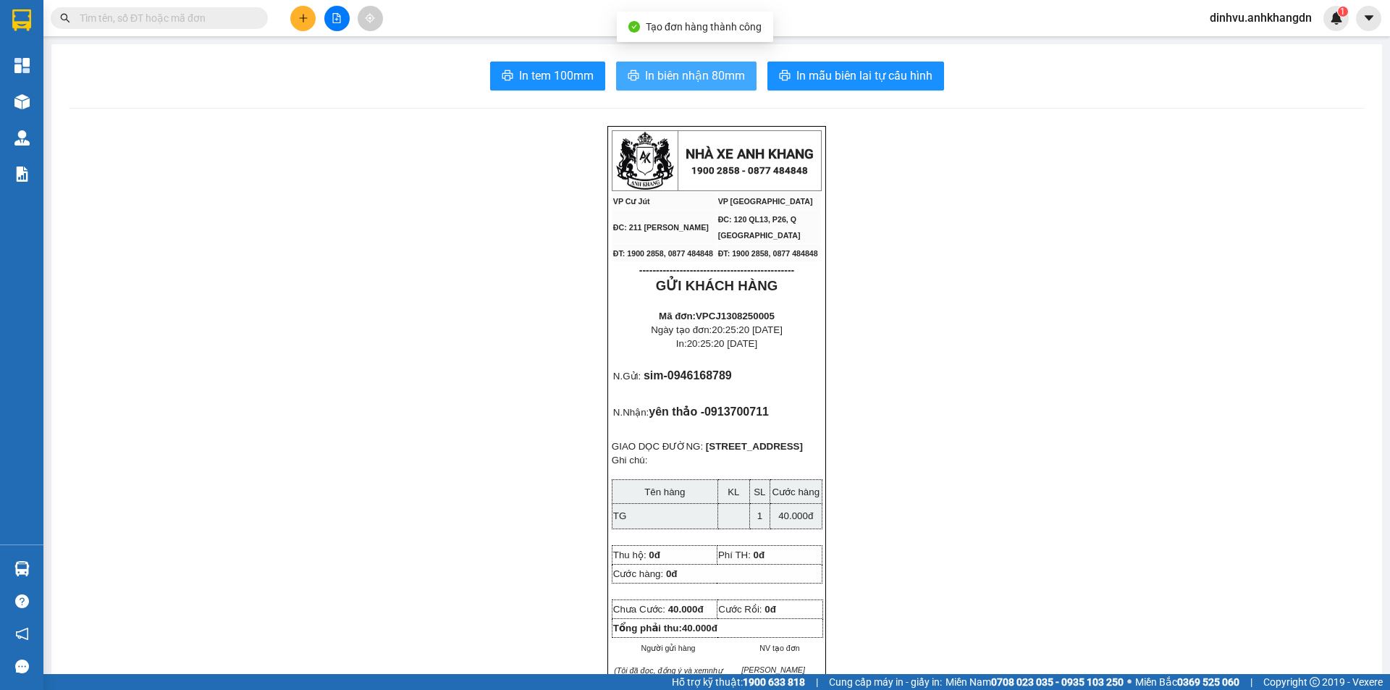
click at [709, 84] on span "In biên nhận 80mm" at bounding box center [695, 76] width 100 height 18
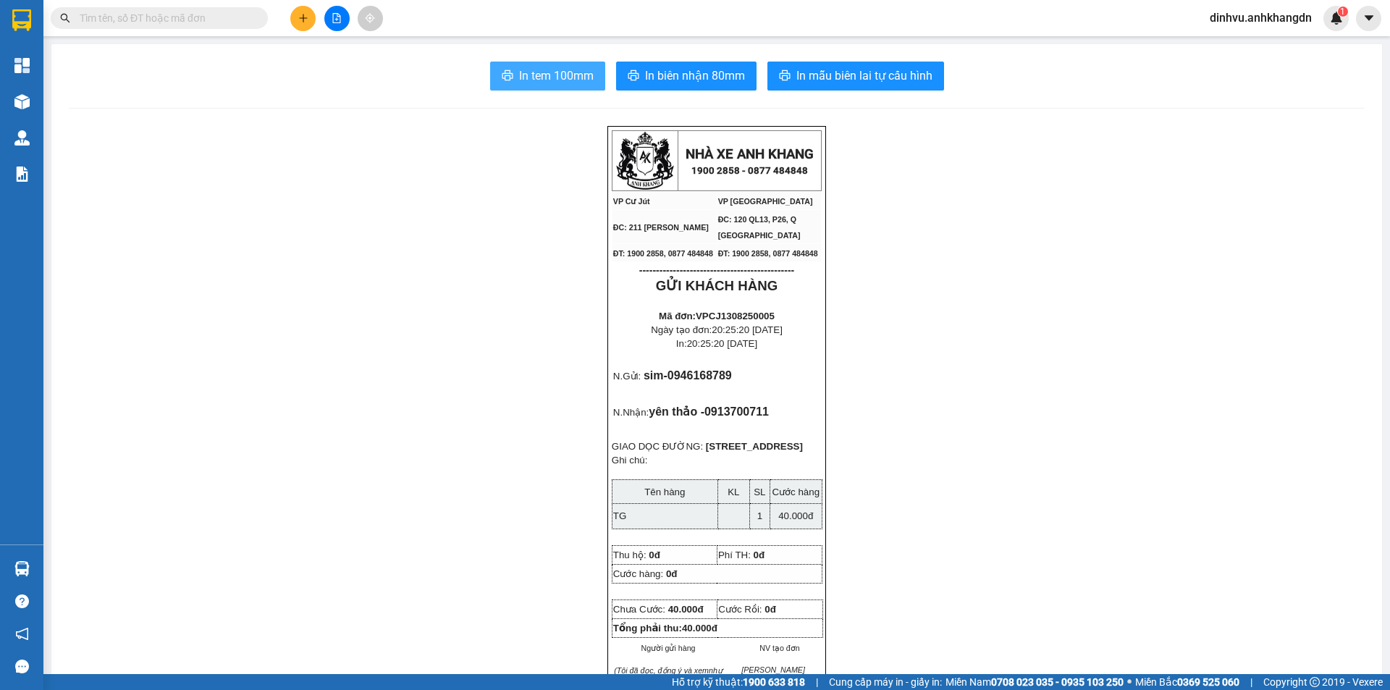
click at [521, 67] on span "In tem 100mm" at bounding box center [556, 76] width 75 height 18
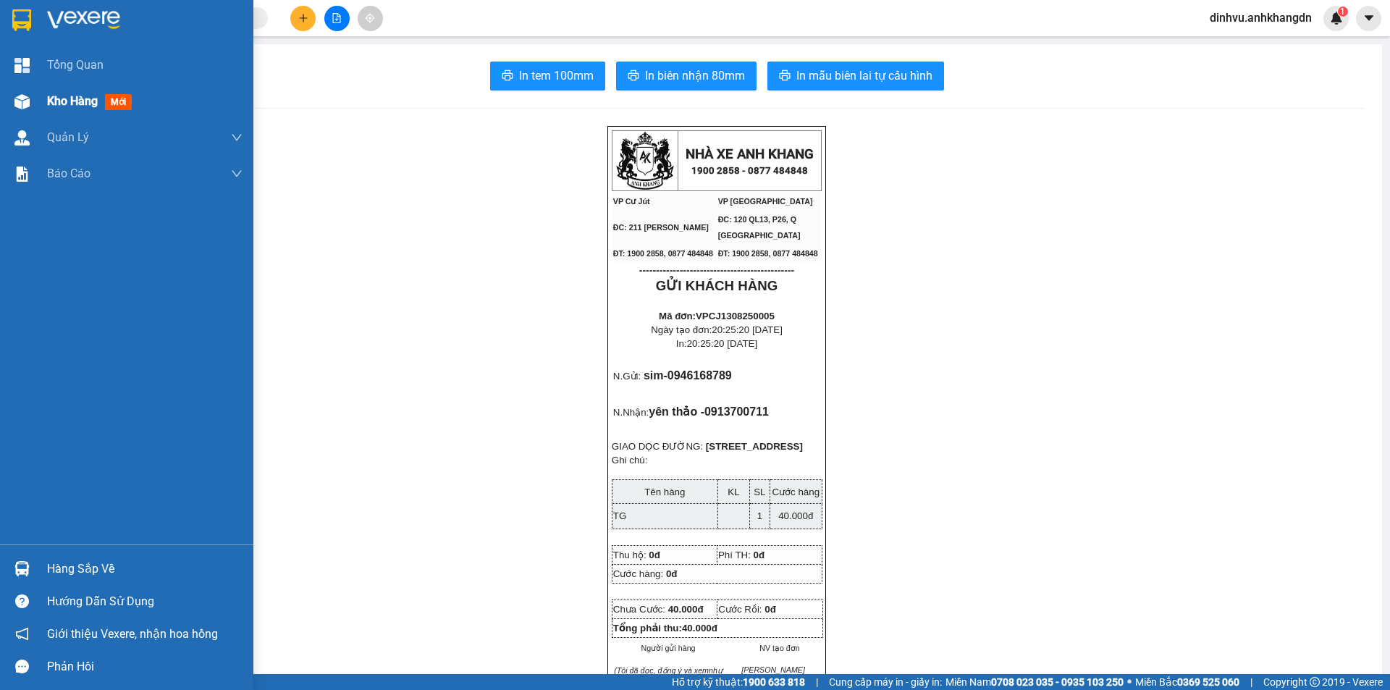
drag, startPoint x: 49, startPoint y: 103, endPoint x: 96, endPoint y: 108, distance: 46.6
click at [49, 102] on span "Kho hàng" at bounding box center [72, 101] width 51 height 14
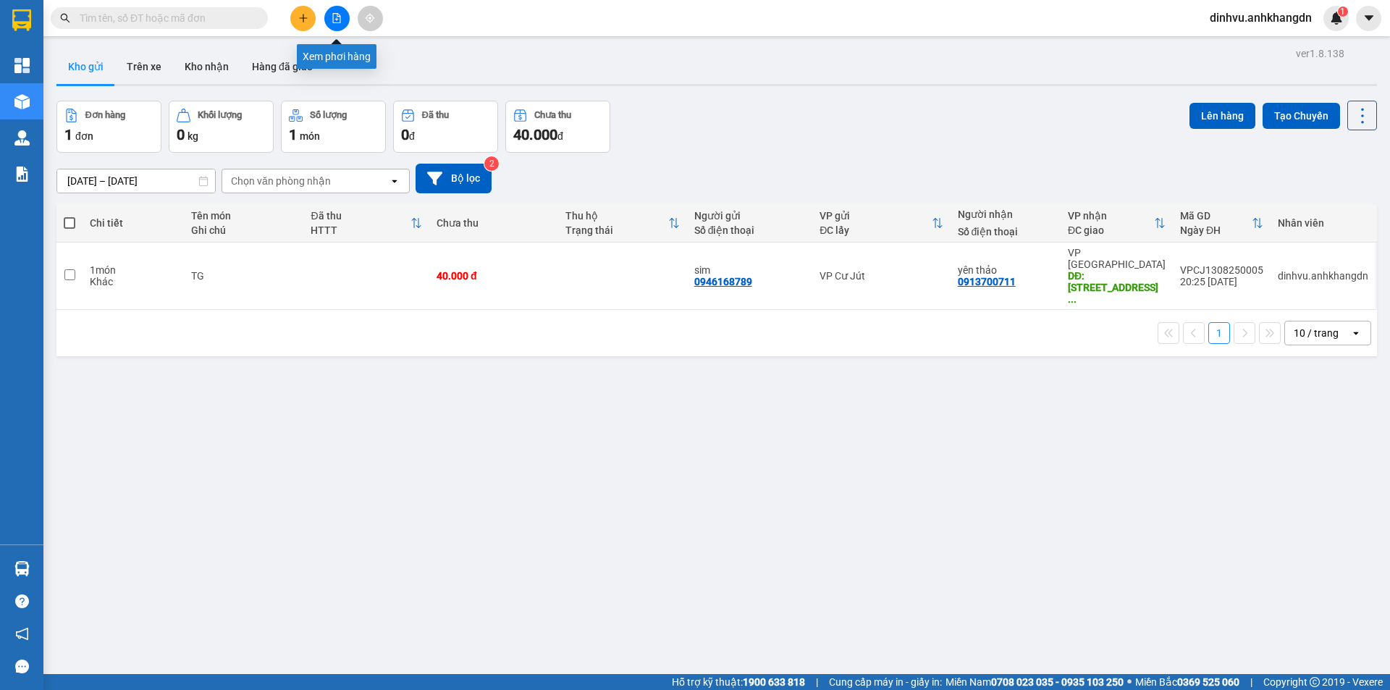
click at [331, 12] on button at bounding box center [336, 18] width 25 height 25
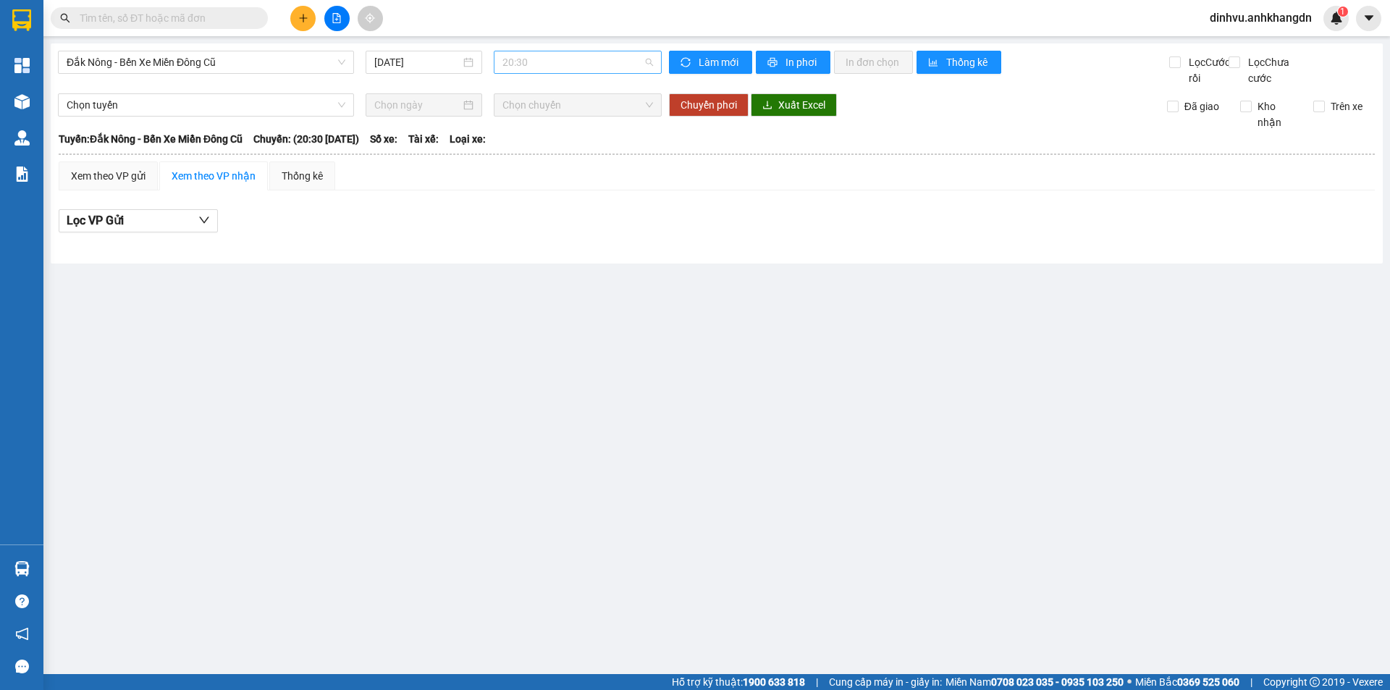
click at [529, 59] on span "20:30" at bounding box center [578, 62] width 151 height 22
click at [541, 133] on div "21:30 - 74F-005.74" at bounding box center [559, 138] width 113 height 16
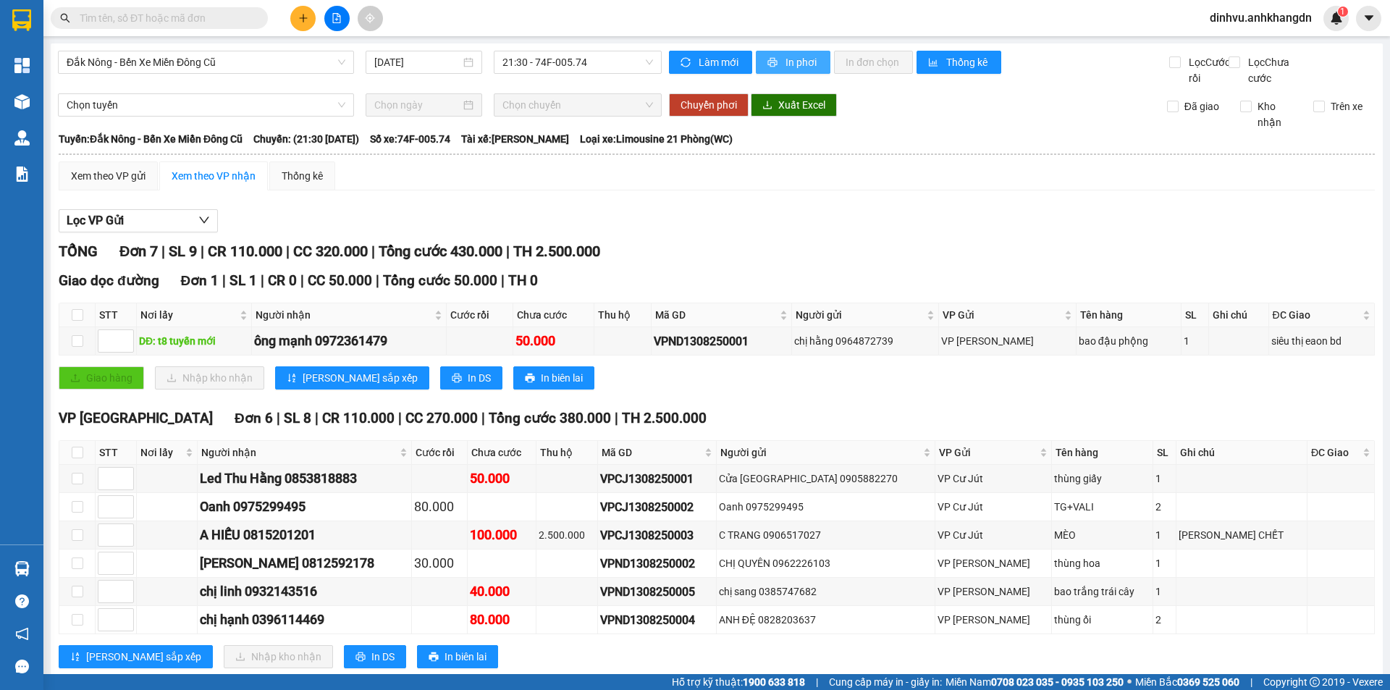
click at [786, 60] on span "In phơi" at bounding box center [802, 62] width 33 height 16
